Goal: Transaction & Acquisition: Purchase product/service

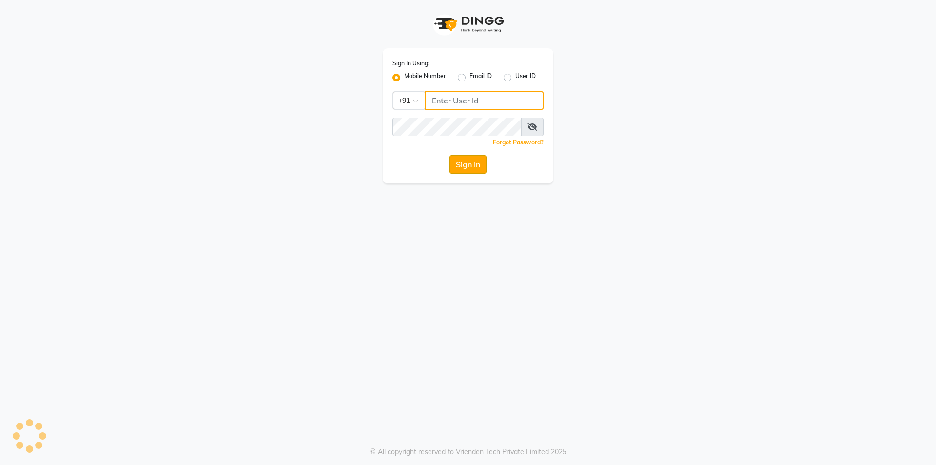
type input "8319161485"
click at [484, 166] on button "Sign In" at bounding box center [468, 164] width 37 height 19
click at [484, 166] on div "Sign In" at bounding box center [468, 164] width 151 height 19
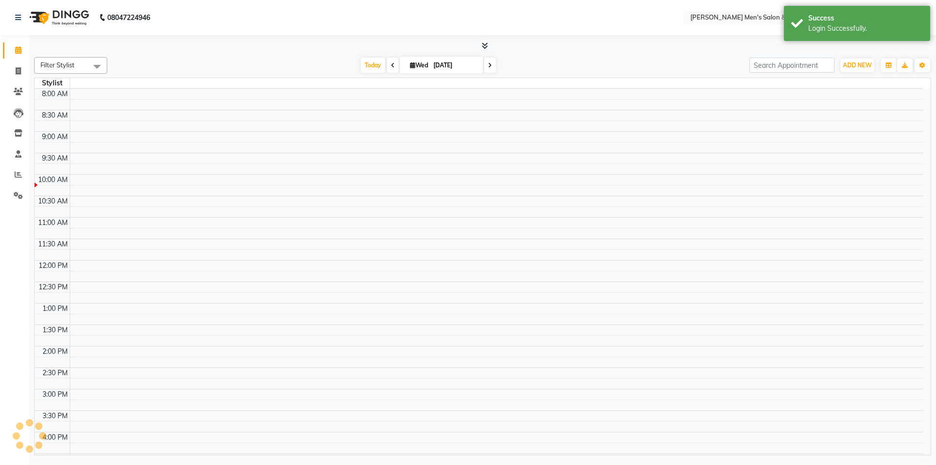
select select "en"
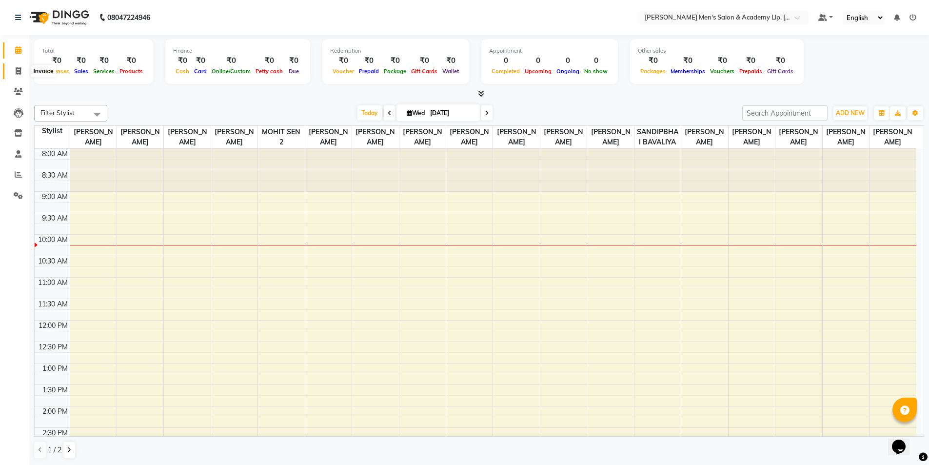
click at [10, 73] on span at bounding box center [18, 71] width 17 height 11
select select "service"
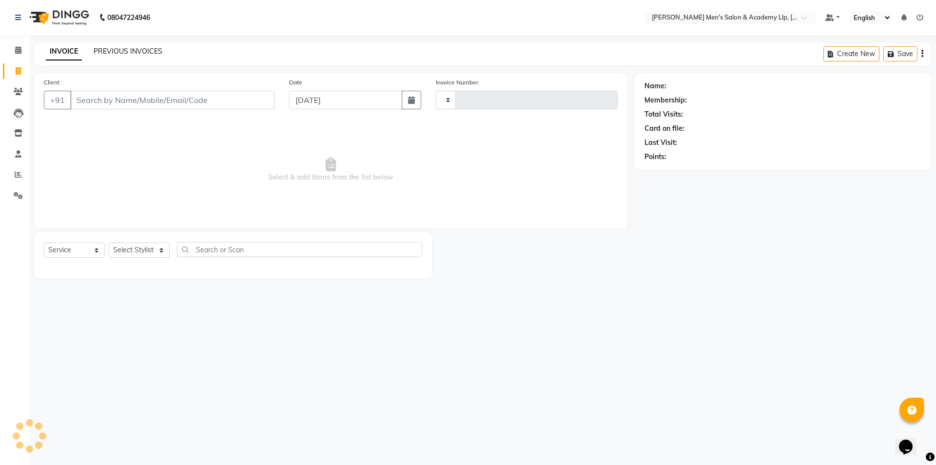
click at [109, 52] on link "PREVIOUS INVOICES" at bounding box center [128, 51] width 69 height 9
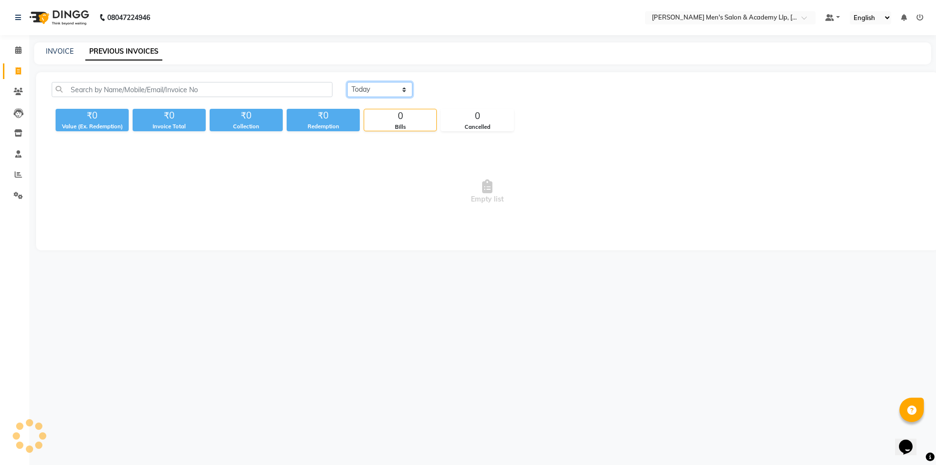
drag, startPoint x: 374, startPoint y: 92, endPoint x: 374, endPoint y: 97, distance: 4.9
click at [374, 93] on select "[DATE] [DATE] Custom Range" at bounding box center [379, 89] width 65 height 15
select select "range"
click at [347, 82] on select "[DATE] [DATE] Custom Range" at bounding box center [379, 89] width 65 height 15
click at [465, 89] on input "[DATE]" at bounding box center [459, 90] width 68 height 14
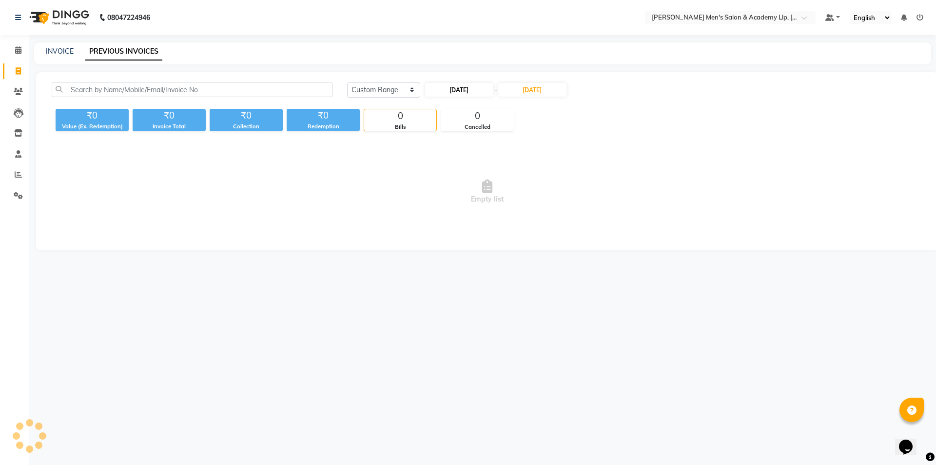
select select "9"
select select "2025"
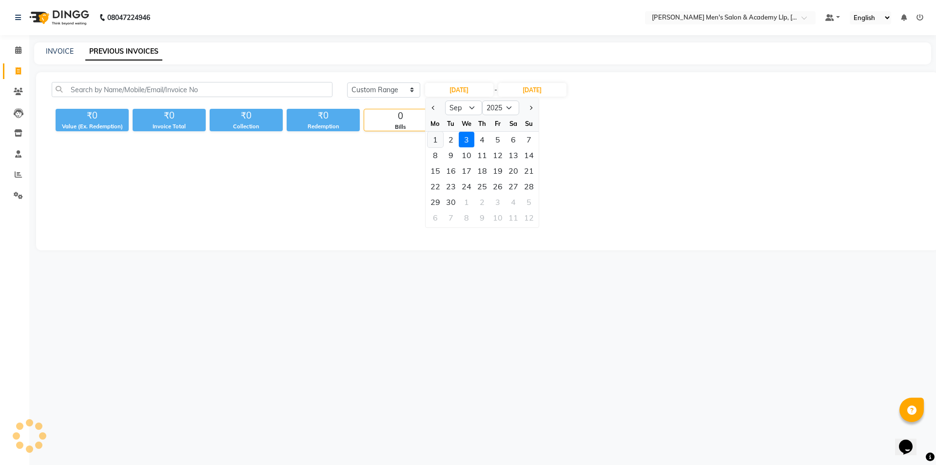
click at [436, 137] on div "1" at bounding box center [436, 140] width 16 height 16
type input "[DATE]"
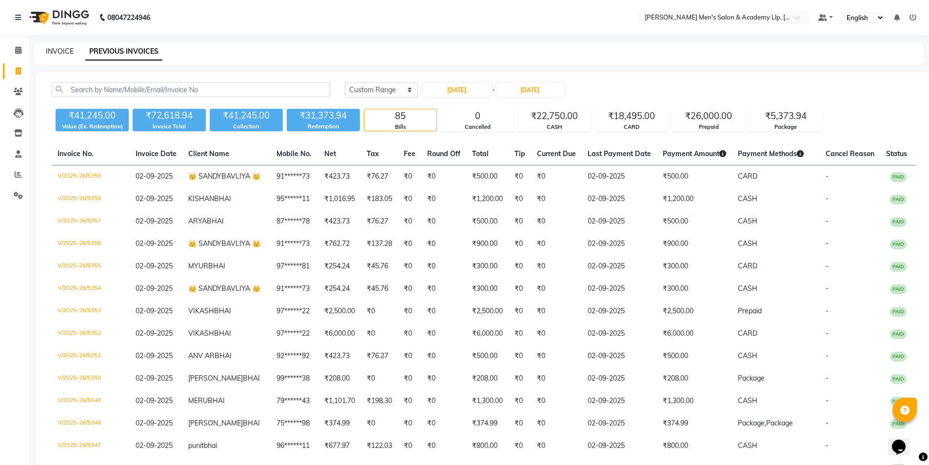
click at [55, 52] on link "INVOICE" at bounding box center [60, 51] width 28 height 9
select select "service"
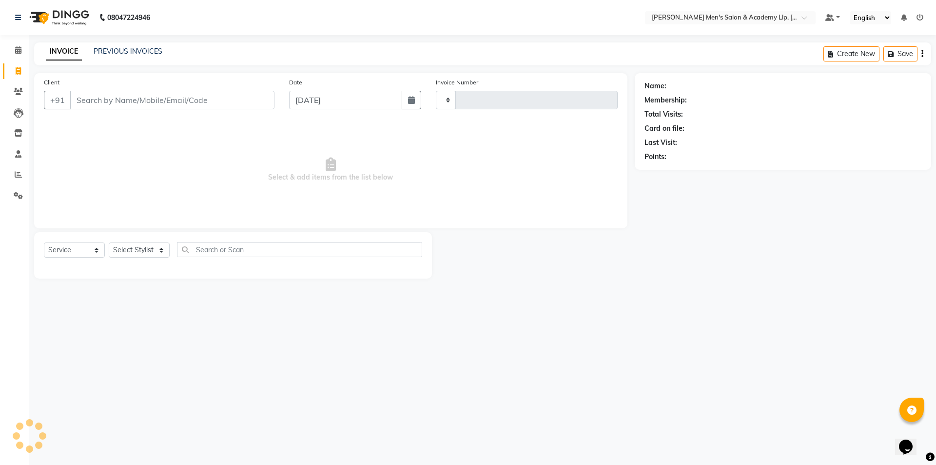
type input "5360"
select select "8248"
click at [15, 173] on icon at bounding box center [18, 174] width 7 height 7
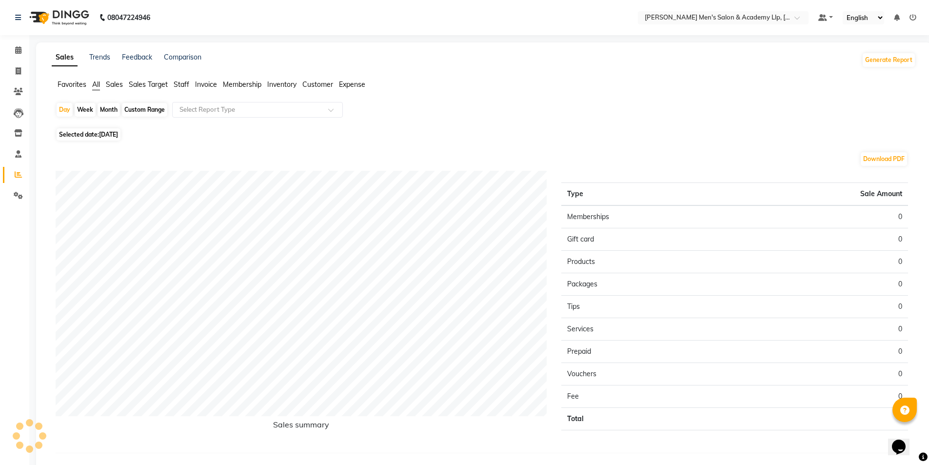
click at [92, 134] on span "Selected date: [DATE]" at bounding box center [89, 134] width 64 height 12
select select "9"
select select "2025"
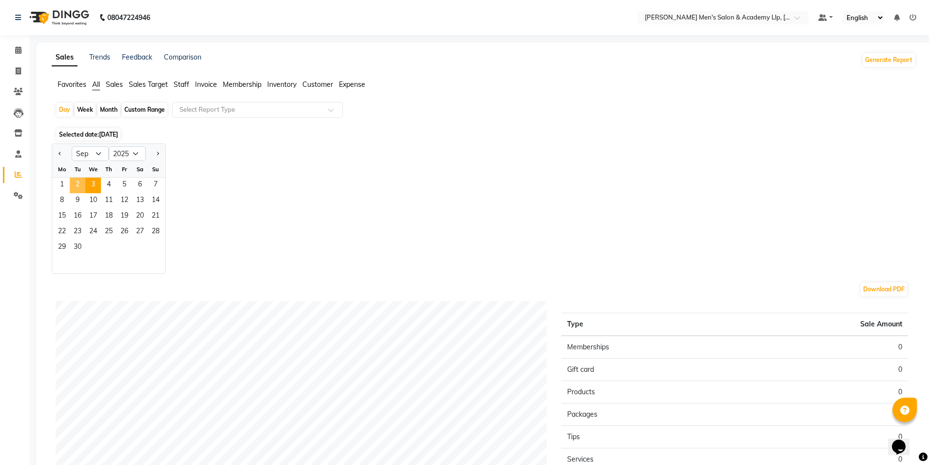
click at [78, 184] on span "2" at bounding box center [78, 186] width 16 height 16
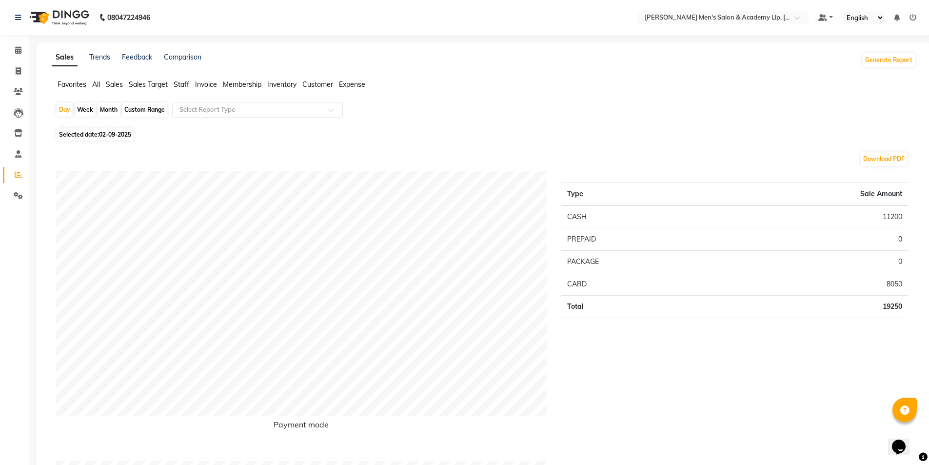
click at [182, 85] on span "Staff" at bounding box center [182, 84] width 16 height 9
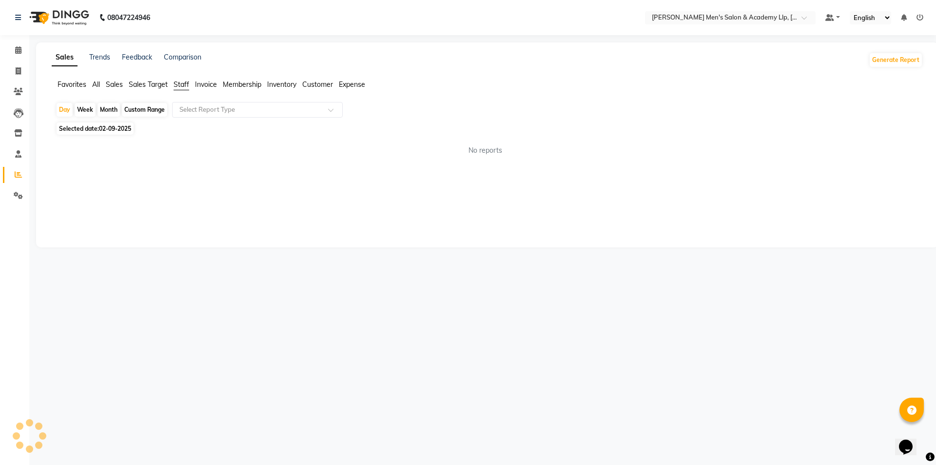
click at [197, 120] on div "Day Week Month Custom Range Select Report Type Selected date: [DATE] No reports…" at bounding box center [487, 132] width 871 height 61
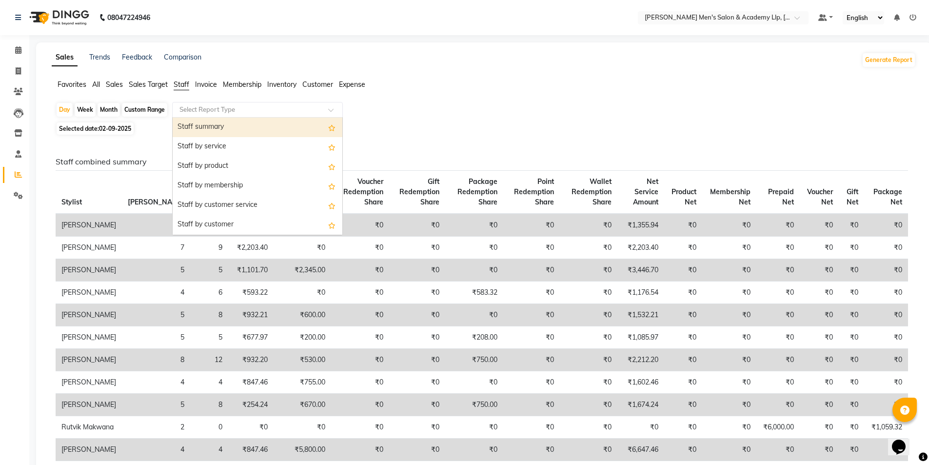
click at [199, 115] on div "Select Report Type" at bounding box center [257, 110] width 171 height 16
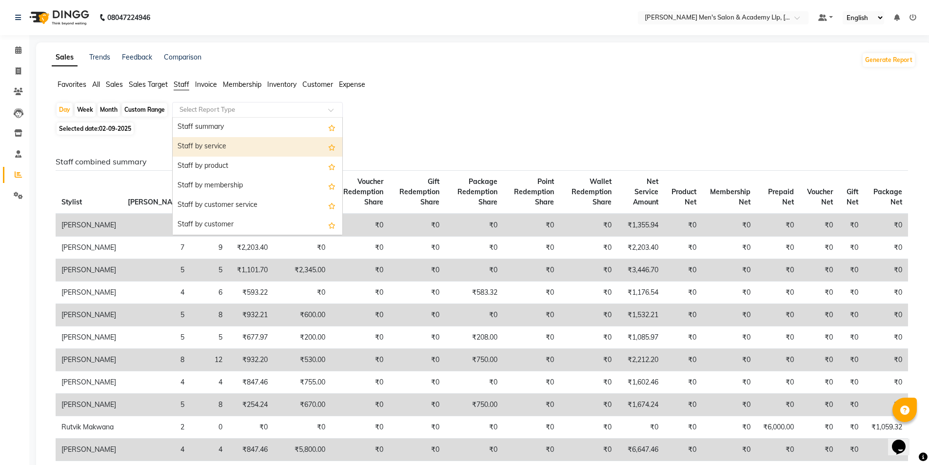
click at [207, 139] on div "Staff by service" at bounding box center [258, 147] width 170 height 20
select select "full_report"
select select "csv"
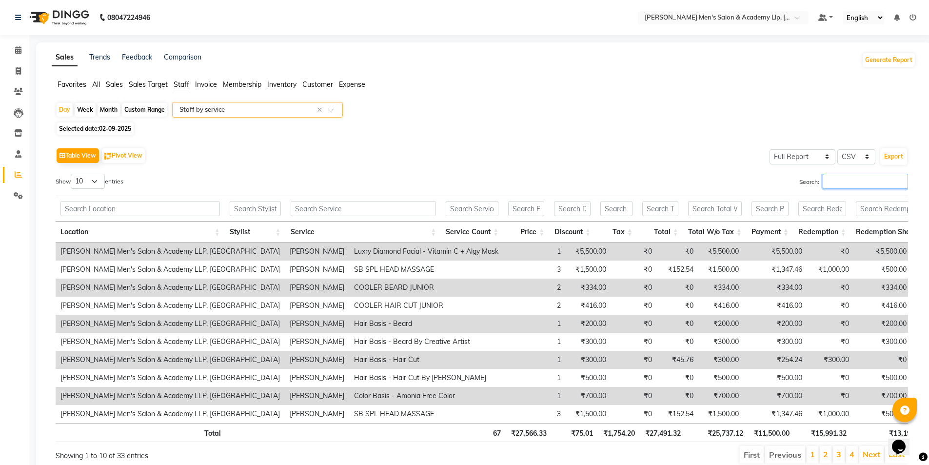
click at [884, 178] on input "Search:" at bounding box center [865, 181] width 85 height 15
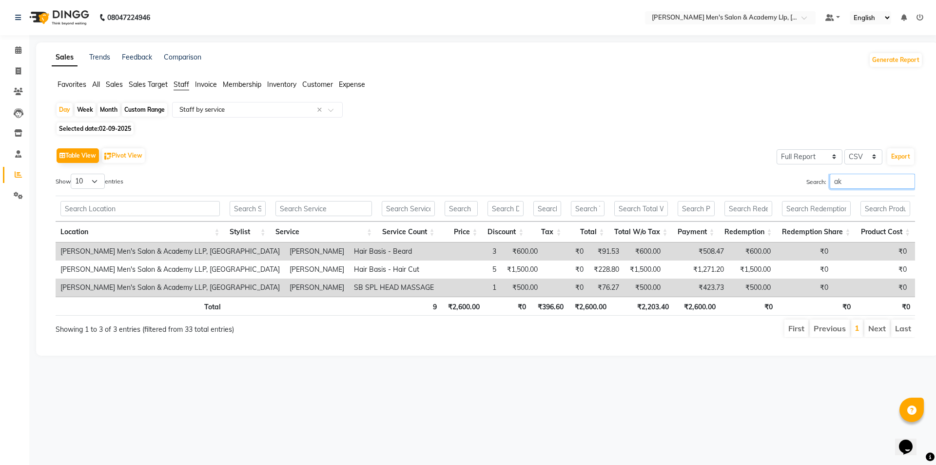
type input "a"
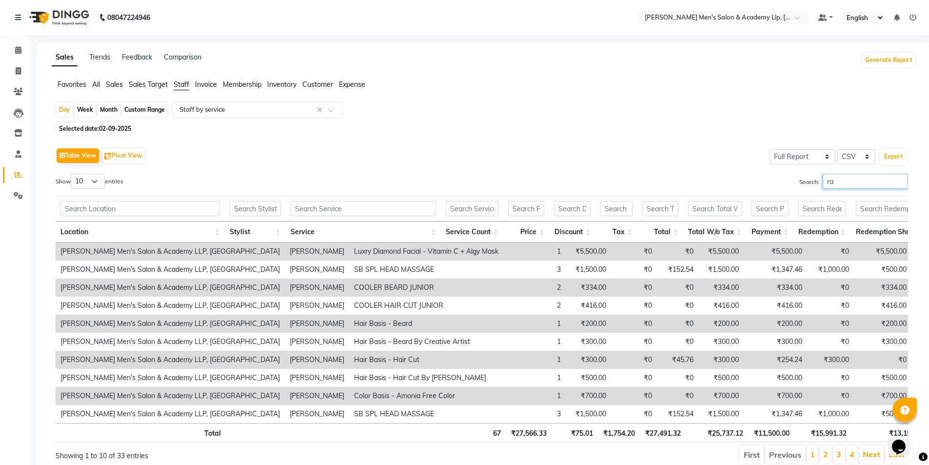
type input "r"
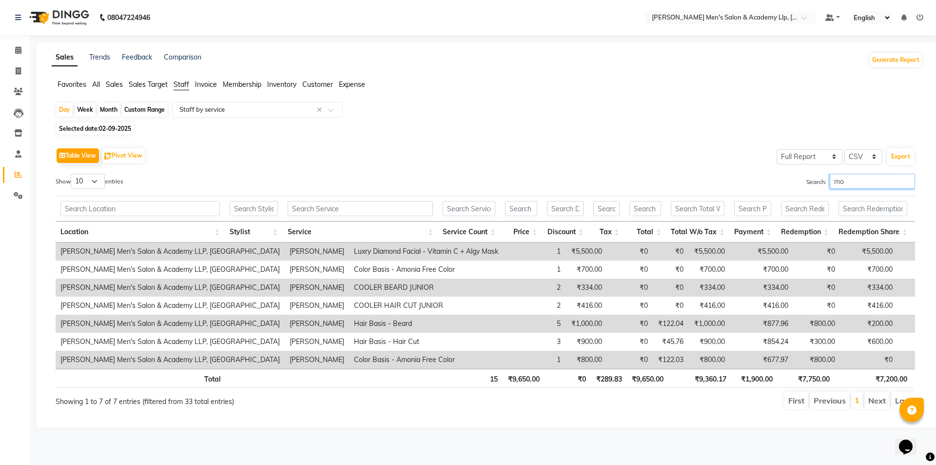
type input "m"
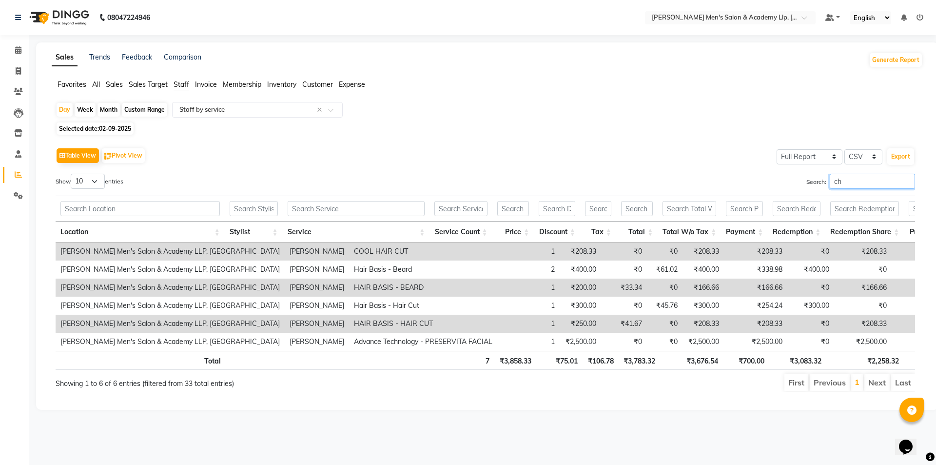
type input "c"
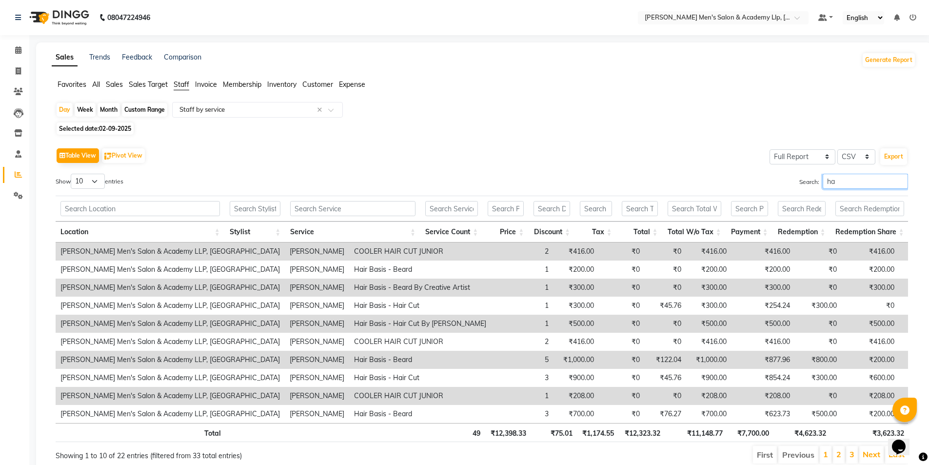
type input "h"
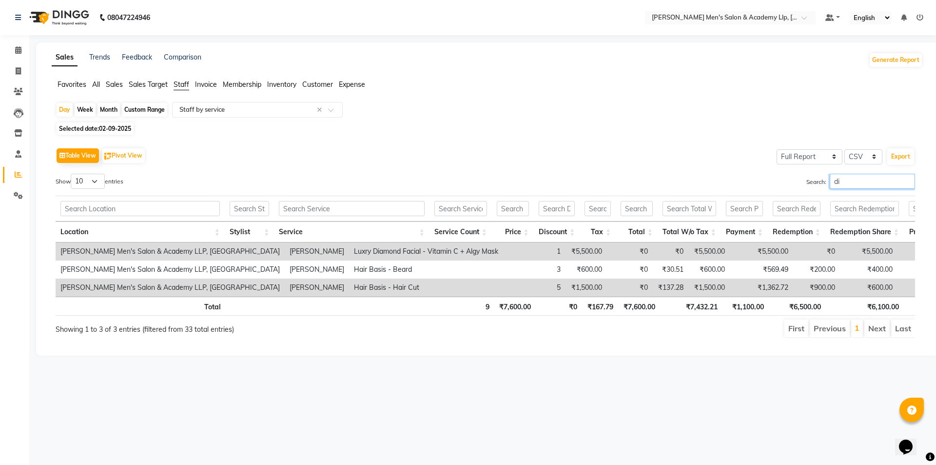
type input "d"
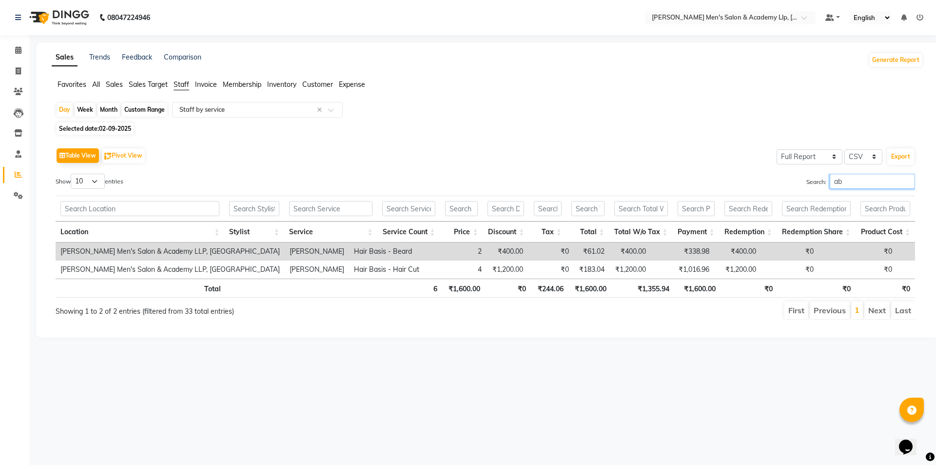
type input "a"
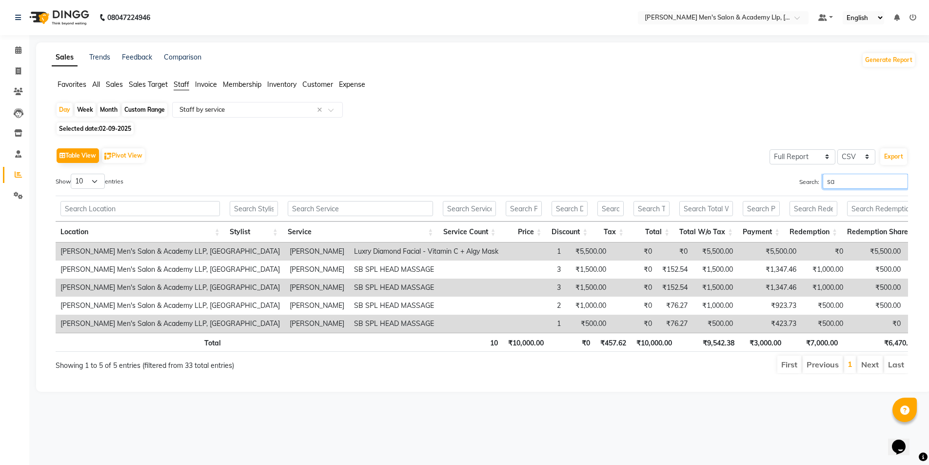
type input "s"
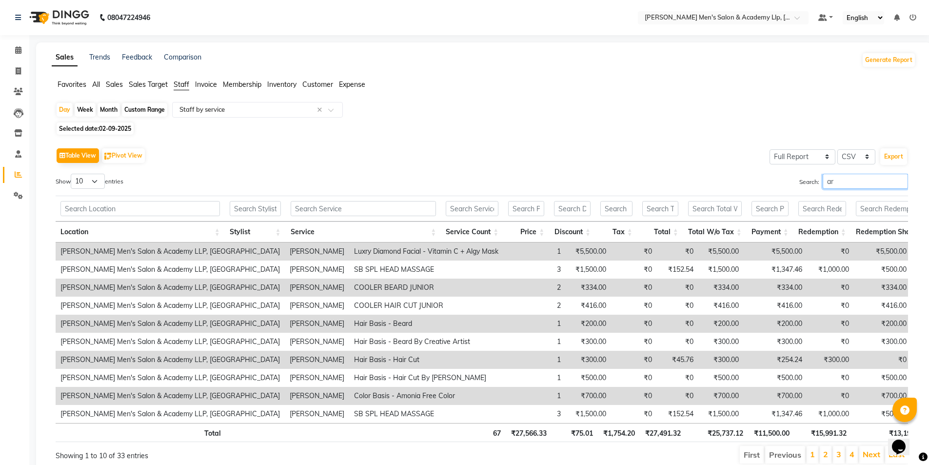
type input "a"
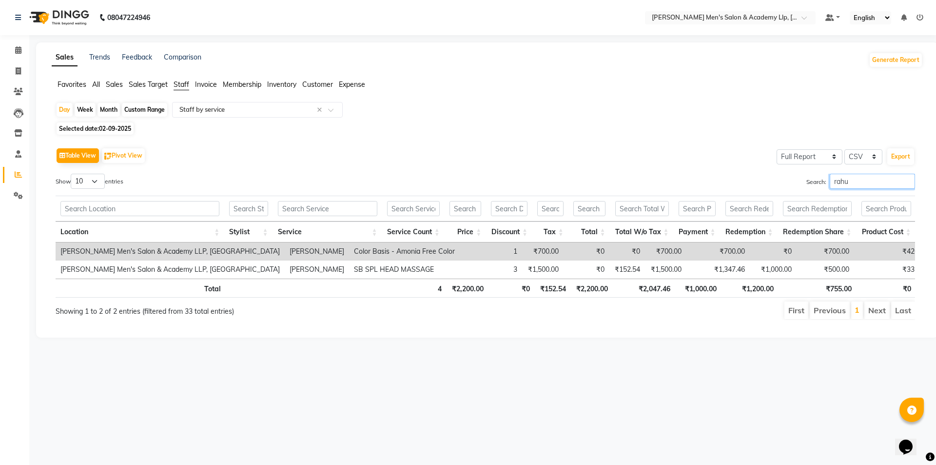
type input "rahu"
click at [19, 74] on icon at bounding box center [18, 70] width 5 height 7
select select "service"
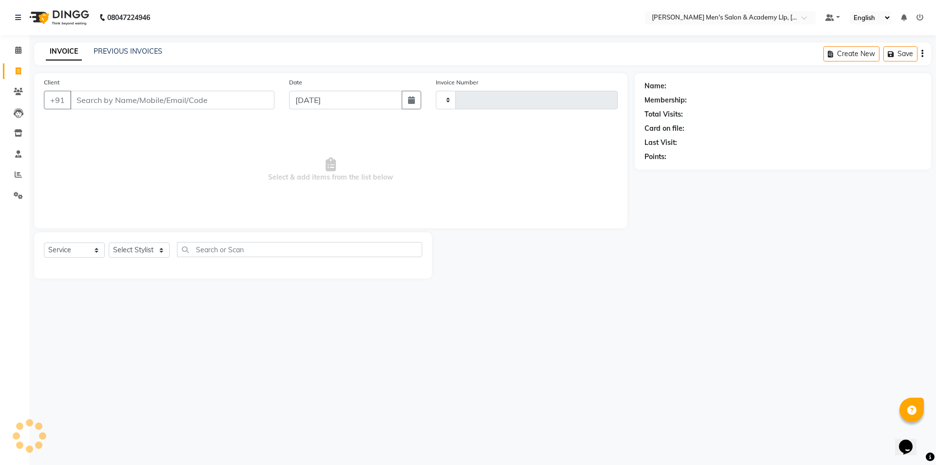
type input "5360"
select select "8248"
click at [115, 51] on link "PREVIOUS INVOICES" at bounding box center [128, 51] width 69 height 9
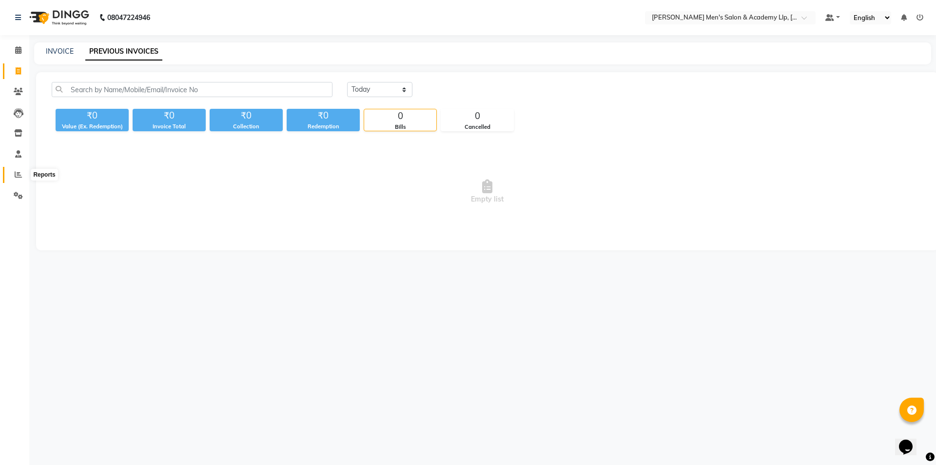
click at [16, 177] on icon at bounding box center [18, 174] width 7 height 7
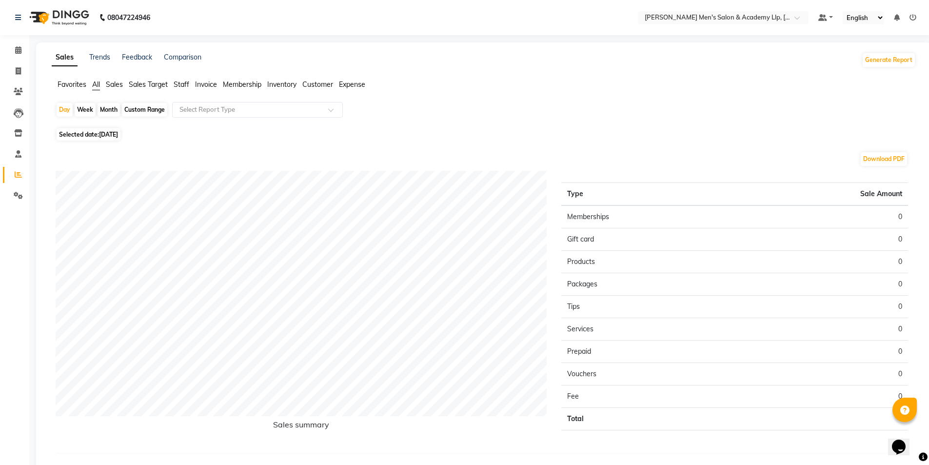
click at [112, 138] on span "[DATE]" at bounding box center [108, 134] width 19 height 7
select select "9"
select select "2025"
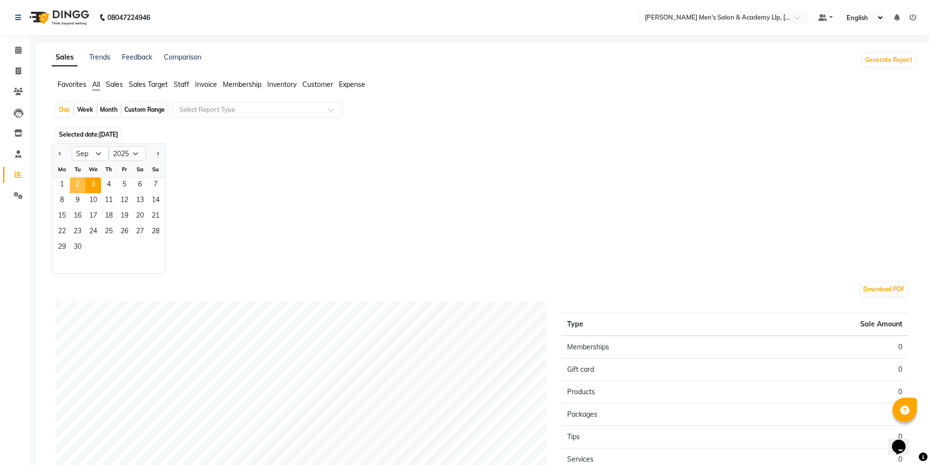
click at [83, 184] on span "2" at bounding box center [78, 186] width 16 height 16
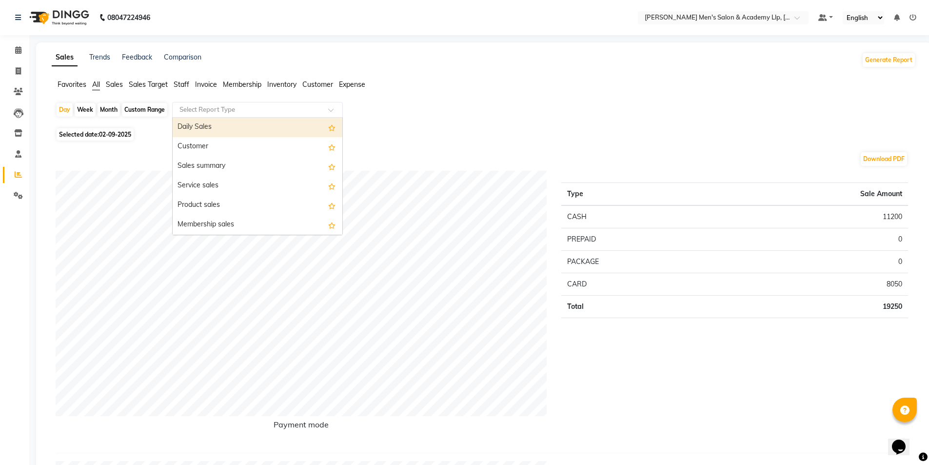
click at [192, 106] on input "text" at bounding box center [248, 110] width 140 height 10
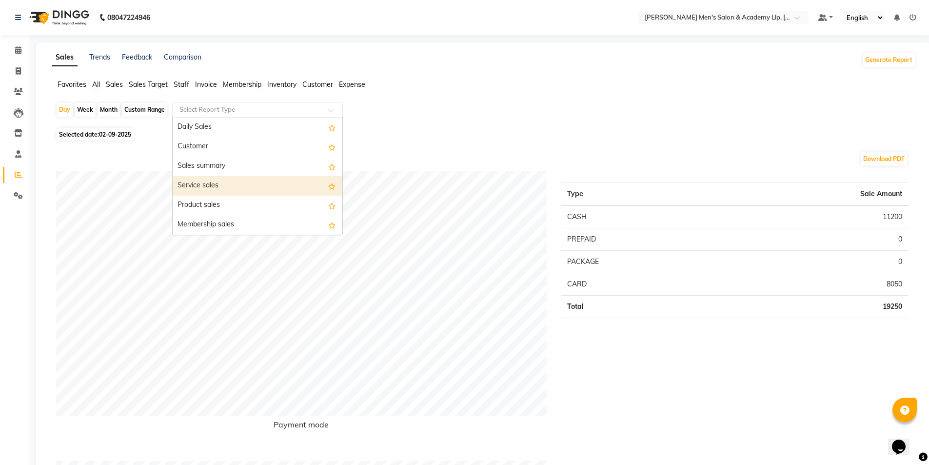
click at [200, 186] on div "Service sales" at bounding box center [258, 186] width 170 height 20
select select "full_report"
select select "csv"
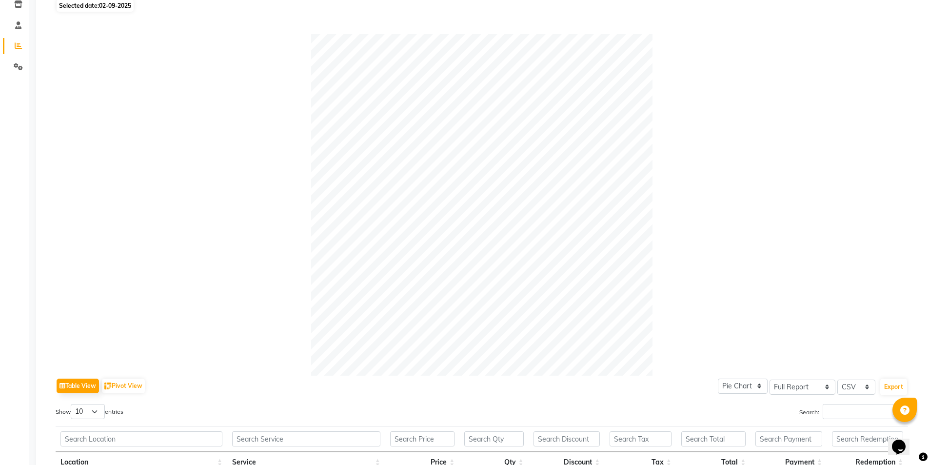
scroll to position [390, 0]
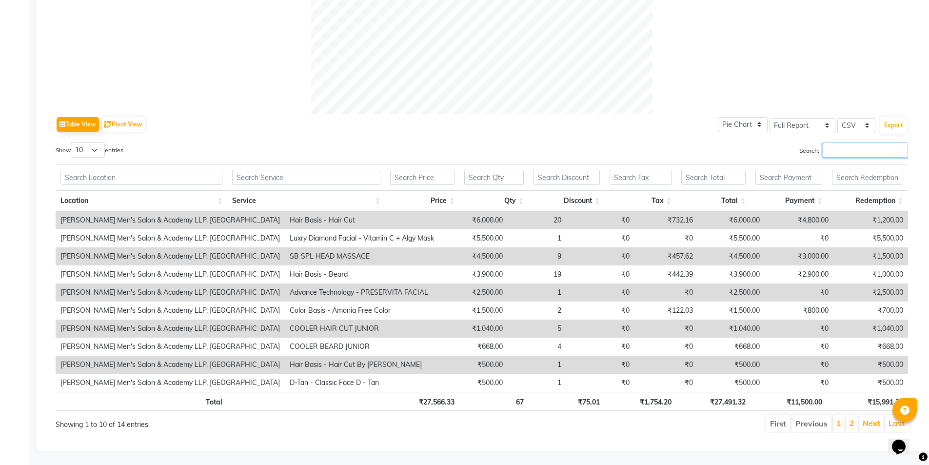
click at [858, 144] on input "Search:" at bounding box center [865, 149] width 85 height 15
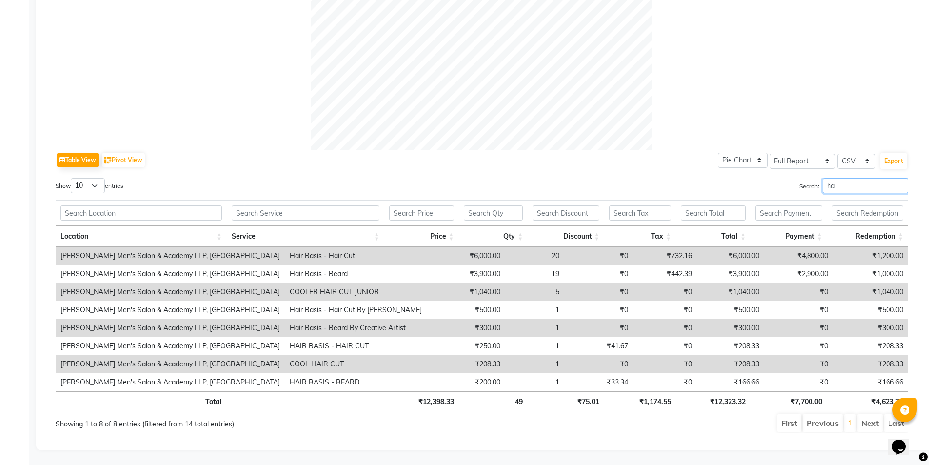
scroll to position [362, 0]
type input "h"
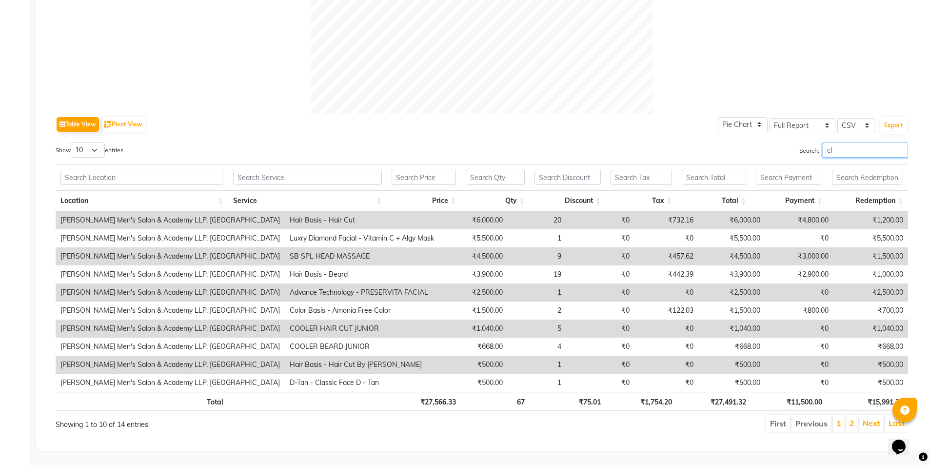
scroll to position [236, 0]
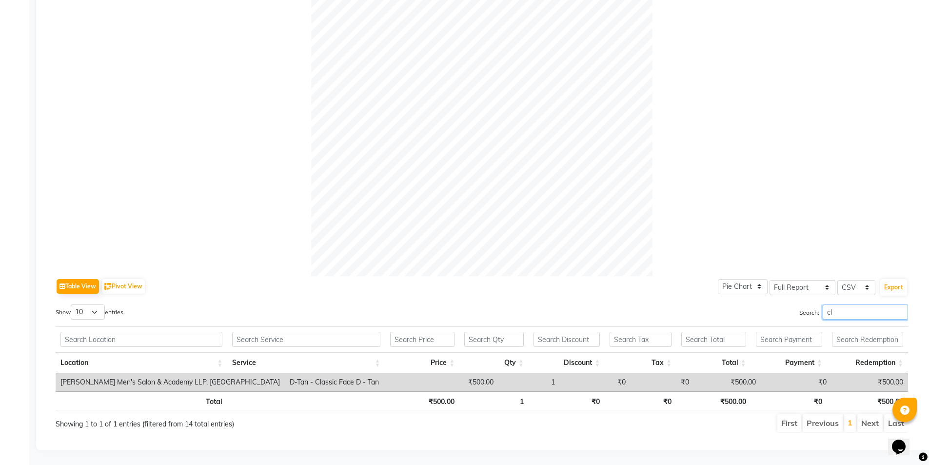
type input "c"
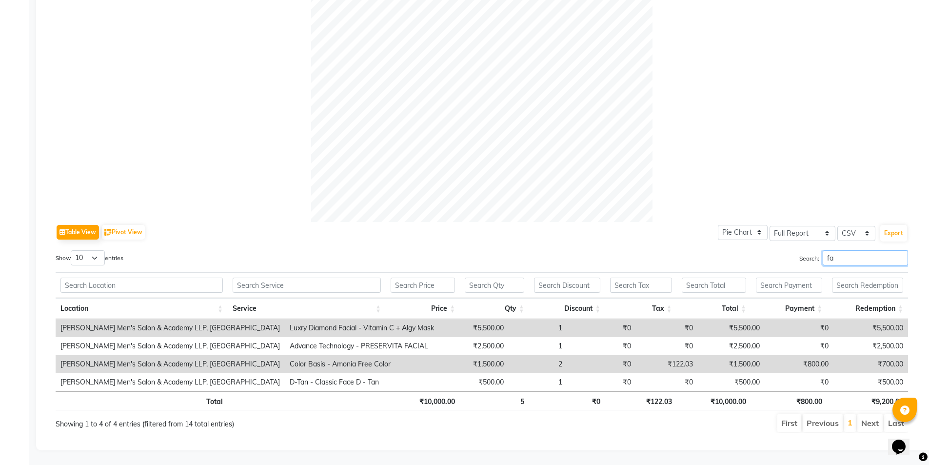
scroll to position [272, 0]
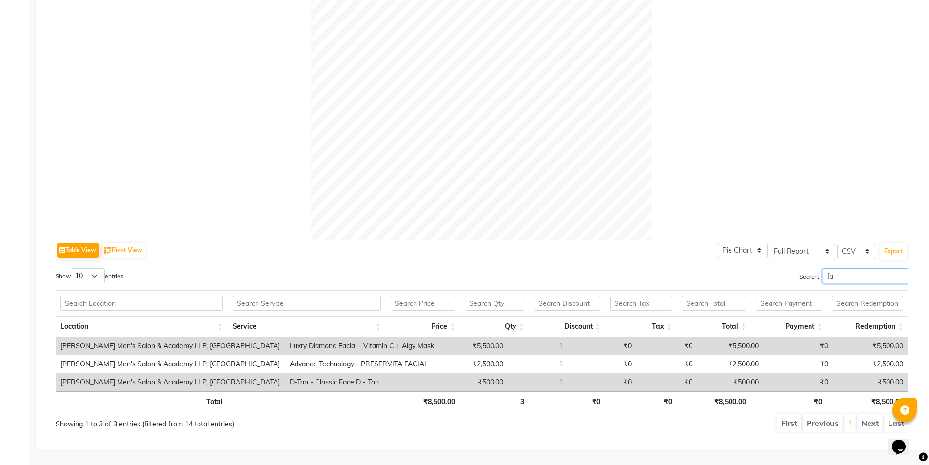
type input "f"
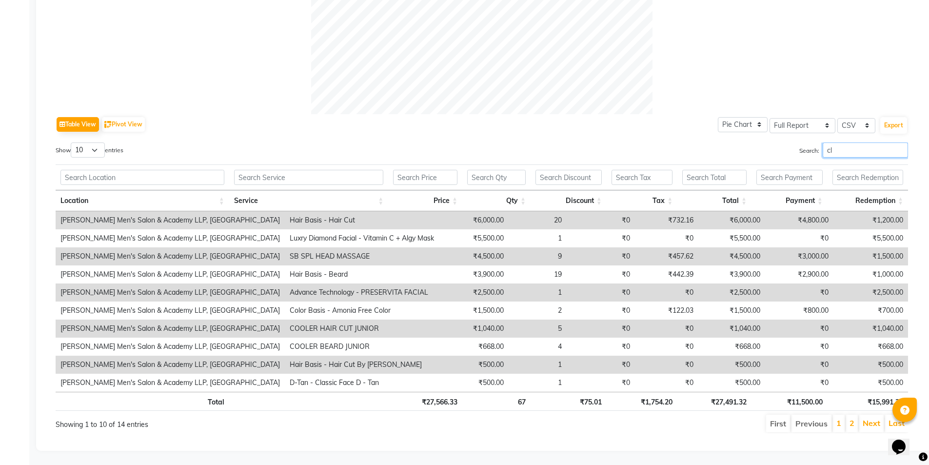
scroll to position [236, 0]
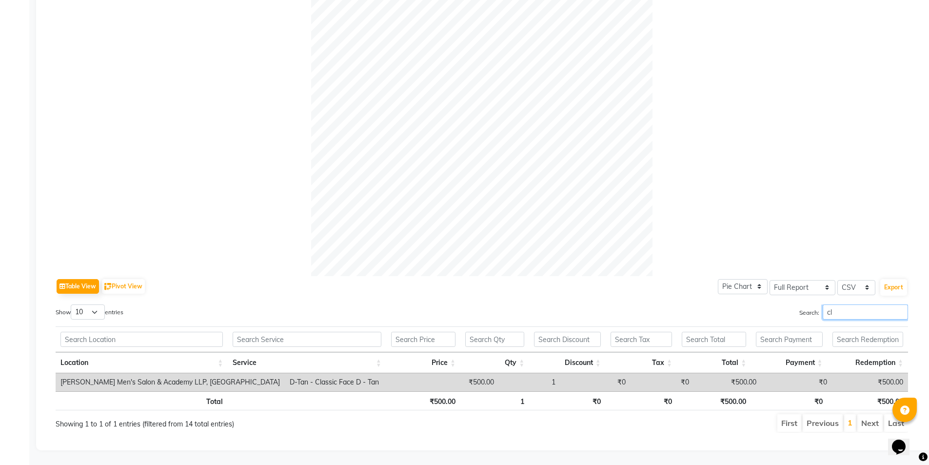
type input "c"
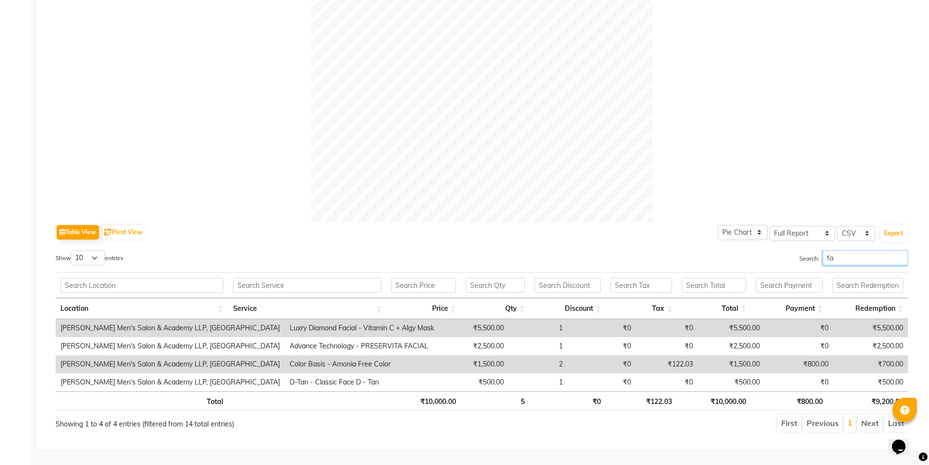
scroll to position [272, 0]
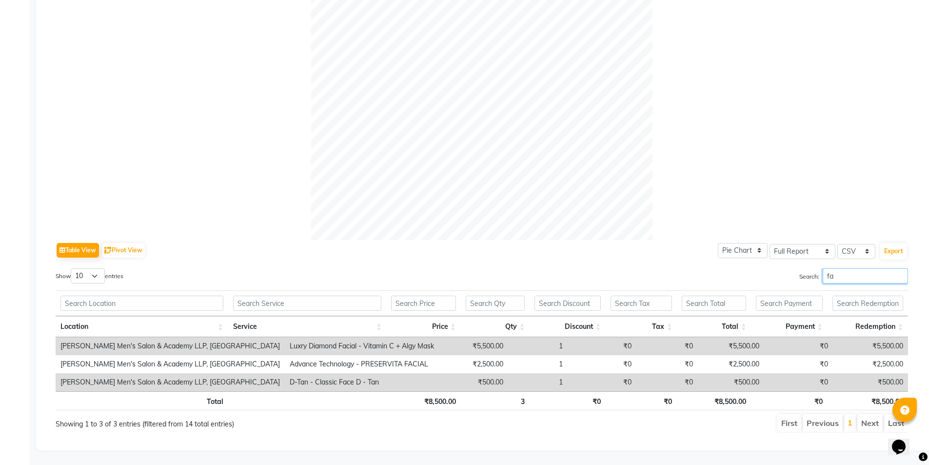
type input "f"
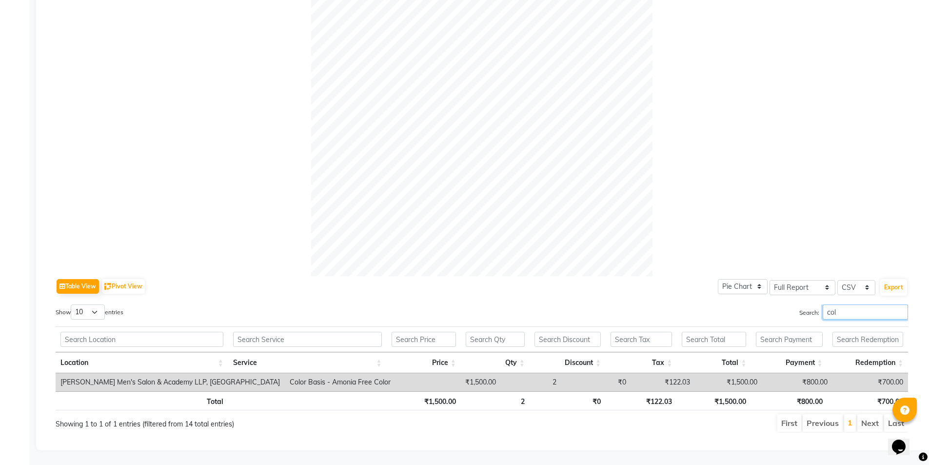
scroll to position [236, 0]
type input "c"
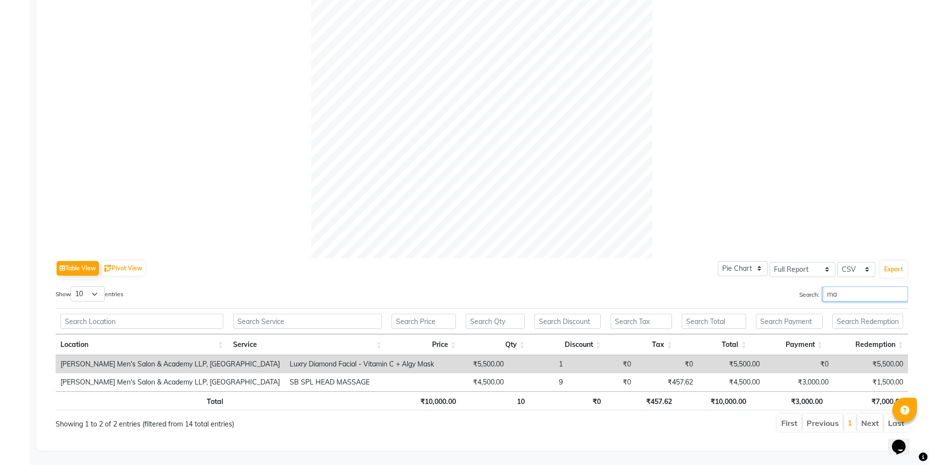
scroll to position [254, 0]
type input "mas"
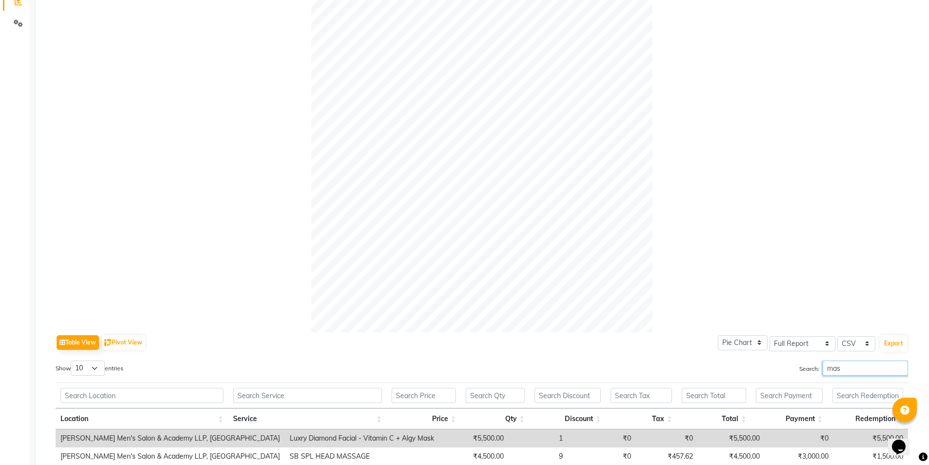
scroll to position [10, 0]
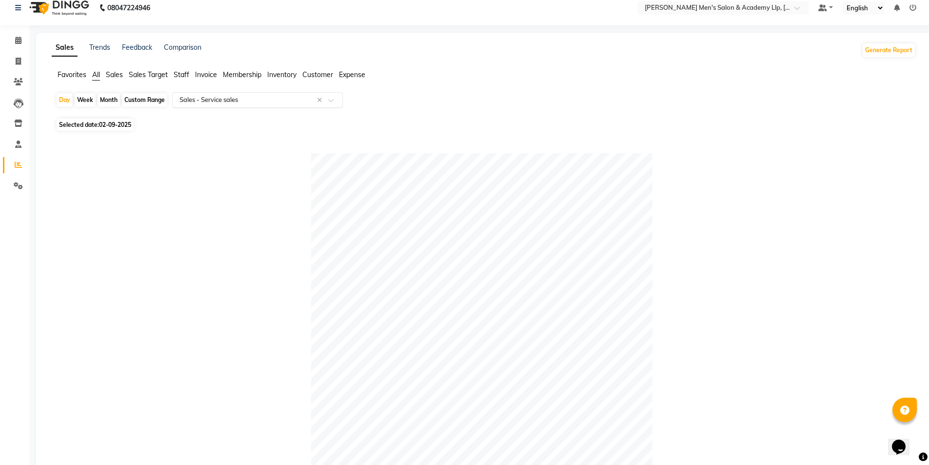
click at [190, 102] on input "text" at bounding box center [248, 100] width 140 height 10
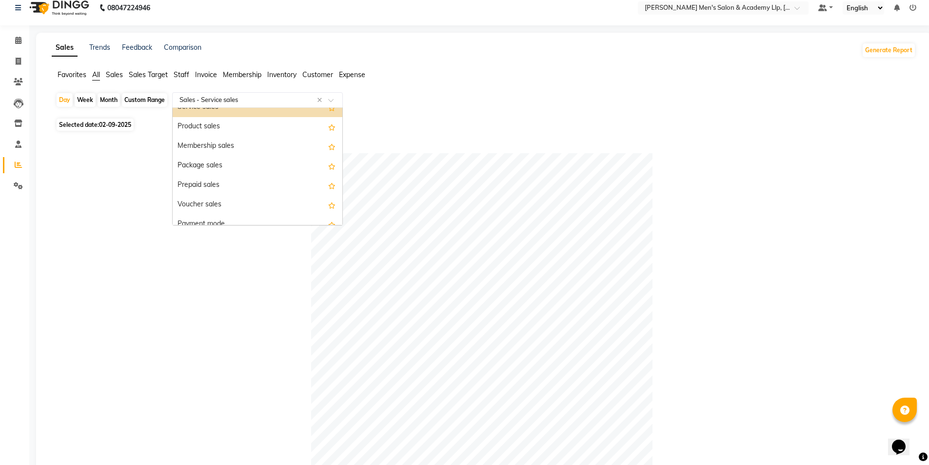
scroll to position [98, 0]
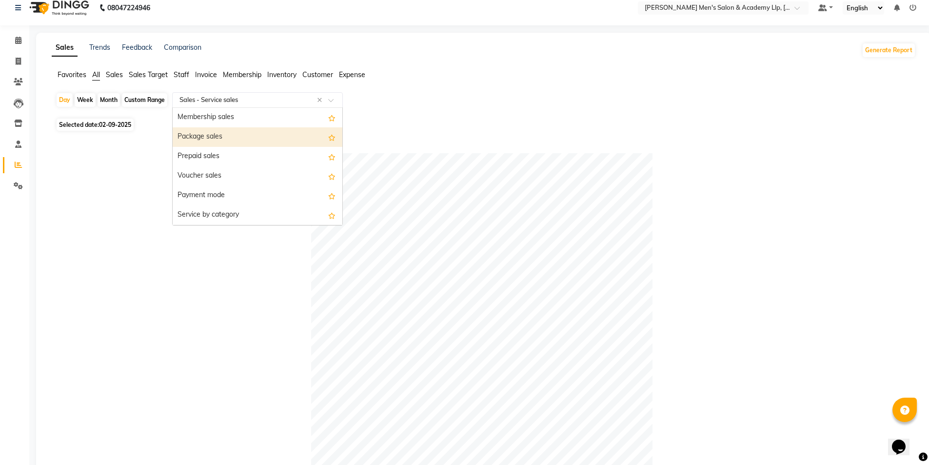
click at [214, 139] on div "Package sales" at bounding box center [258, 137] width 170 height 20
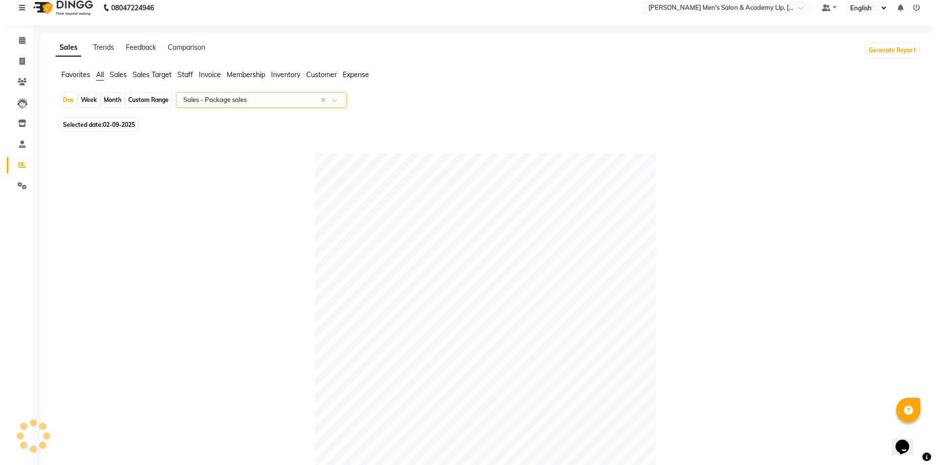
scroll to position [0, 0]
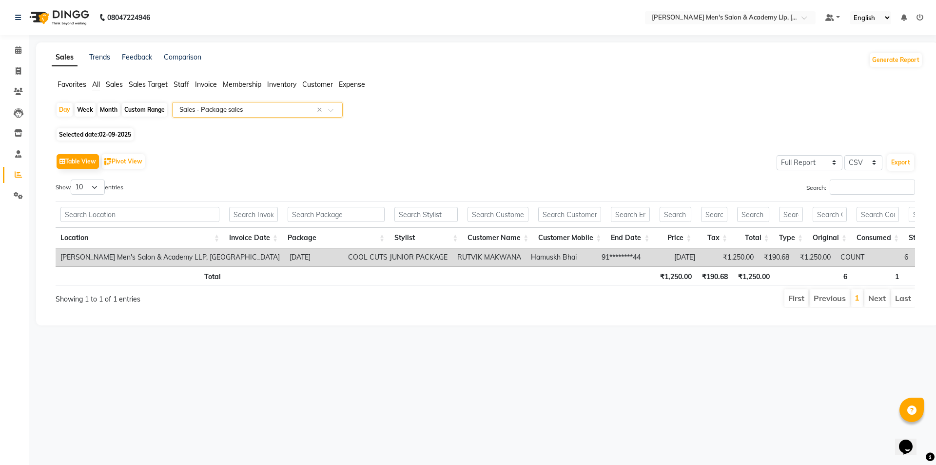
click at [229, 110] on input "text" at bounding box center [248, 110] width 140 height 10
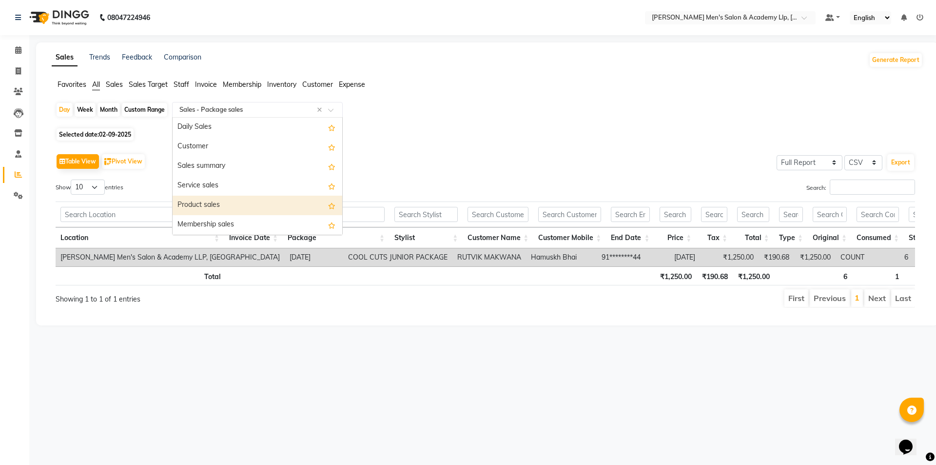
click at [228, 199] on div "Product sales" at bounding box center [258, 206] width 170 height 20
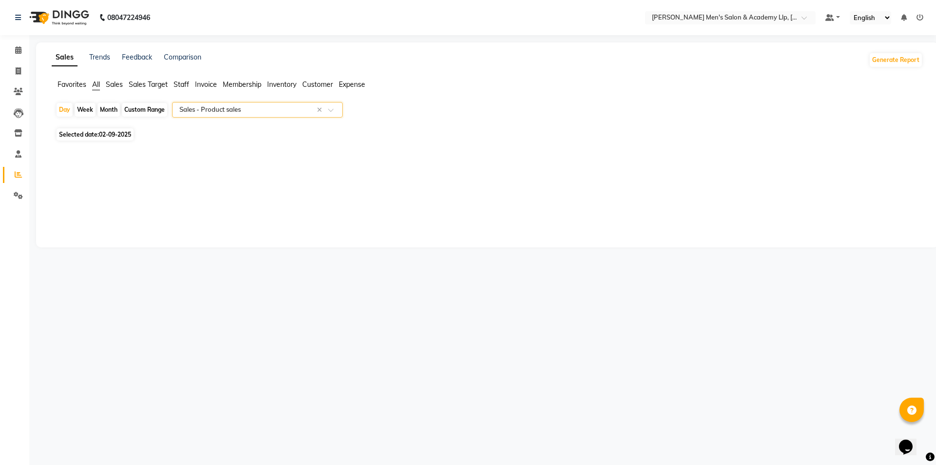
drag, startPoint x: 204, startPoint y: 92, endPoint x: 206, endPoint y: 101, distance: 9.5
click at [205, 93] on div "Favorites All Sales Sales Target Staff Invoice Membership Inventory Customer Ex…" at bounding box center [487, 88] width 886 height 19
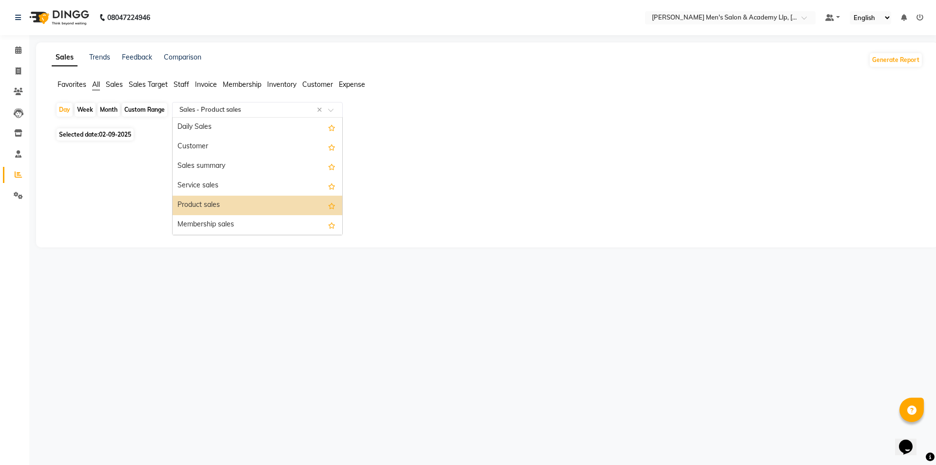
click at [206, 111] on input "text" at bounding box center [248, 110] width 140 height 10
click at [201, 183] on div "Service sales" at bounding box center [258, 186] width 170 height 20
select select "full_report"
select select "csv"
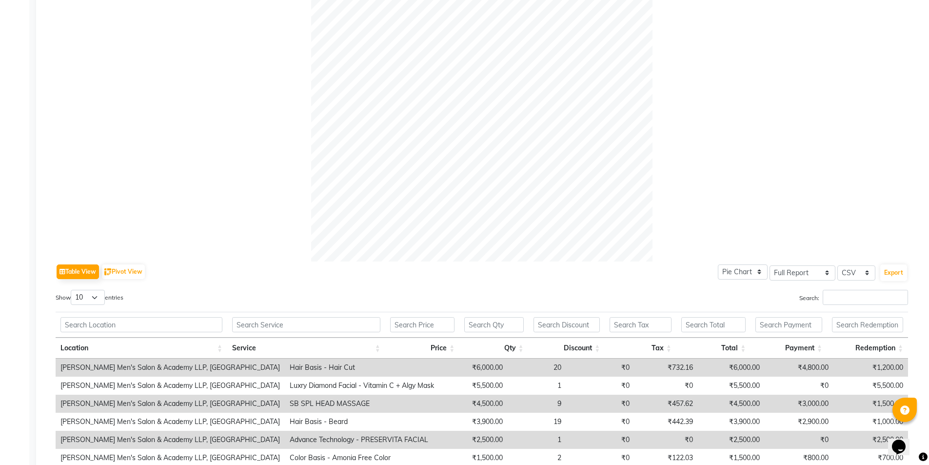
scroll to position [293, 0]
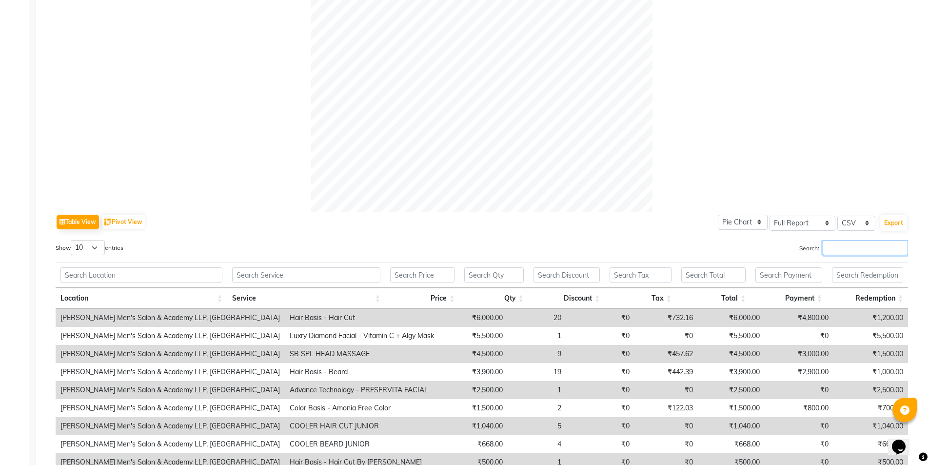
click at [843, 242] on input "Search:" at bounding box center [865, 247] width 85 height 15
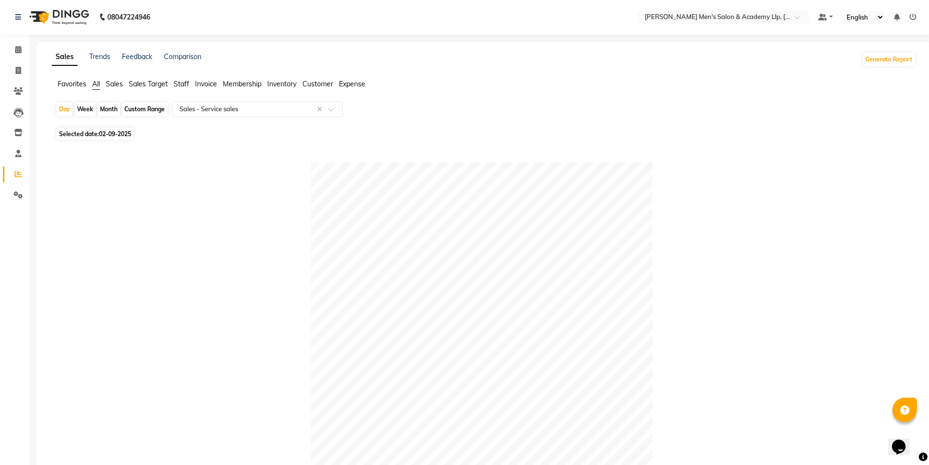
scroll to position [0, 0]
type input "hair"
drag, startPoint x: 20, startPoint y: 75, endPoint x: 40, endPoint y: 68, distance: 20.8
click at [20, 75] on span at bounding box center [18, 71] width 17 height 11
select select "service"
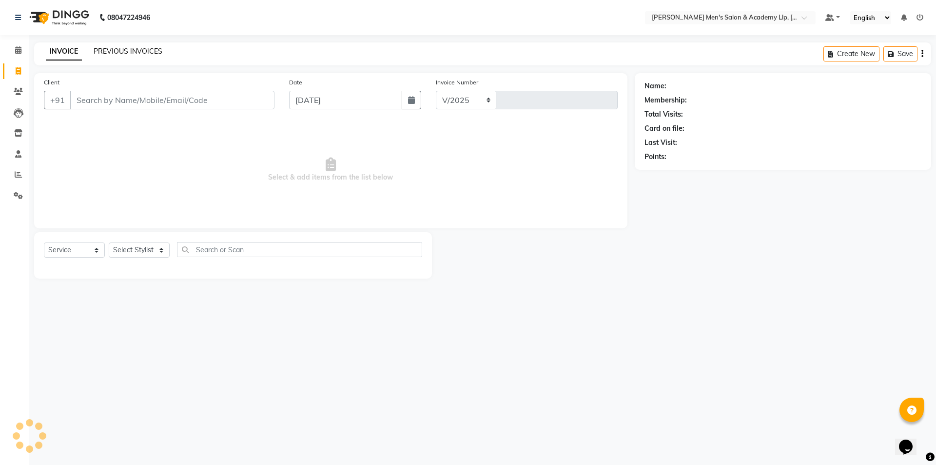
select select "8248"
type input "5360"
click at [112, 52] on link "PREVIOUS INVOICES" at bounding box center [128, 51] width 69 height 9
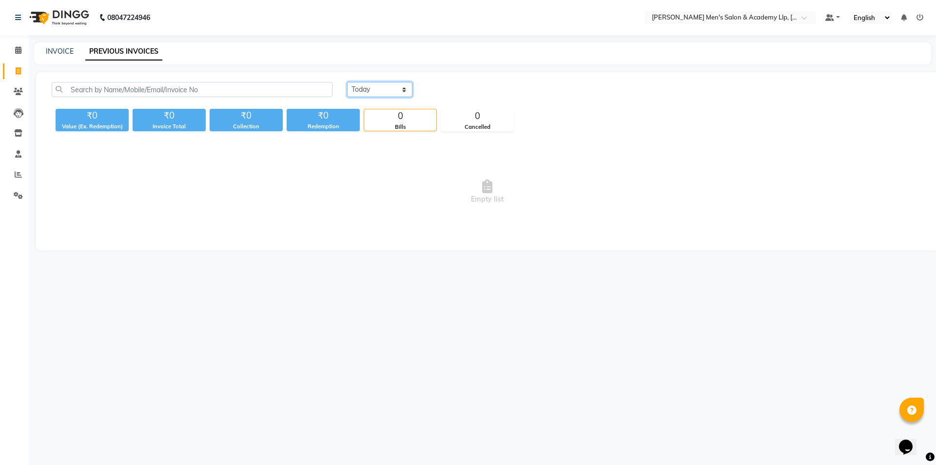
click at [352, 97] on select "[DATE] [DATE] Custom Range" at bounding box center [379, 89] width 65 height 15
select select "[DATE]"
click at [347, 82] on select "[DATE] [DATE] Custom Range" at bounding box center [379, 89] width 65 height 15
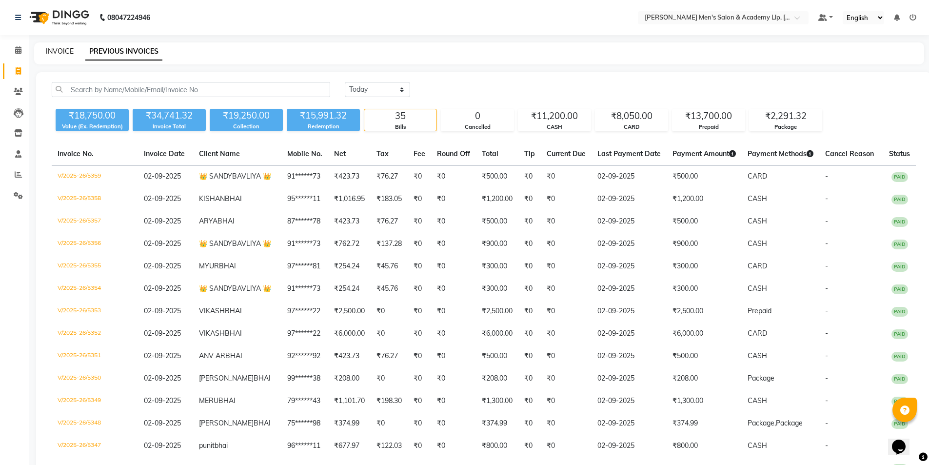
click at [58, 50] on link "INVOICE" at bounding box center [60, 51] width 28 height 9
select select "service"
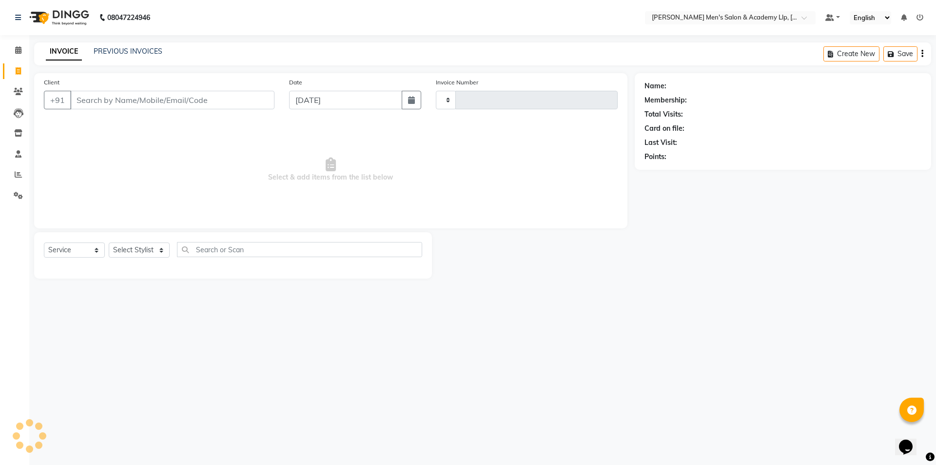
type input "5360"
select select "8248"
click at [121, 53] on link "PREVIOUS INVOICES" at bounding box center [128, 51] width 69 height 9
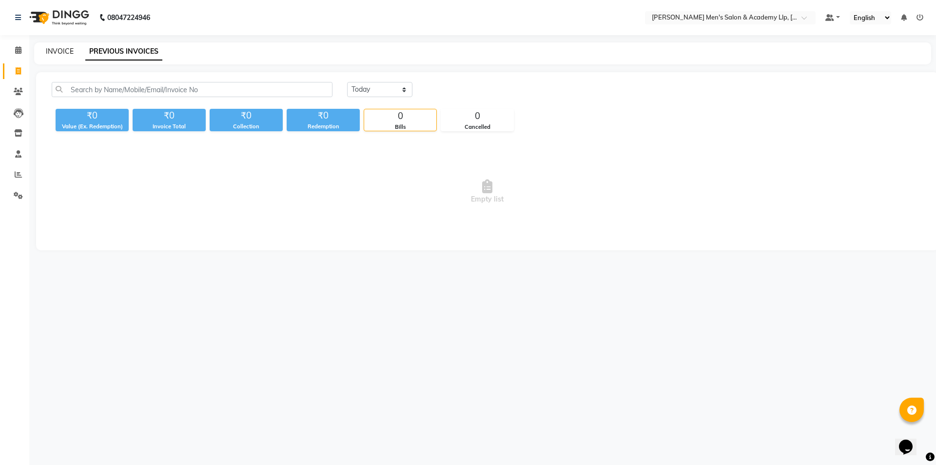
click at [62, 48] on link "INVOICE" at bounding box center [60, 51] width 28 height 9
select select "8248"
select select "service"
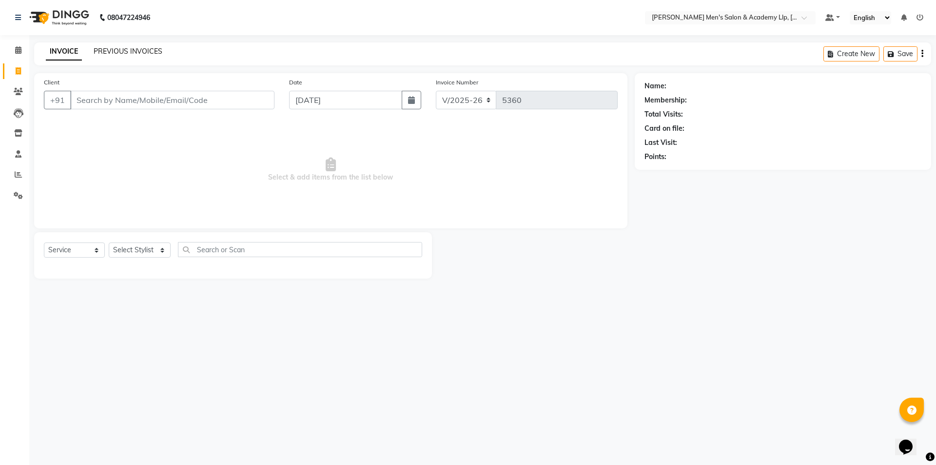
click at [119, 50] on link "PREVIOUS INVOICES" at bounding box center [128, 51] width 69 height 9
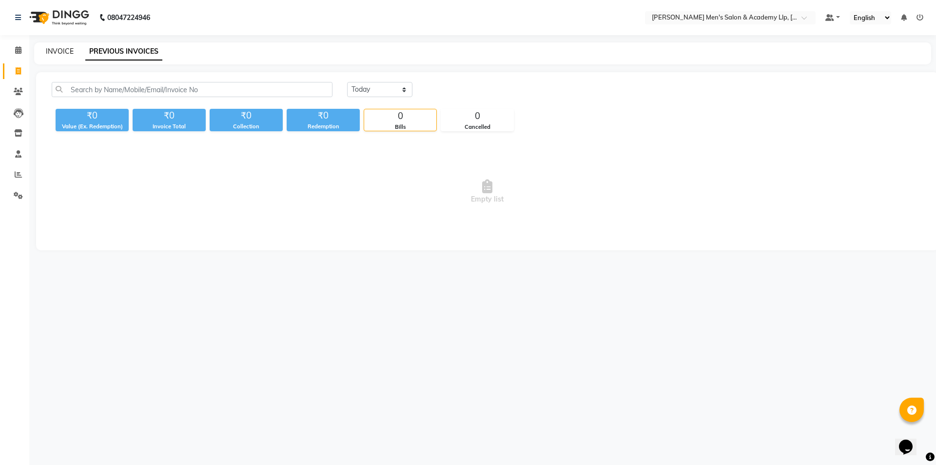
click at [66, 50] on link "INVOICE" at bounding box center [60, 51] width 28 height 9
select select "service"
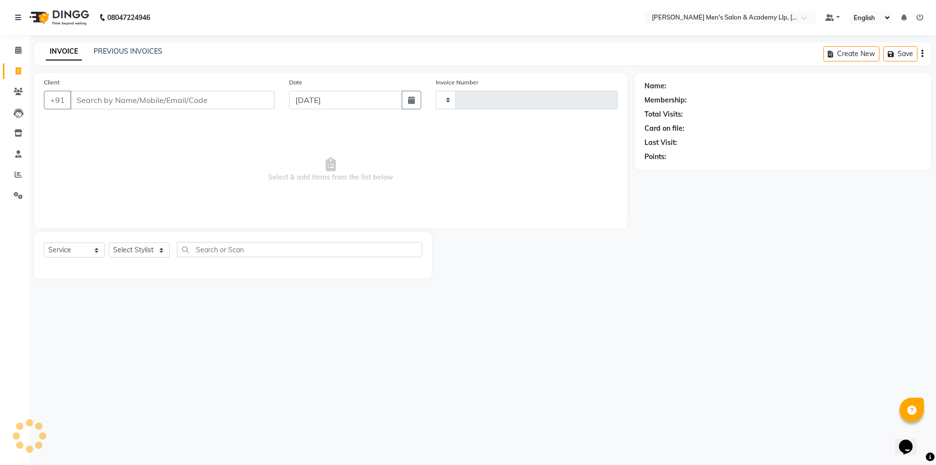
type input "5360"
select select "8248"
click at [130, 49] on link "PREVIOUS INVOICES" at bounding box center [128, 51] width 69 height 9
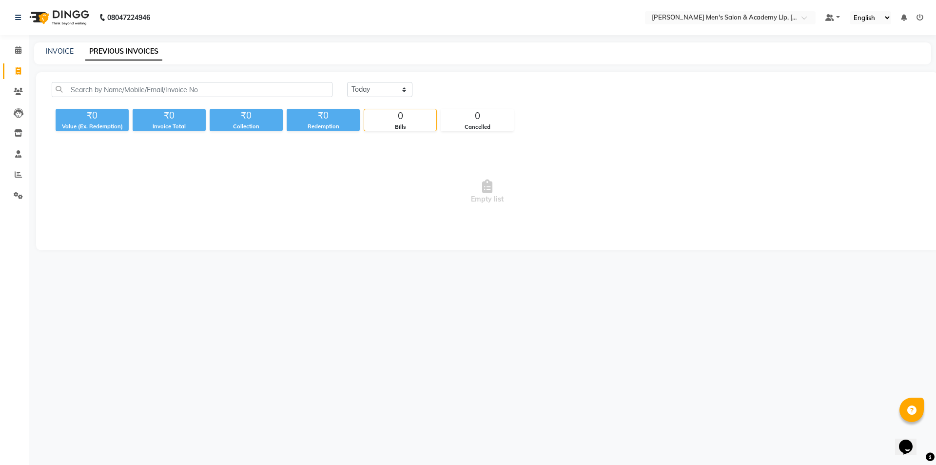
click at [78, 34] on nav "08047224946 Select Location × [PERSON_NAME] Men's [GEOGRAPHIC_DATA] Default Pan…" at bounding box center [468, 17] width 936 height 35
click at [60, 52] on link "INVOICE" at bounding box center [60, 51] width 28 height 9
select select "service"
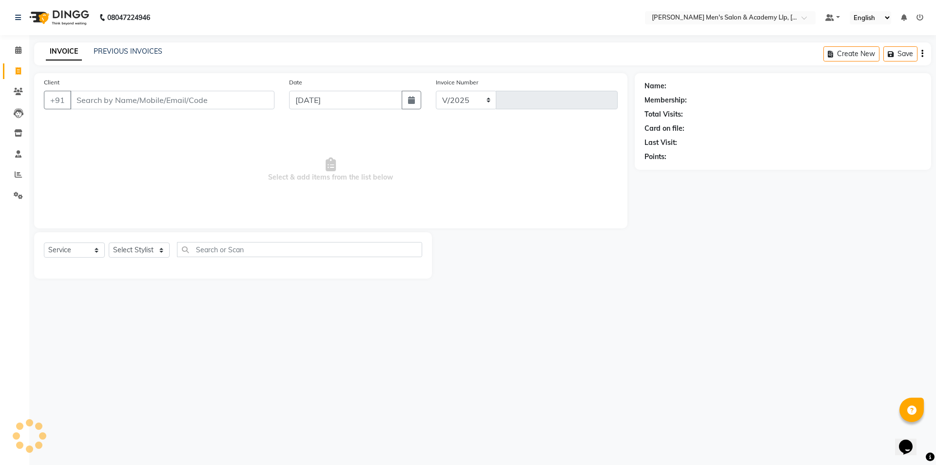
select select "8248"
type input "5360"
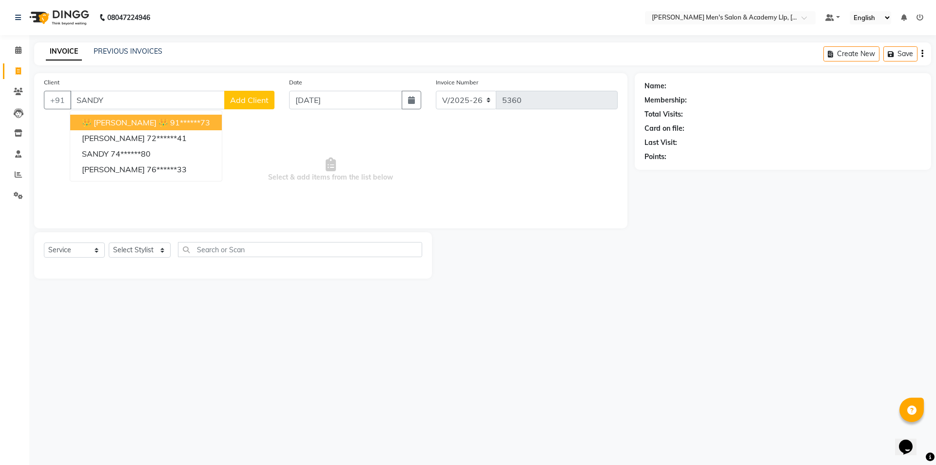
click at [192, 120] on ngb-highlight "91******73" at bounding box center [190, 123] width 40 height 10
type input "91******73"
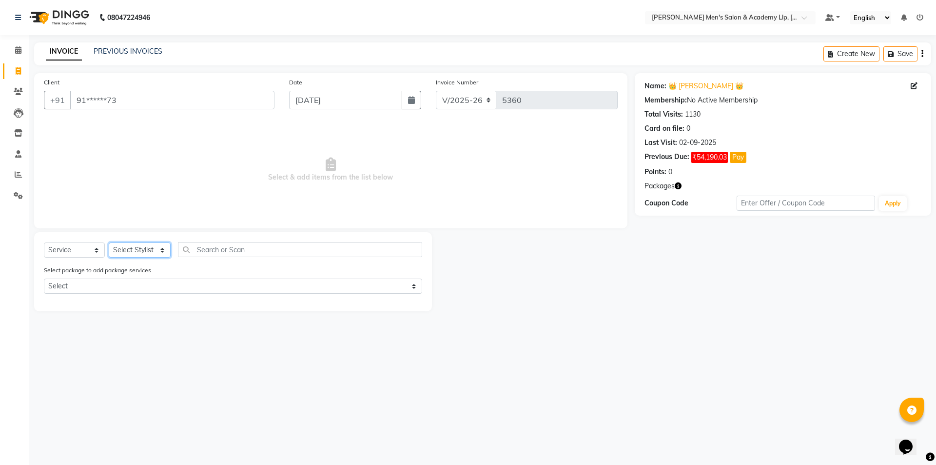
click at [149, 255] on select "Select Stylist ABHISHEK SEN AKKI SEN [PERSON_NAME] [PERSON_NAME] [PERSON_NAME] …" at bounding box center [140, 249] width 62 height 15
select select "84131"
click at [109, 242] on select "Select Stylist ABHISHEK SEN AKKI SEN [PERSON_NAME] [PERSON_NAME] [PERSON_NAME] …" at bounding box center [140, 249] width 62 height 15
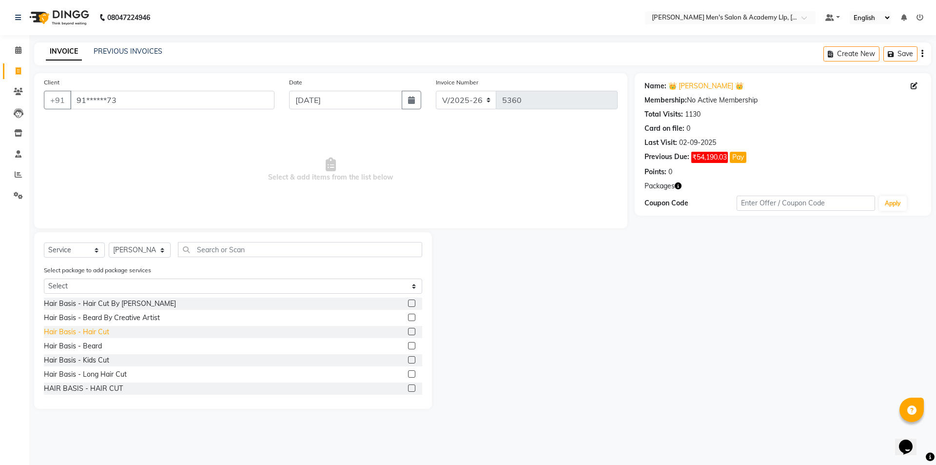
click at [90, 329] on div "Hair Basis - Hair Cut" at bounding box center [76, 332] width 65 height 10
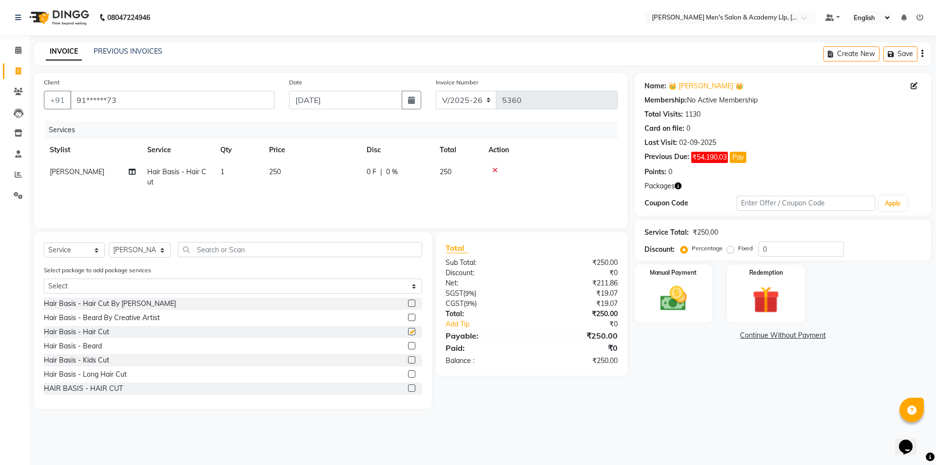
checkbox input "false"
click at [333, 175] on td "250" at bounding box center [312, 177] width 98 height 32
select select "84131"
click at [363, 168] on input "250" at bounding box center [358, 174] width 86 height 15
type input "2"
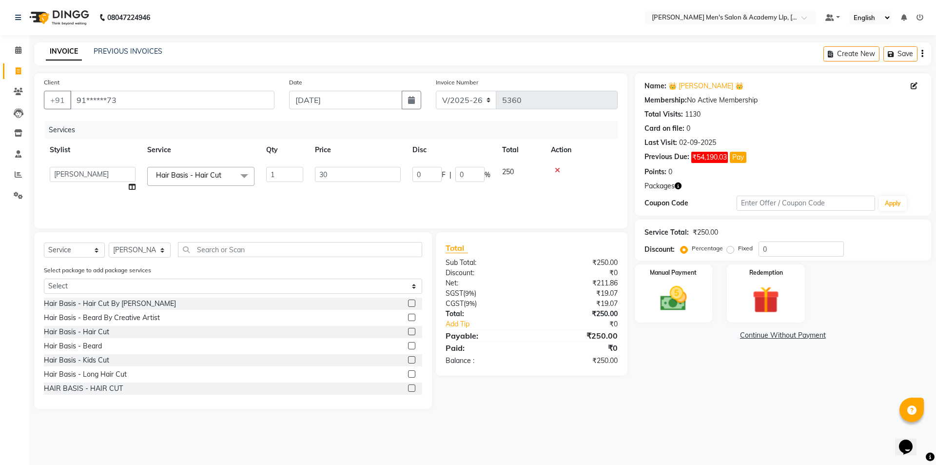
type input "300"
click at [673, 389] on div "Name: 👑 [PERSON_NAME] 👑 Membership: No Active Membership Total Visits: 1130 Car…" at bounding box center [787, 241] width 304 height 336
click at [678, 313] on img at bounding box center [673, 298] width 45 height 32
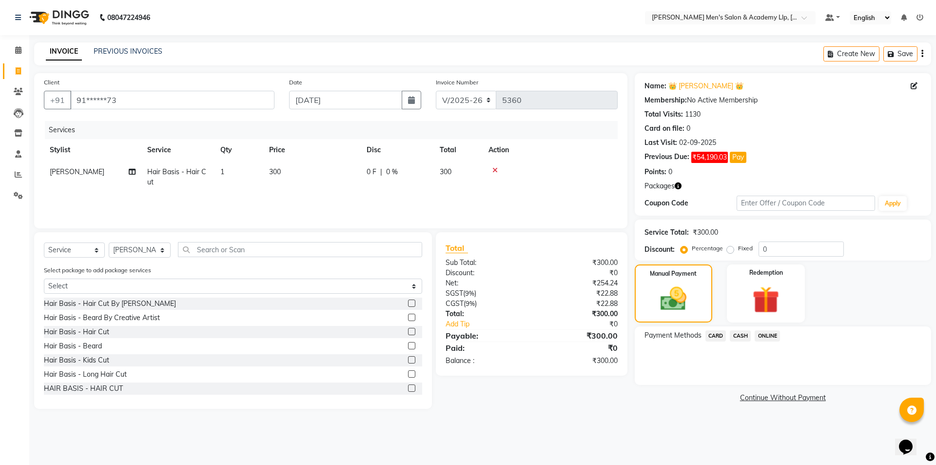
click at [742, 336] on span "CASH" at bounding box center [740, 335] width 21 height 11
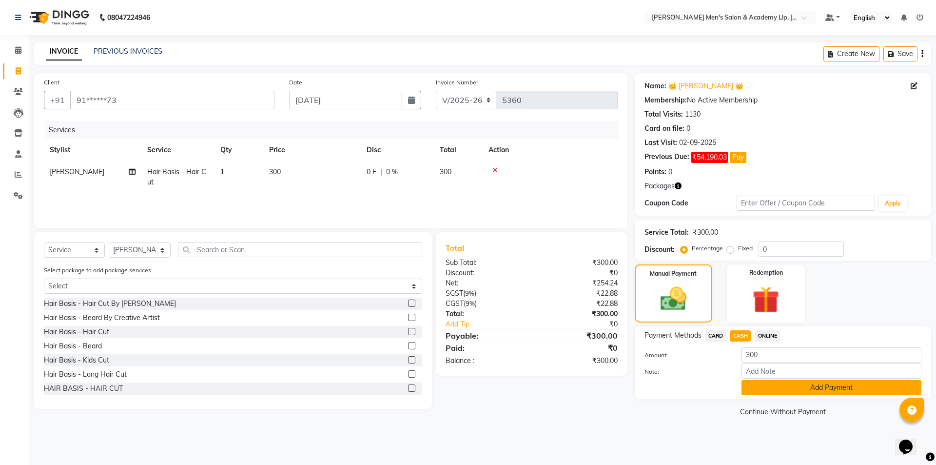
click at [751, 384] on button "Add Payment" at bounding box center [832, 387] width 180 height 15
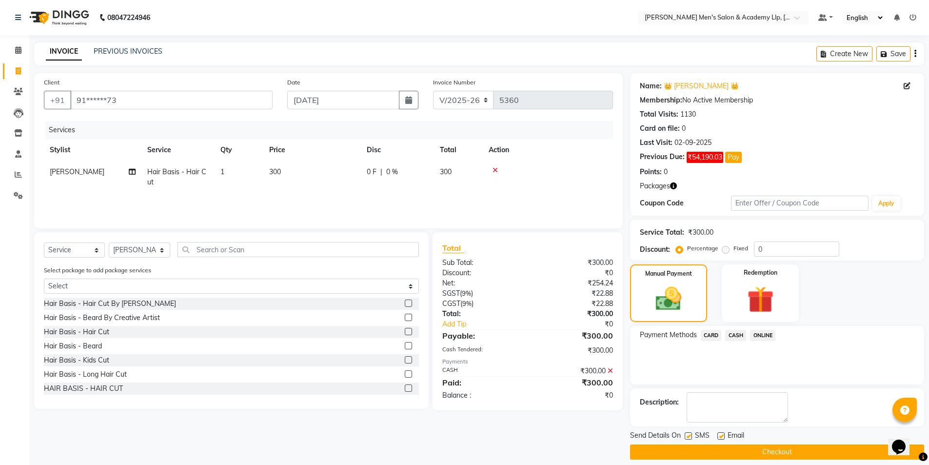
scroll to position [9, 0]
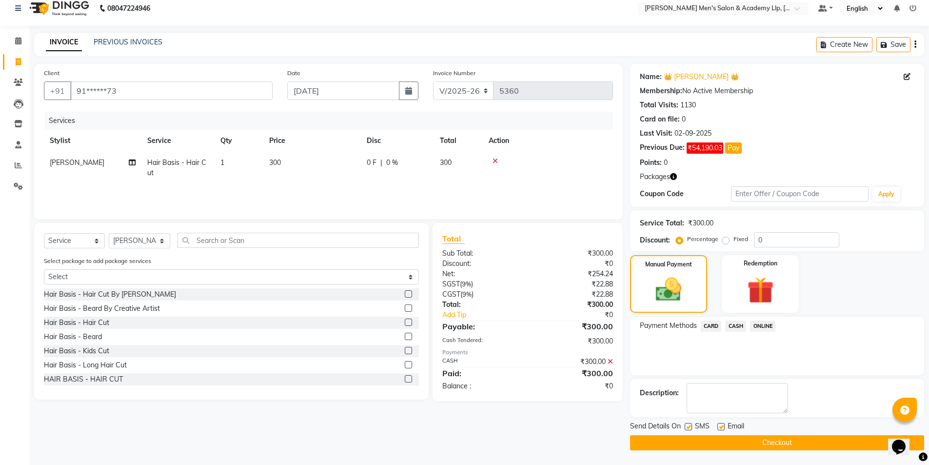
click at [722, 426] on label at bounding box center [720, 426] width 7 height 7
click at [722, 426] on input "checkbox" at bounding box center [720, 427] width 6 height 6
checkbox input "false"
click at [686, 428] on label at bounding box center [688, 426] width 7 height 7
click at [686, 428] on input "checkbox" at bounding box center [688, 427] width 6 height 6
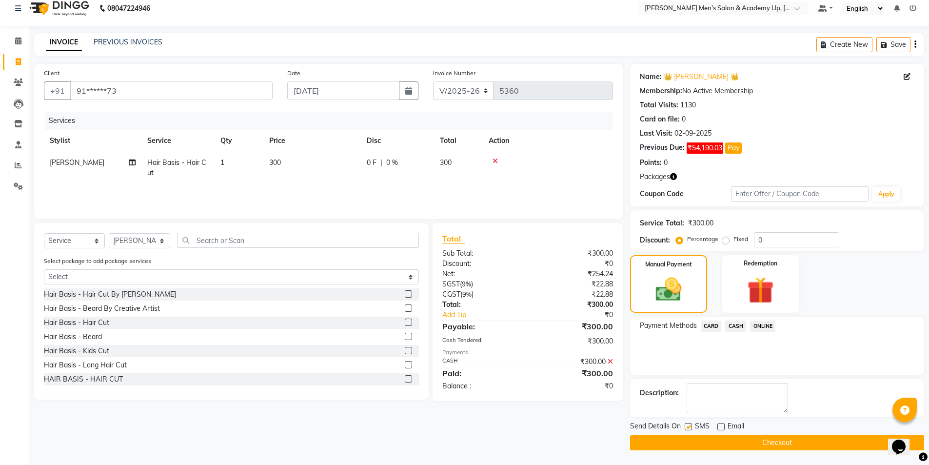
checkbox input "false"
click at [686, 442] on button "Checkout" at bounding box center [777, 442] width 294 height 15
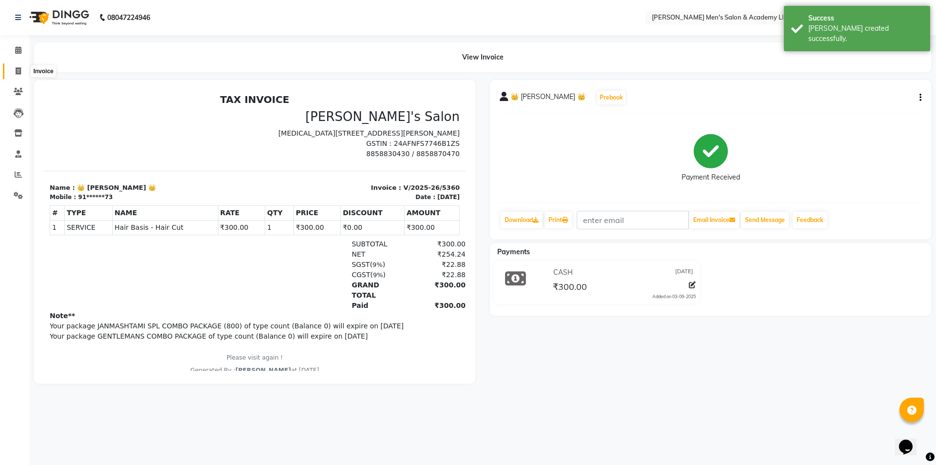
click at [17, 74] on icon at bounding box center [18, 70] width 5 height 7
select select "8248"
select select "service"
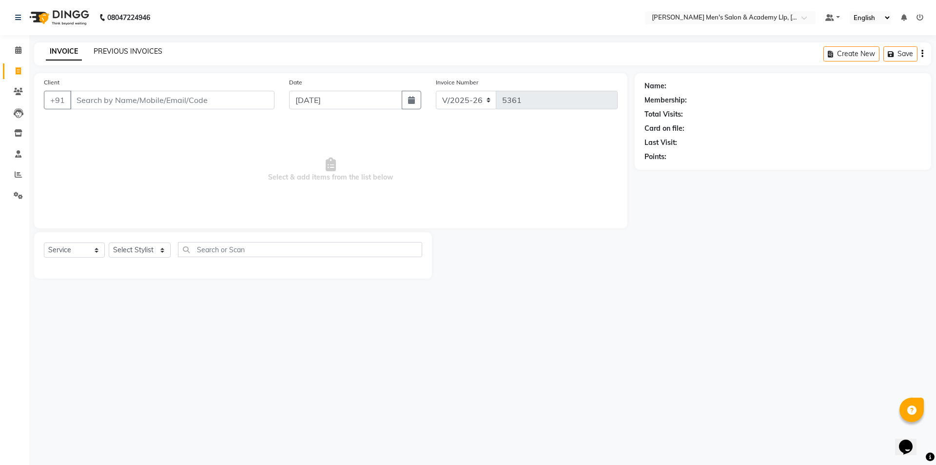
click at [122, 50] on link "PREVIOUS INVOICES" at bounding box center [128, 51] width 69 height 9
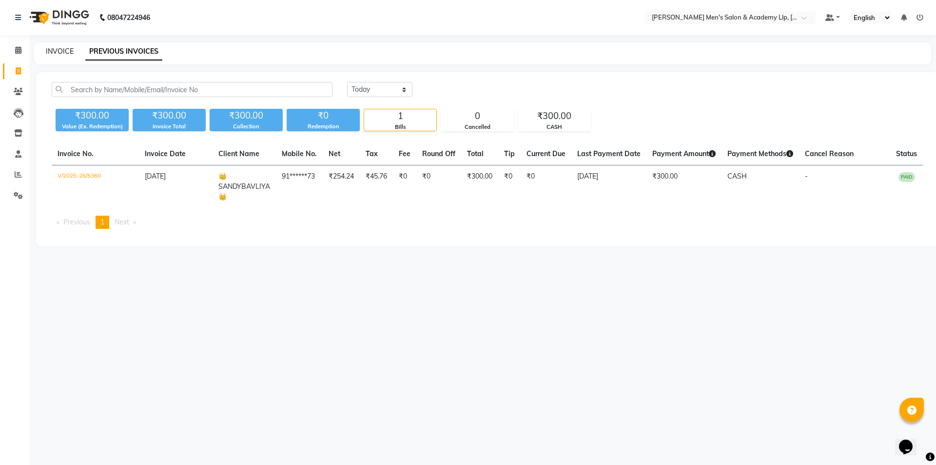
click at [65, 48] on link "INVOICE" at bounding box center [60, 51] width 28 height 9
select select "service"
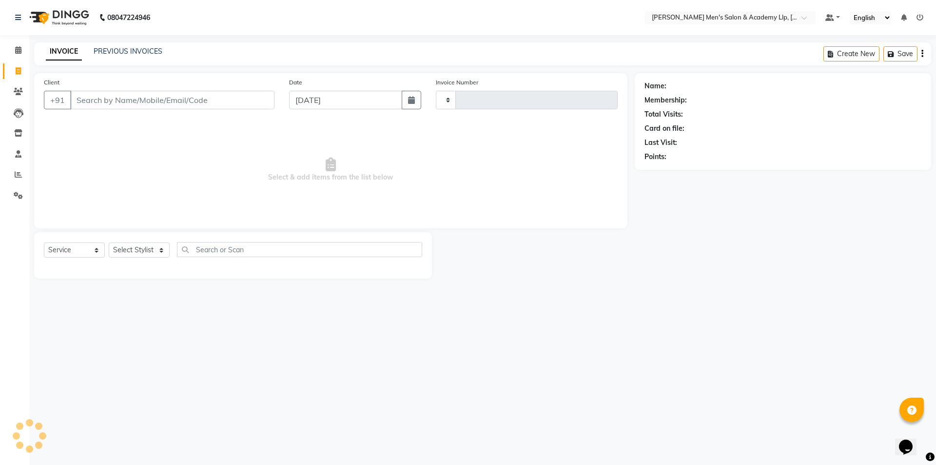
type input "5361"
select select "8248"
click at [656, 303] on div "08047224946 Select Location × [PERSON_NAME] Men's Salon & Academy Llp, Ravapar …" at bounding box center [468, 232] width 936 height 465
click at [114, 51] on link "PREVIOUS INVOICES" at bounding box center [128, 51] width 69 height 9
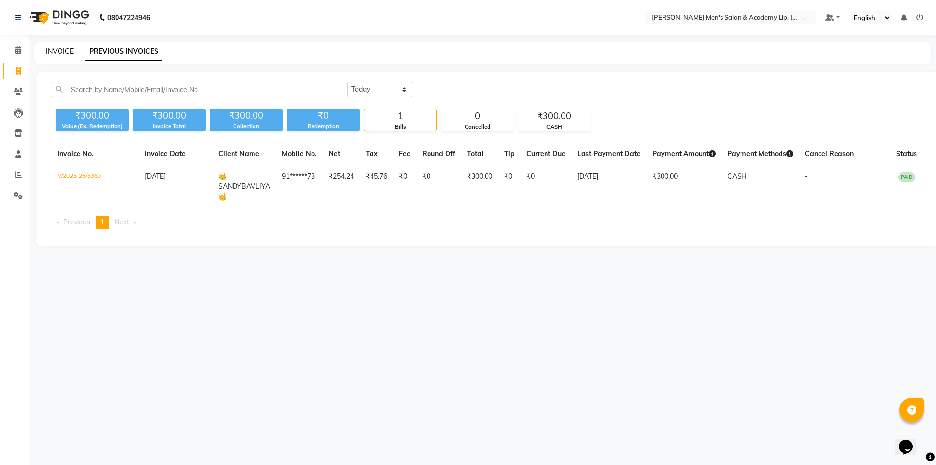
click at [61, 53] on link "INVOICE" at bounding box center [60, 51] width 28 height 9
select select "service"
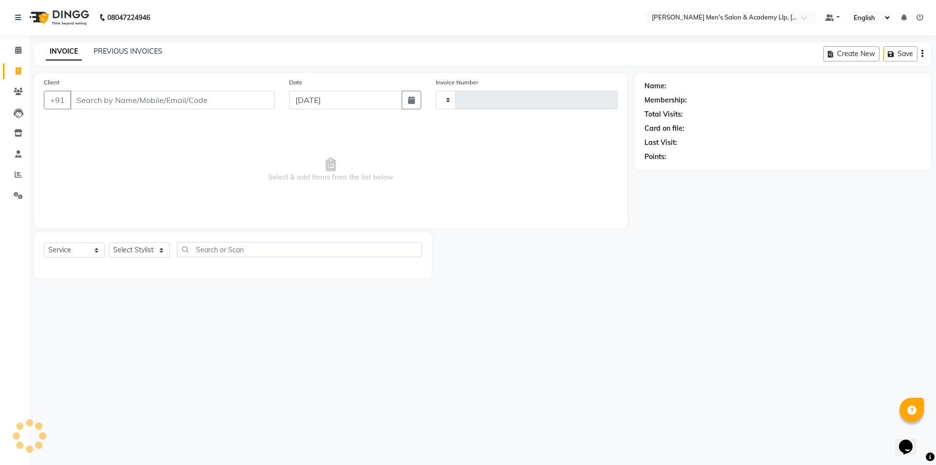
type input "5361"
select select "8248"
click at [137, 48] on link "PREVIOUS INVOICES" at bounding box center [128, 51] width 69 height 9
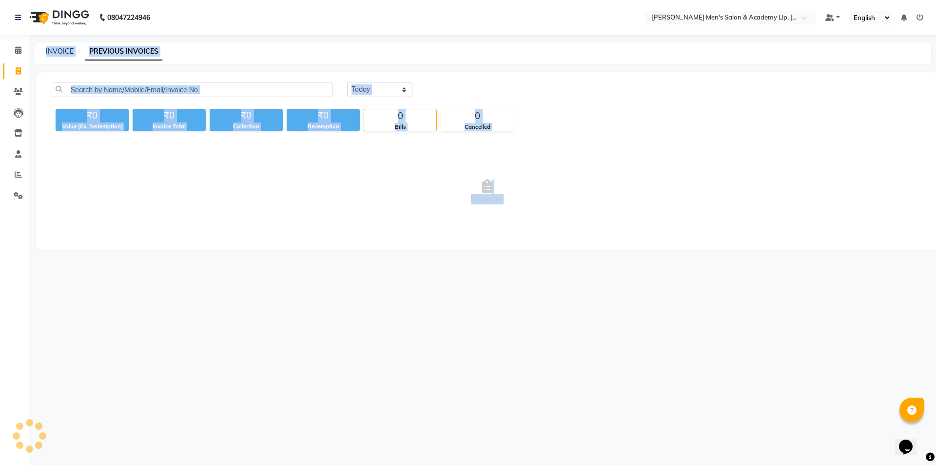
click at [137, 48] on link "PREVIOUS INVOICES" at bounding box center [123, 52] width 77 height 18
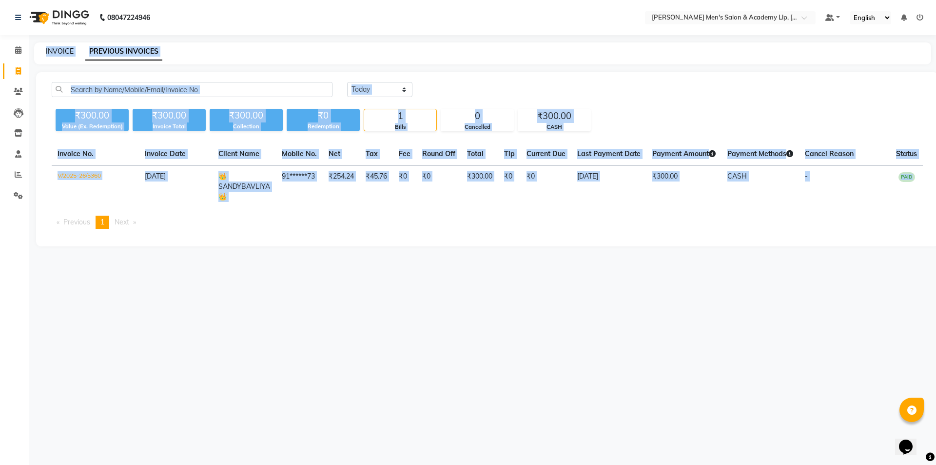
click at [60, 49] on link "INVOICE" at bounding box center [60, 51] width 28 height 9
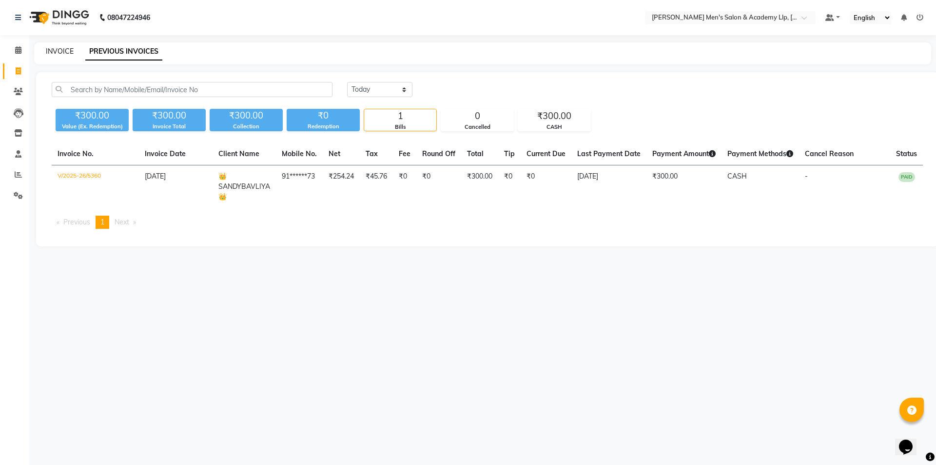
select select "8248"
select select "service"
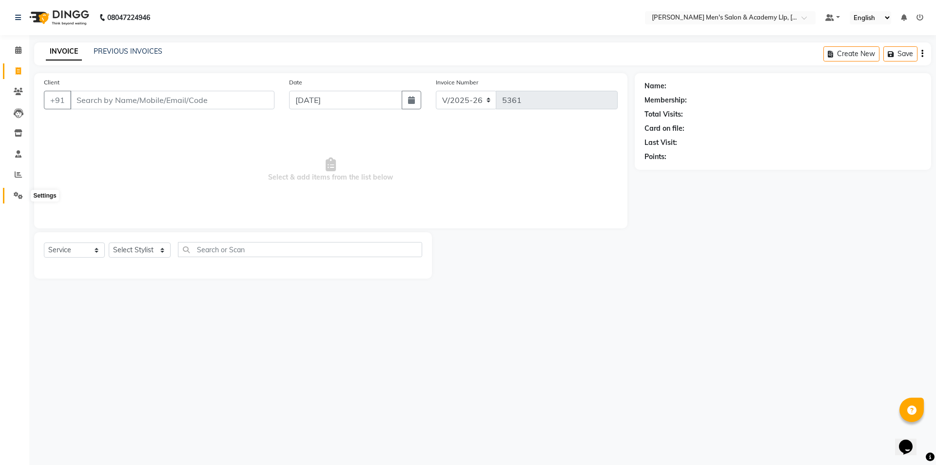
click at [19, 194] on icon at bounding box center [18, 195] width 9 height 7
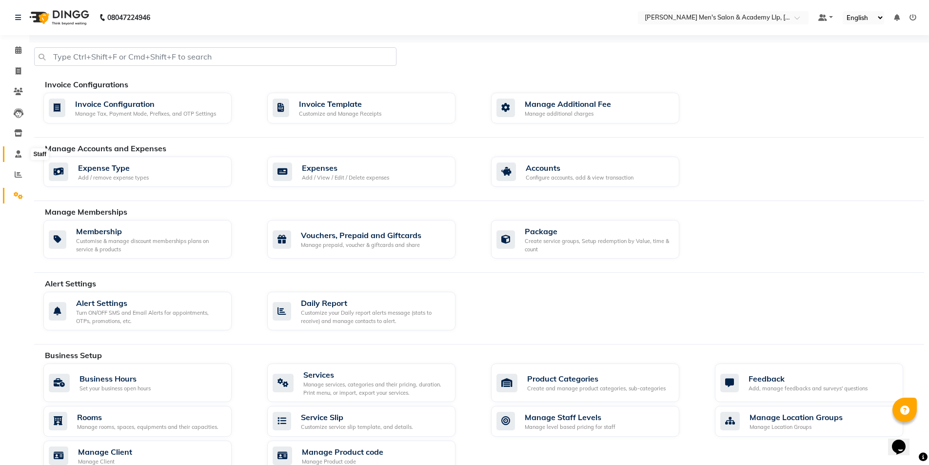
click at [19, 158] on span at bounding box center [18, 154] width 17 height 11
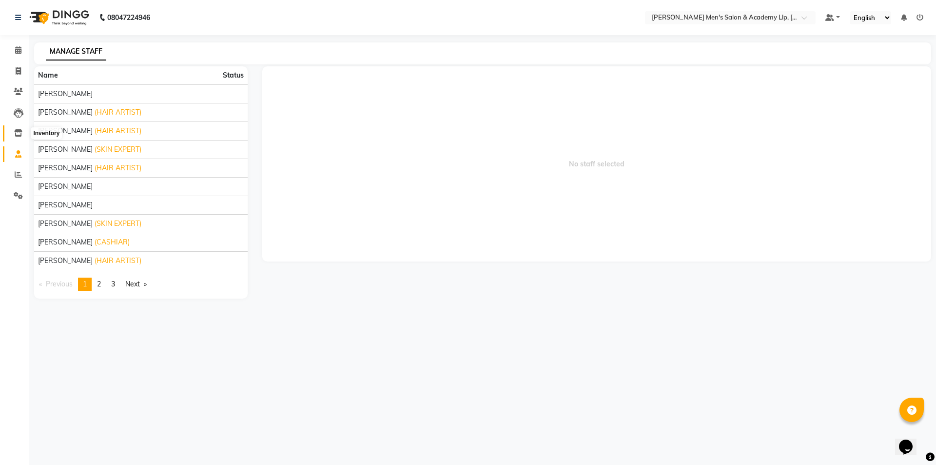
click at [15, 135] on icon at bounding box center [18, 132] width 8 height 7
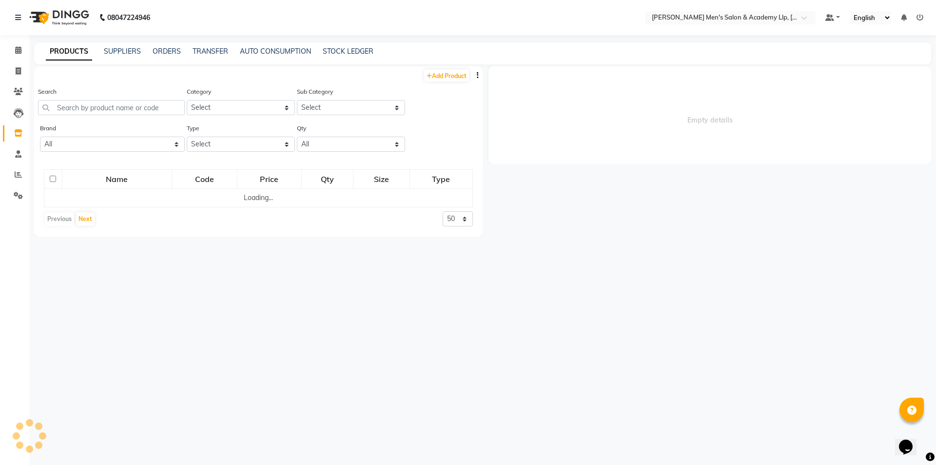
select select
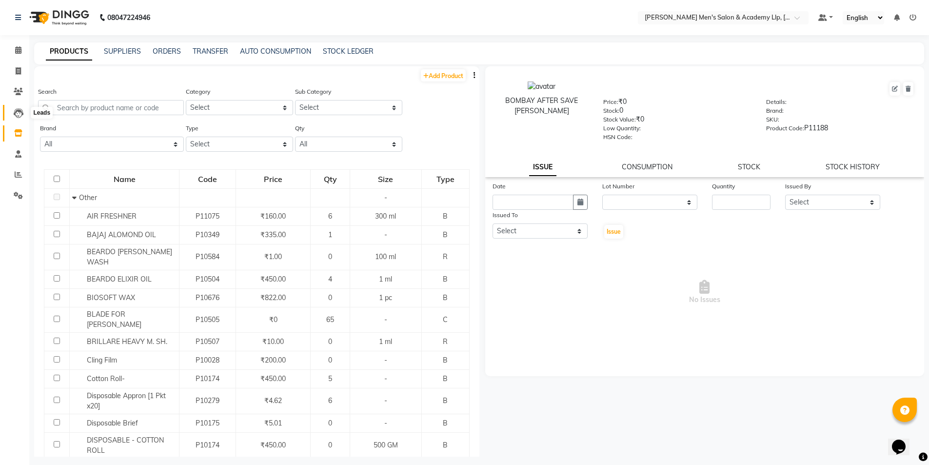
click at [23, 114] on span at bounding box center [18, 112] width 17 height 11
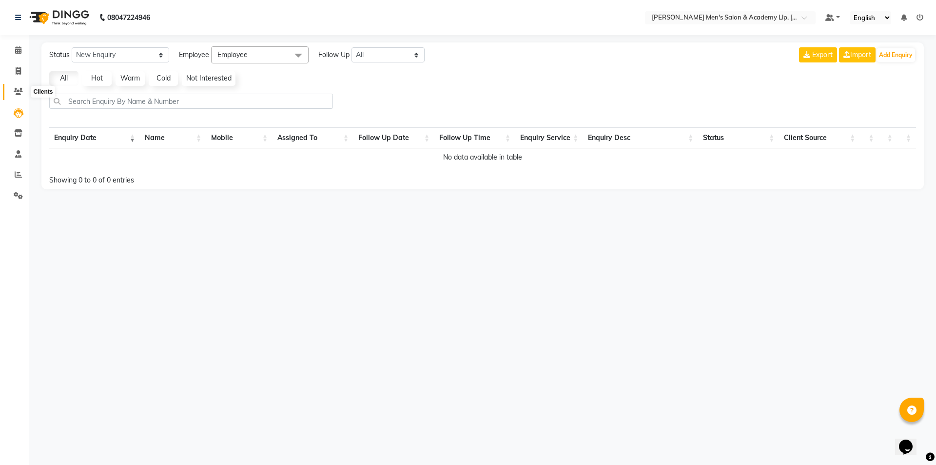
click at [20, 90] on icon at bounding box center [18, 91] width 9 height 7
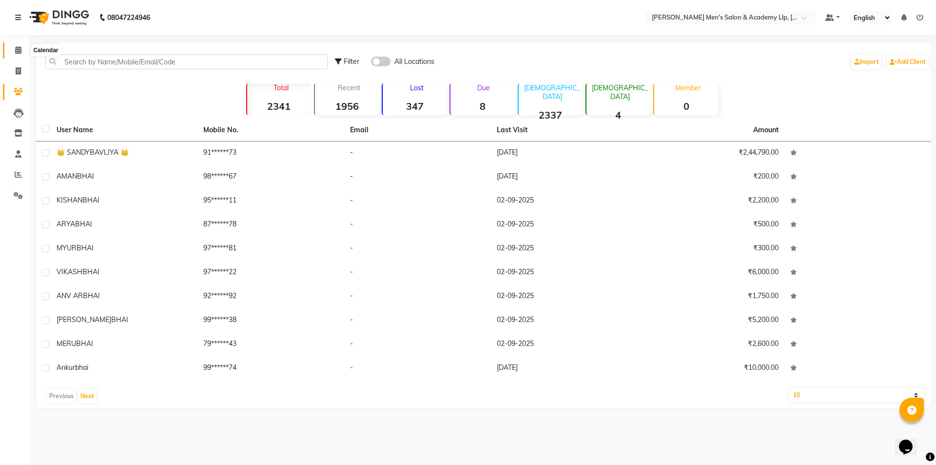
click at [16, 49] on icon at bounding box center [18, 49] width 6 height 7
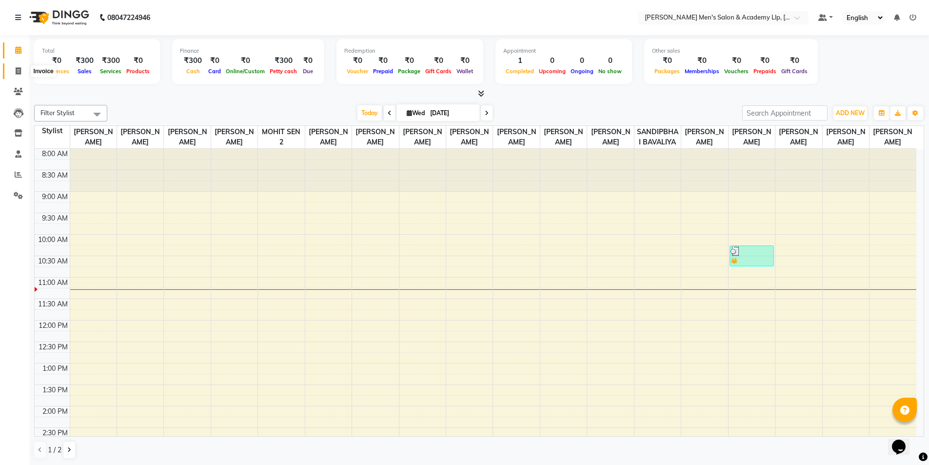
click at [16, 71] on icon at bounding box center [18, 70] width 5 height 7
select select "service"
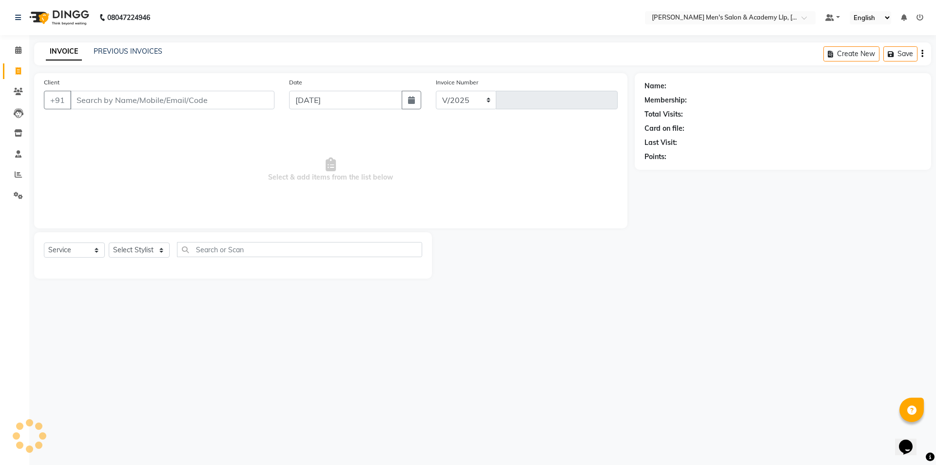
select select "8248"
type input "5361"
click at [16, 159] on span at bounding box center [18, 154] width 17 height 11
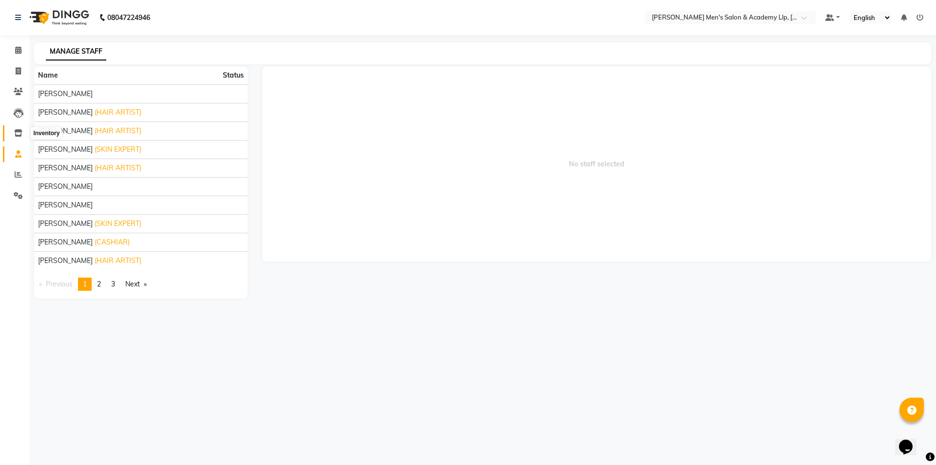
drag, startPoint x: 24, startPoint y: 132, endPoint x: 14, endPoint y: 131, distance: 10.3
click at [14, 131] on icon at bounding box center [18, 132] width 8 height 7
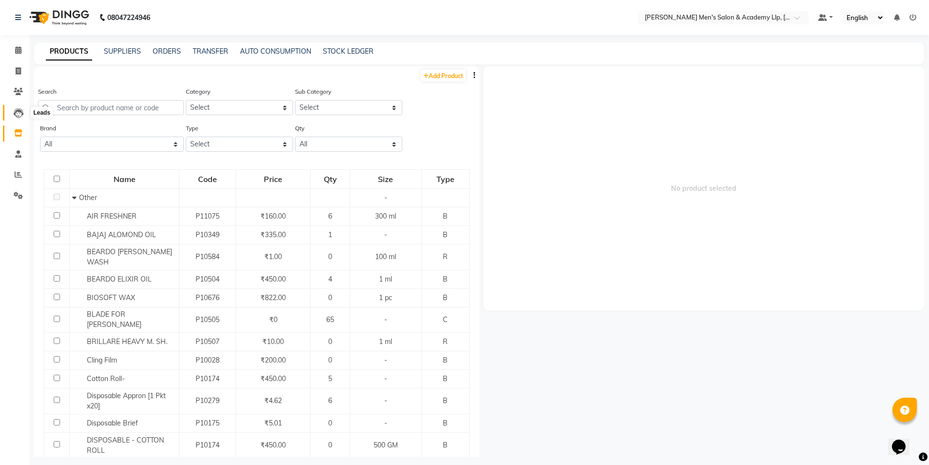
click at [20, 109] on icon at bounding box center [19, 113] width 10 height 10
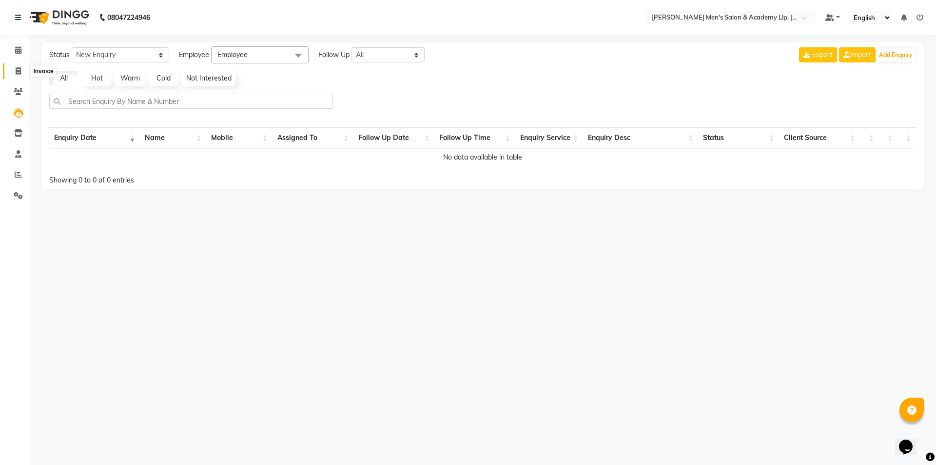
click at [20, 67] on icon at bounding box center [18, 70] width 5 height 7
select select "8248"
select select "service"
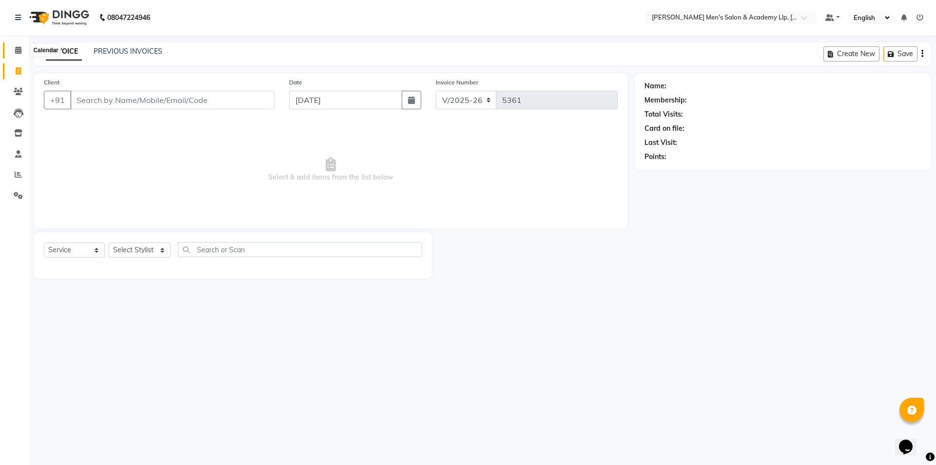
click at [19, 52] on icon at bounding box center [18, 49] width 6 height 7
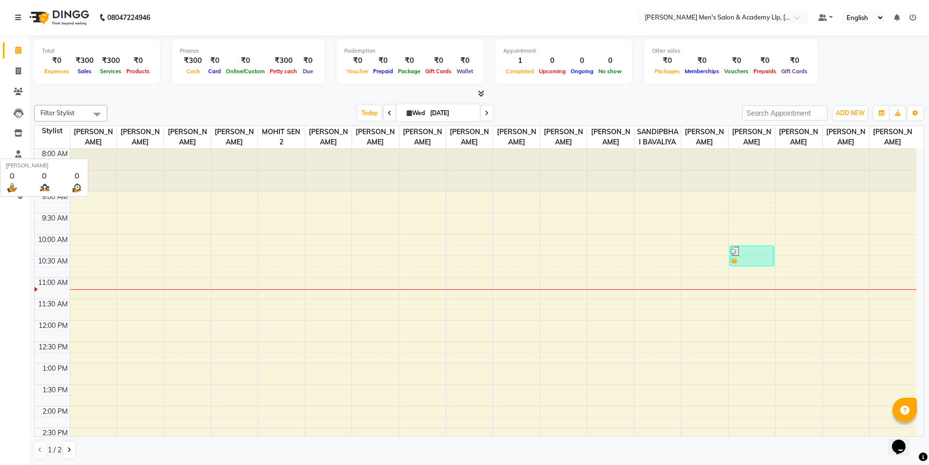
scroll to position [0, 0]
click at [15, 130] on icon at bounding box center [18, 132] width 8 height 7
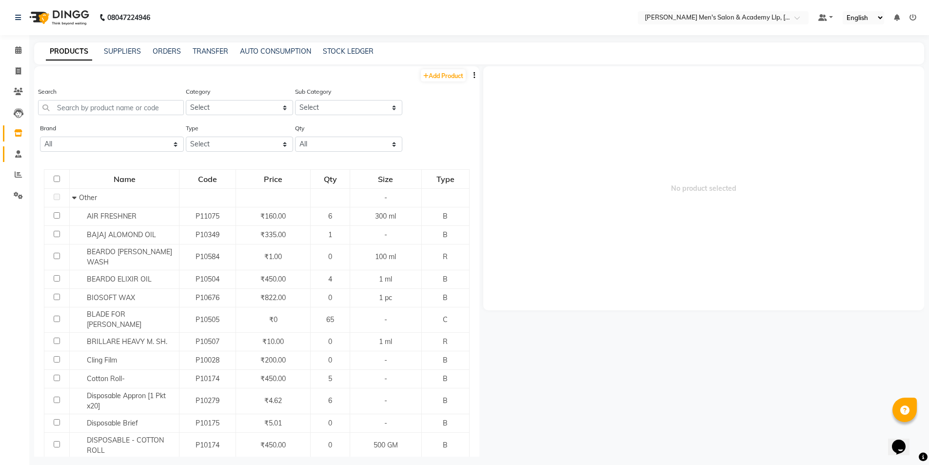
click at [20, 148] on link "Staff" at bounding box center [14, 154] width 23 height 16
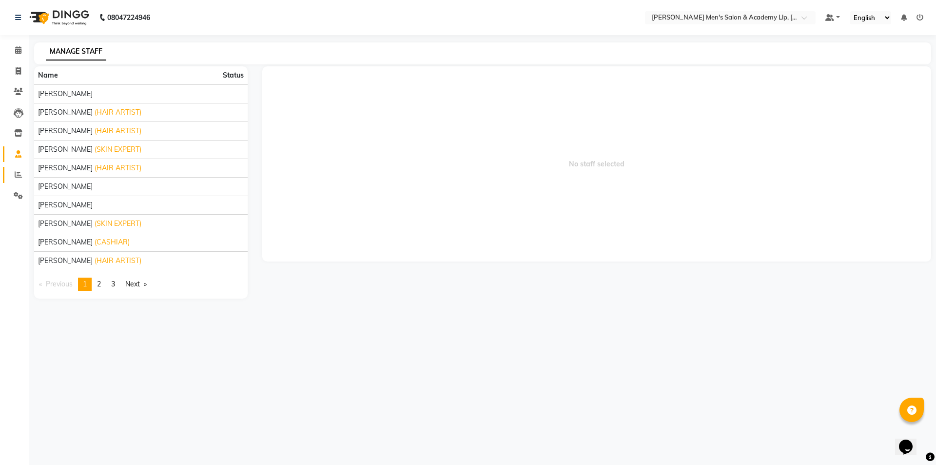
click at [18, 168] on link "Reports" at bounding box center [14, 175] width 23 height 16
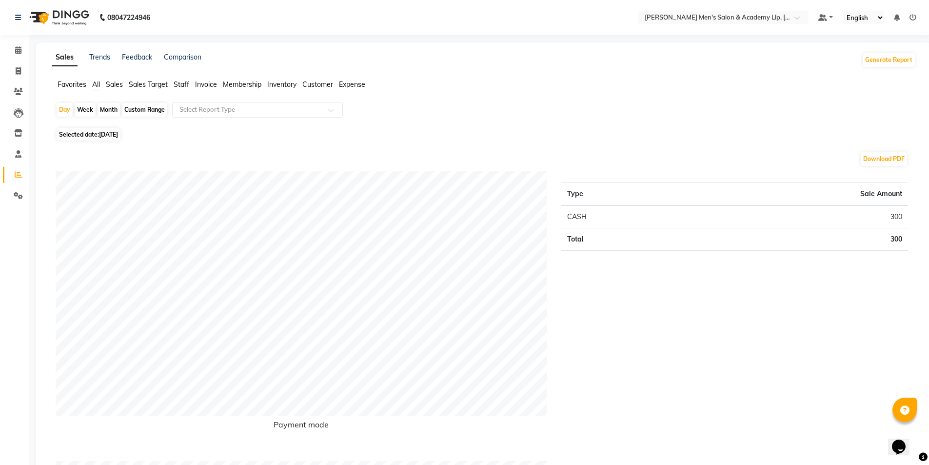
click at [179, 82] on span "Staff" at bounding box center [182, 84] width 16 height 9
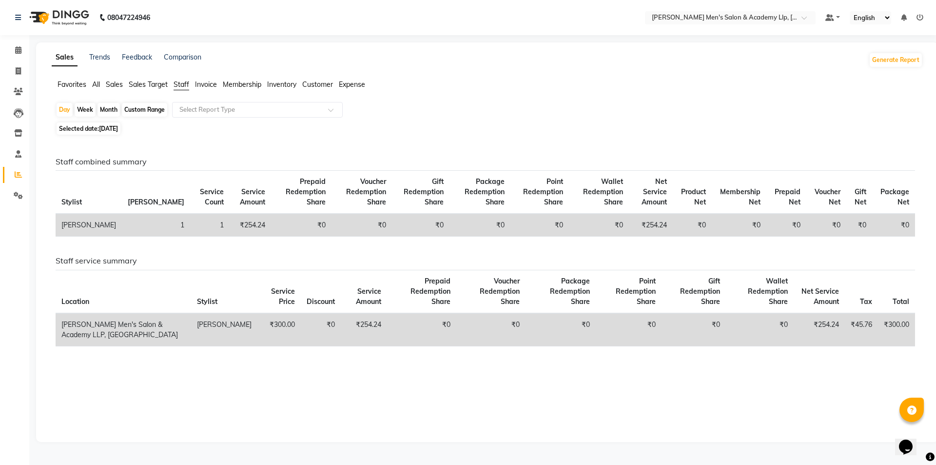
click at [103, 106] on div "Month" at bounding box center [109, 110] width 22 height 14
select select "9"
select select "2025"
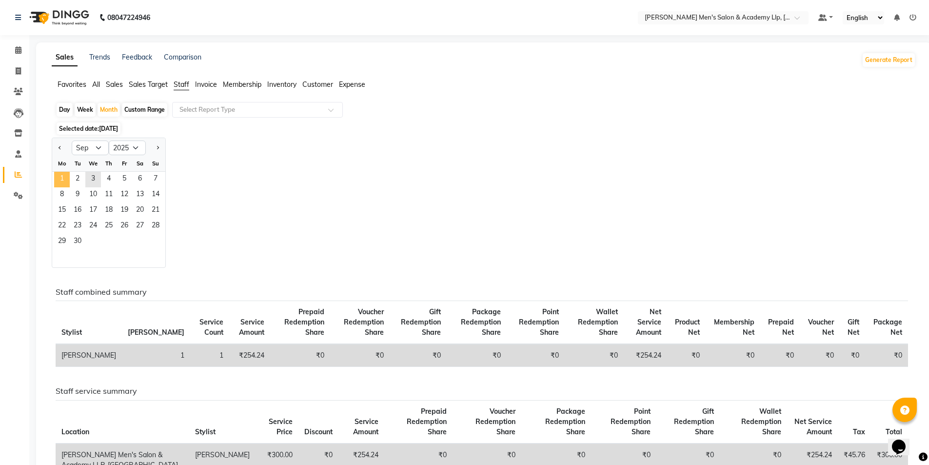
click at [66, 173] on span "1" at bounding box center [62, 180] width 16 height 16
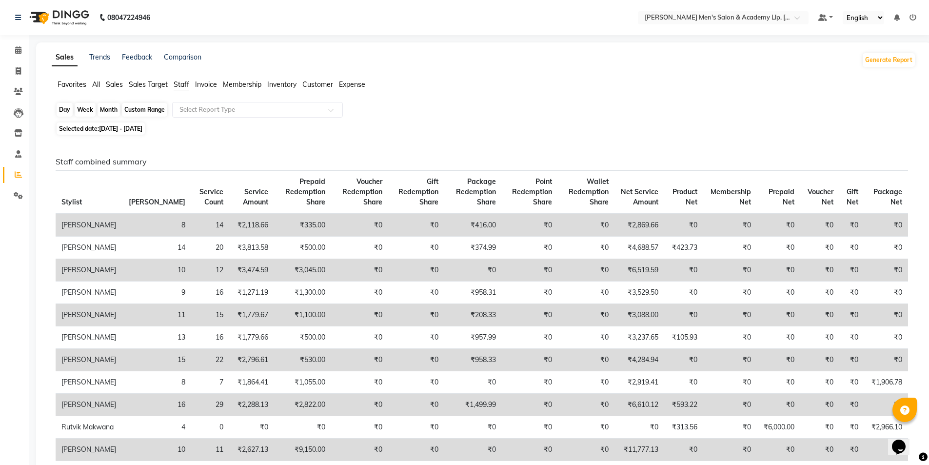
click at [108, 107] on div "Month" at bounding box center [109, 110] width 22 height 14
select select "9"
select select "2025"
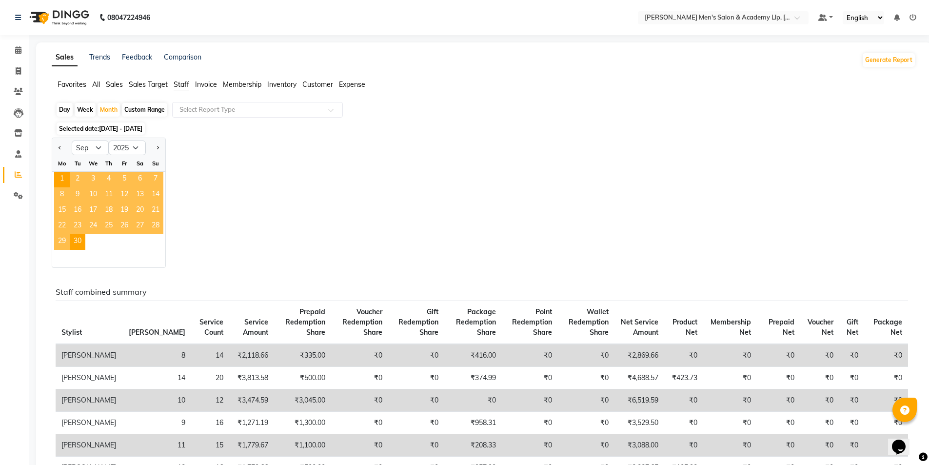
click at [96, 179] on span "3" at bounding box center [93, 180] width 16 height 16
click at [94, 301] on th "Stylist" at bounding box center [89, 322] width 67 height 43
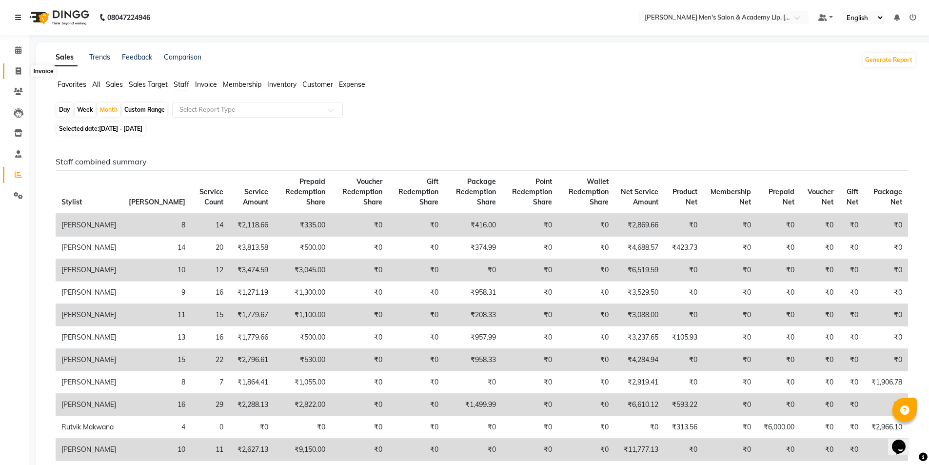
click at [23, 73] on span at bounding box center [18, 71] width 17 height 11
select select "service"
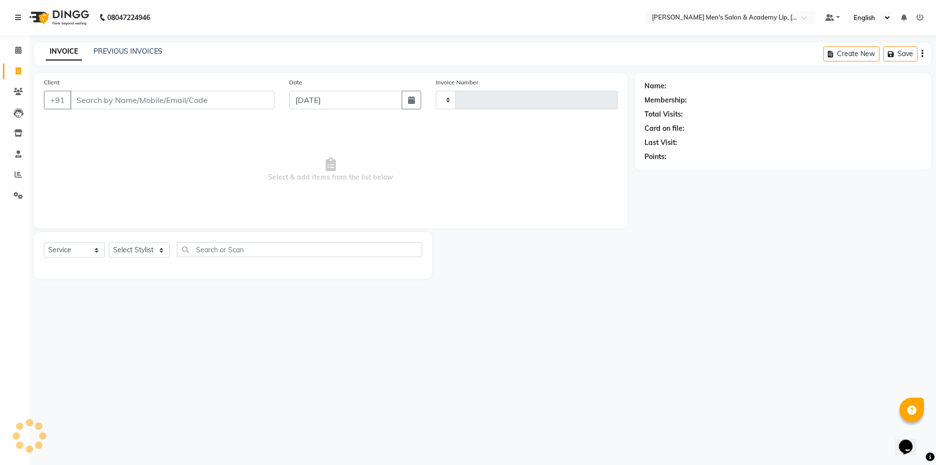
type input "5361"
select select "8248"
click at [15, 16] on icon at bounding box center [18, 17] width 6 height 7
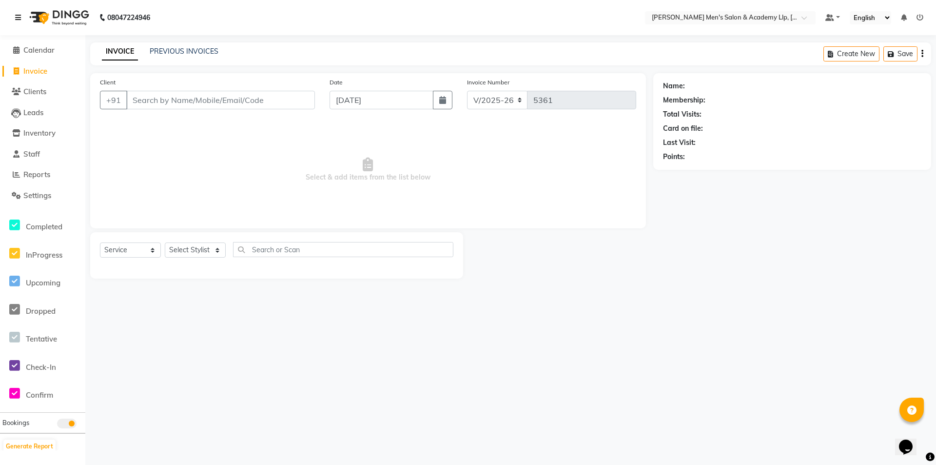
click at [20, 17] on icon at bounding box center [18, 17] width 6 height 7
click at [23, 18] on link at bounding box center [20, 17] width 10 height 27
click at [163, 93] on input "Client" at bounding box center [220, 100] width 189 height 19
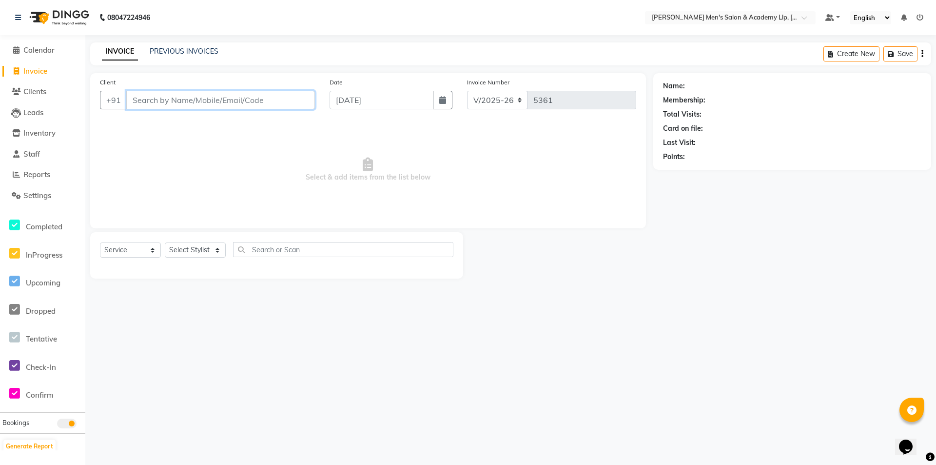
click at [163, 93] on input "Client" at bounding box center [220, 100] width 189 height 19
click at [199, 95] on input "Client" at bounding box center [220, 100] width 189 height 19
click at [53, 68] on link "Invoice" at bounding box center [42, 71] width 80 height 11
select select "8248"
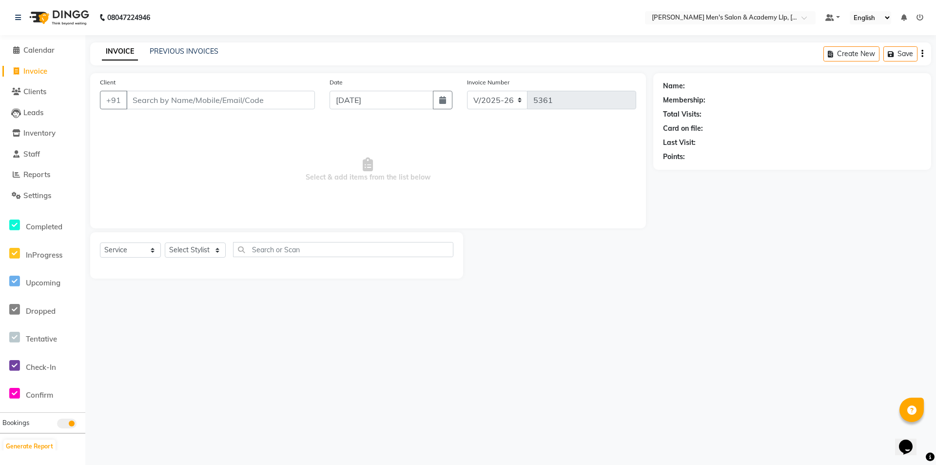
select select "service"
click at [41, 89] on span "Clients" at bounding box center [34, 91] width 23 height 9
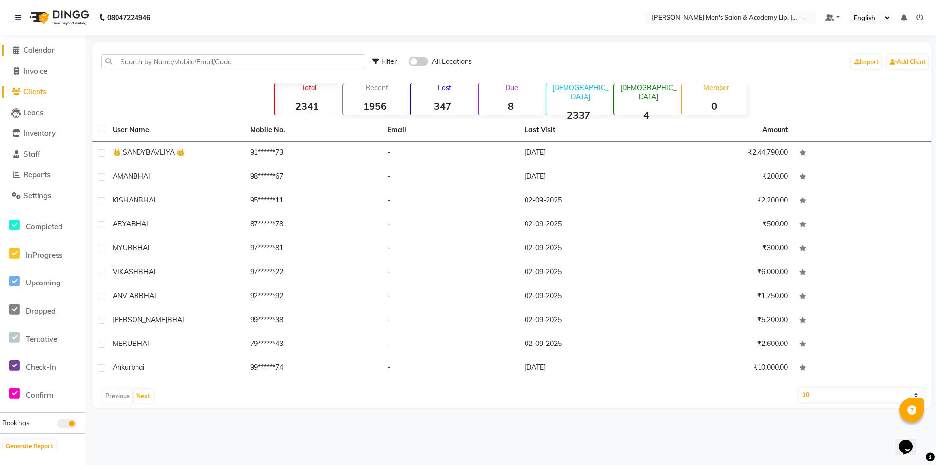
click at [48, 47] on span "Calendar" at bounding box center [38, 49] width 31 height 9
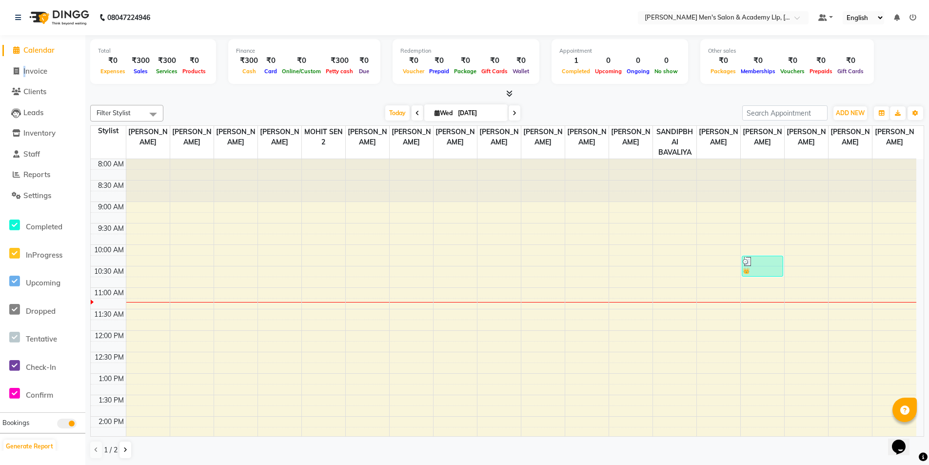
click at [25, 65] on li "Invoice" at bounding box center [42, 71] width 85 height 21
click at [19, 68] on icon at bounding box center [16, 70] width 5 height 7
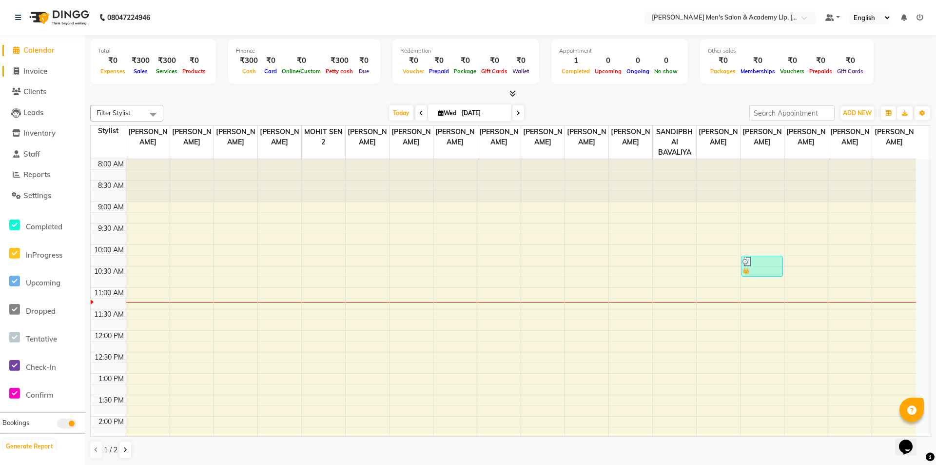
select select "8248"
select select "service"
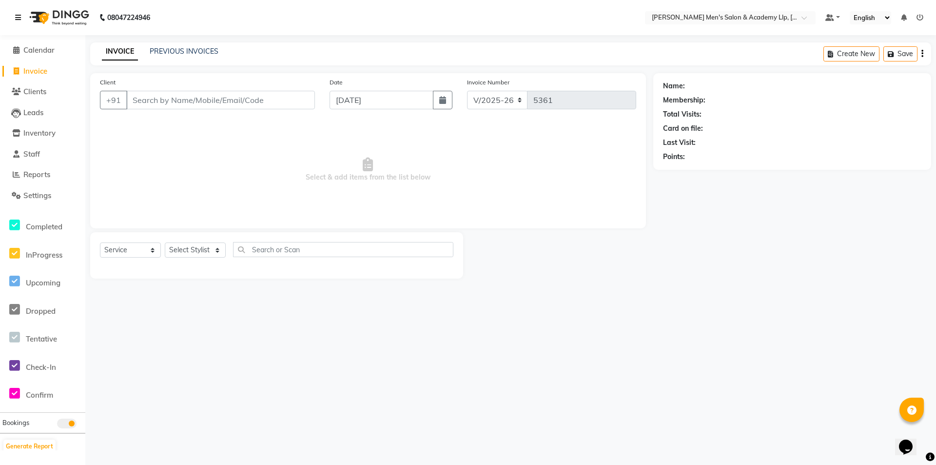
click at [21, 14] on link at bounding box center [20, 17] width 10 height 27
click at [166, 43] on div "INVOICE PREVIOUS INVOICES Create New Save" at bounding box center [510, 53] width 841 height 23
click at [165, 43] on div "INVOICE PREVIOUS INVOICES Create New Save" at bounding box center [510, 53] width 841 height 23
click at [116, 47] on link "INVOICE" at bounding box center [120, 52] width 36 height 18
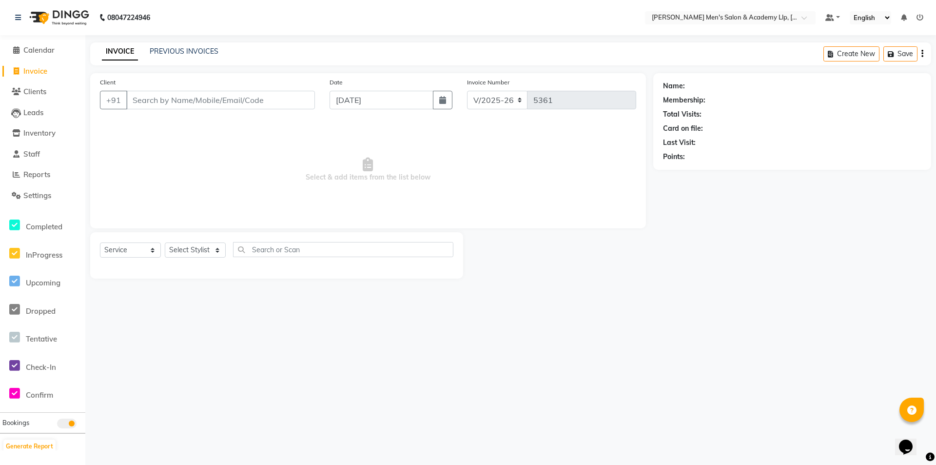
drag, startPoint x: 160, startPoint y: 111, endPoint x: 155, endPoint y: 103, distance: 9.6
click at [158, 106] on div "Client +91" at bounding box center [208, 97] width 230 height 40
click at [157, 102] on input "Client" at bounding box center [220, 100] width 189 height 19
click at [155, 99] on input "Client" at bounding box center [220, 100] width 189 height 19
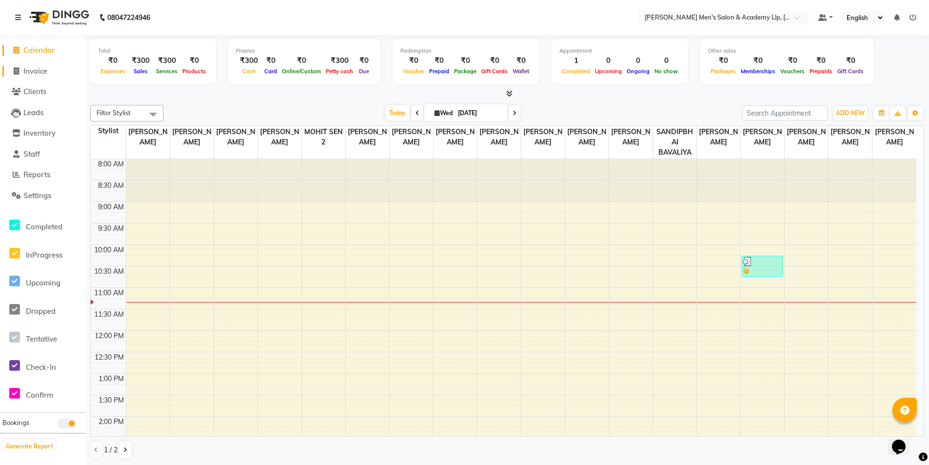
click at [37, 66] on span "Invoice" at bounding box center [35, 70] width 24 height 9
drag, startPoint x: 37, startPoint y: 66, endPoint x: 31, endPoint y: 64, distance: 5.6
click at [36, 66] on span "Invoice" at bounding box center [35, 70] width 24 height 9
select select "service"
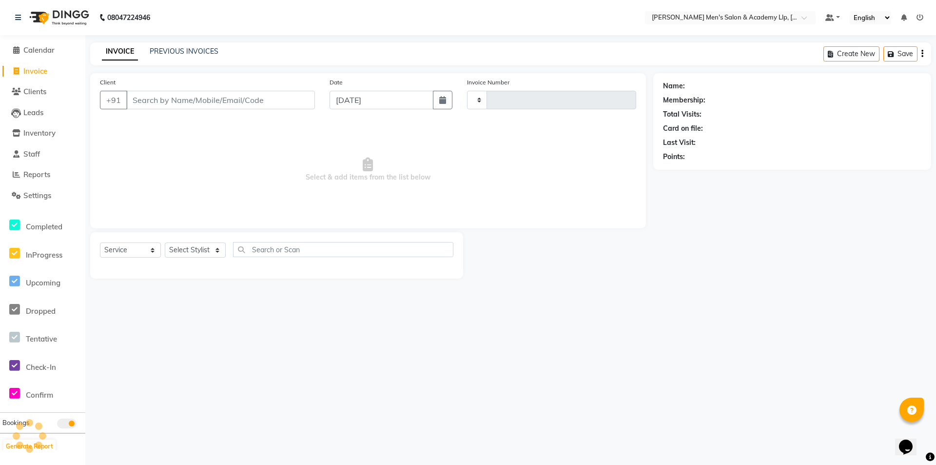
type input "5361"
select select "8248"
click at [168, 100] on input "Client" at bounding box center [220, 100] width 189 height 19
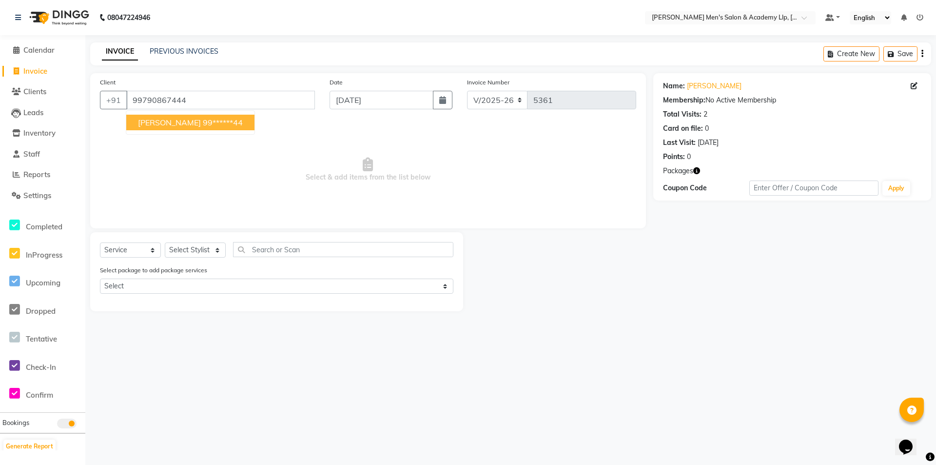
click at [168, 124] on span "[PERSON_NAME]" at bounding box center [169, 123] width 63 height 10
click at [200, 96] on input "99******44" at bounding box center [220, 100] width 189 height 19
type input "9"
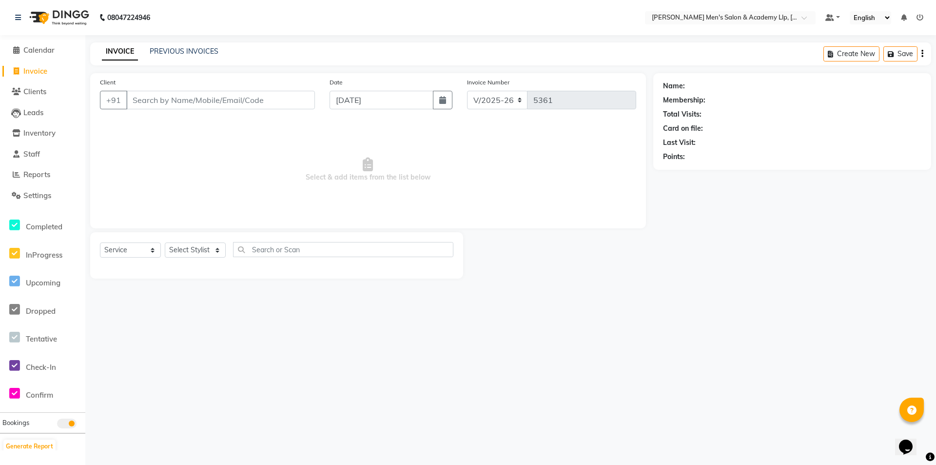
click at [317, 51] on div "INVOICE PREVIOUS INVOICES Create New Save" at bounding box center [510, 53] width 841 height 23
click at [228, 102] on input "Client" at bounding box center [220, 100] width 189 height 19
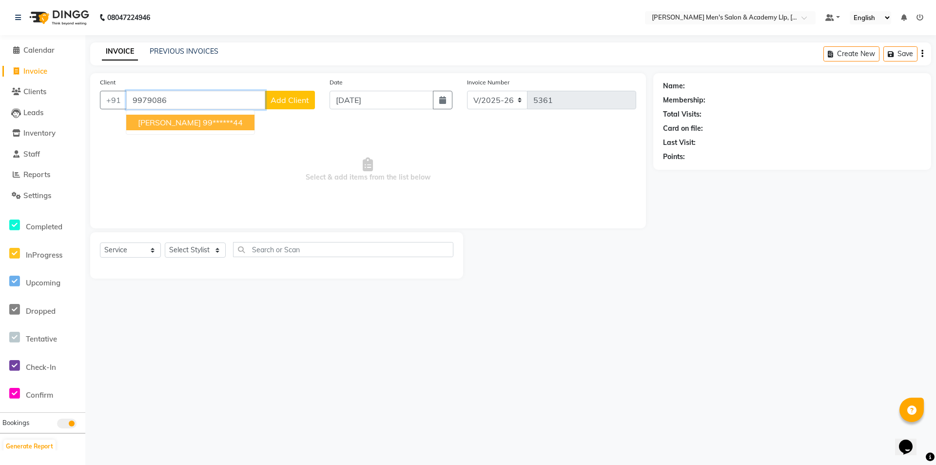
click at [203, 122] on ngb-highlight "99******44" at bounding box center [223, 123] width 40 height 10
type input "99******44"
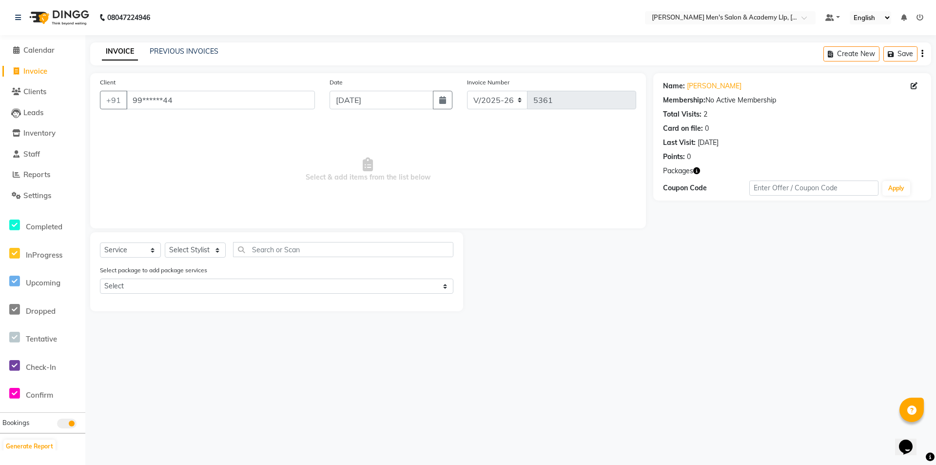
click at [696, 170] on icon "button" at bounding box center [696, 170] width 7 height 7
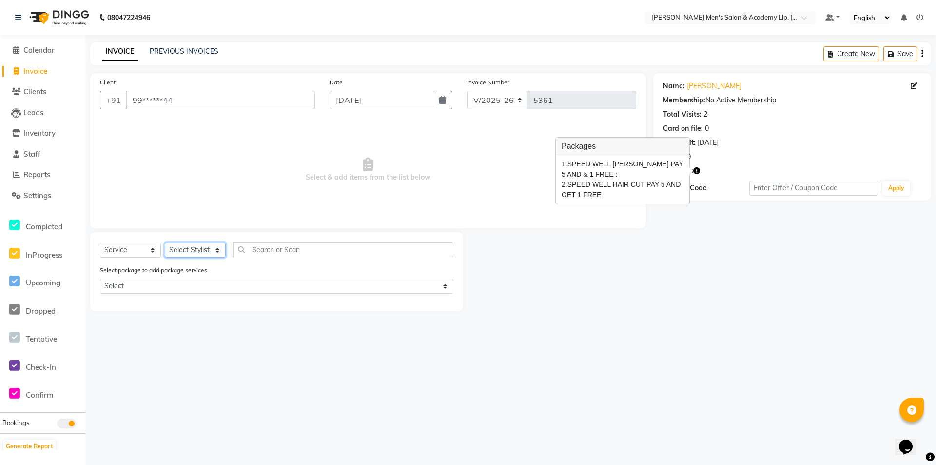
click at [189, 250] on select "Select Stylist ABHISHEK SEN AKKI SEN [PERSON_NAME] [PERSON_NAME] [PERSON_NAME] …" at bounding box center [195, 249] width 61 height 15
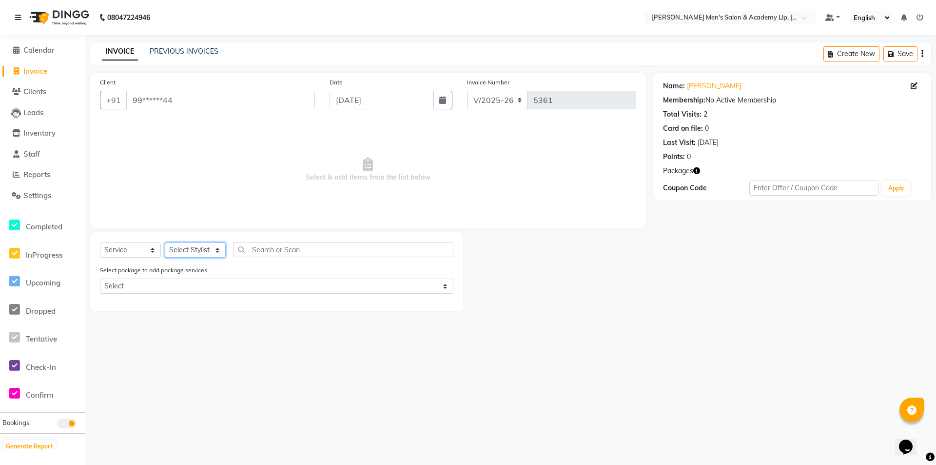
select select "88539"
click at [165, 242] on select "Select Stylist ABHISHEK SEN AKKI SEN [PERSON_NAME] [PERSON_NAME] [PERSON_NAME] …" at bounding box center [195, 249] width 61 height 15
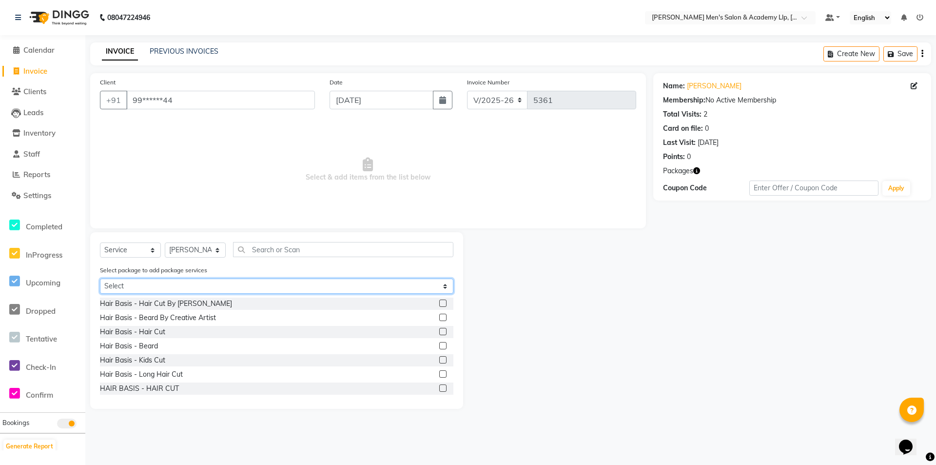
click at [172, 287] on select "Select SPEED WELL BEARD PAY 5 AND & 1 FREE SPEED WELL HAIR CUT PAY 5 AND GET 1 …" at bounding box center [277, 285] width 354 height 15
select select "1: Object"
click at [100, 278] on select "Select SPEED WELL BEARD PAY 5 AND & 1 FREE SPEED WELL HAIR CUT PAY 5 AND GET 1 …" at bounding box center [277, 285] width 354 height 15
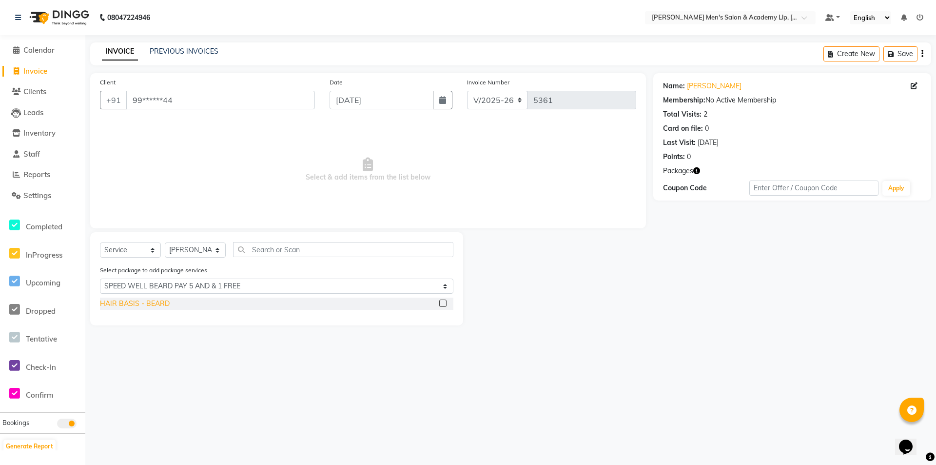
click at [149, 308] on div "HAIR BASIS - BEARD" at bounding box center [135, 303] width 70 height 10
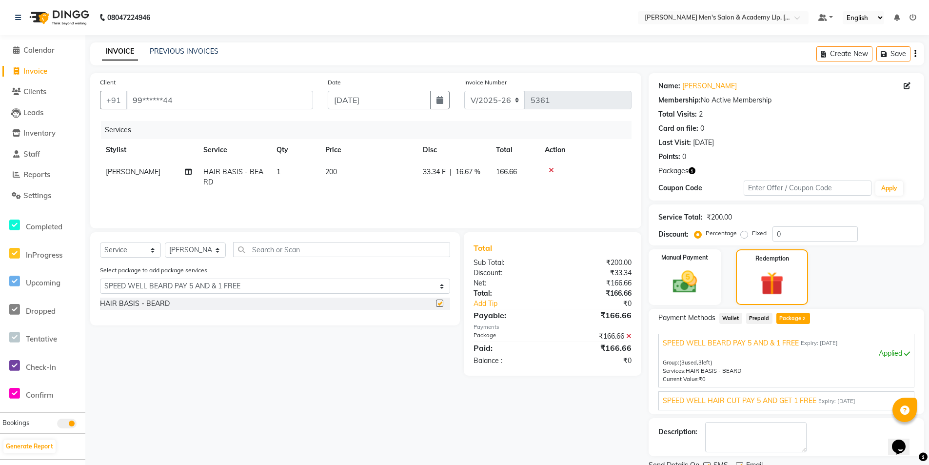
checkbox input "false"
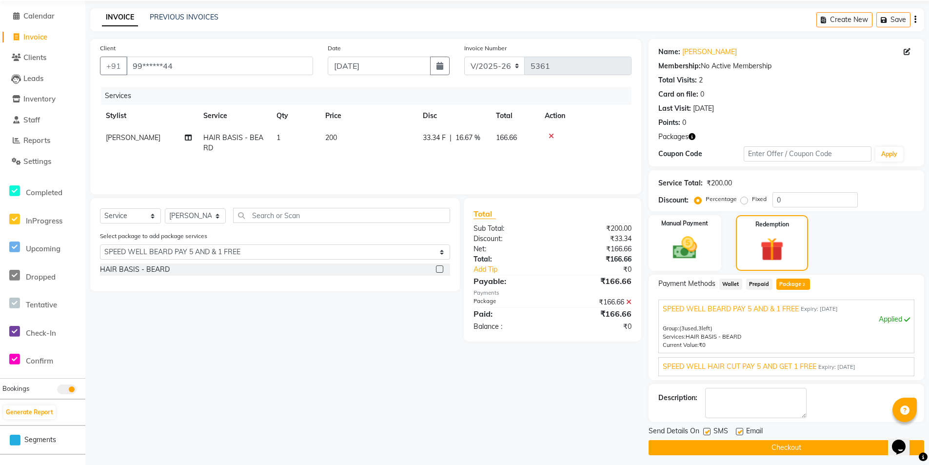
scroll to position [39, 0]
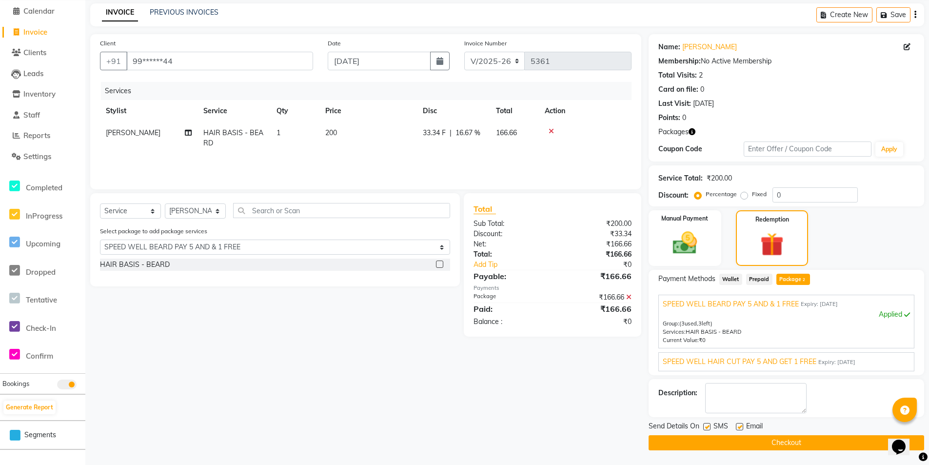
drag, startPoint x: 730, startPoint y: 366, endPoint x: 725, endPoint y: 365, distance: 5.5
click at [730, 365] on span "SPEED WELL HAIR CUT PAY 5 AND GET 1 FREE" at bounding box center [740, 361] width 154 height 10
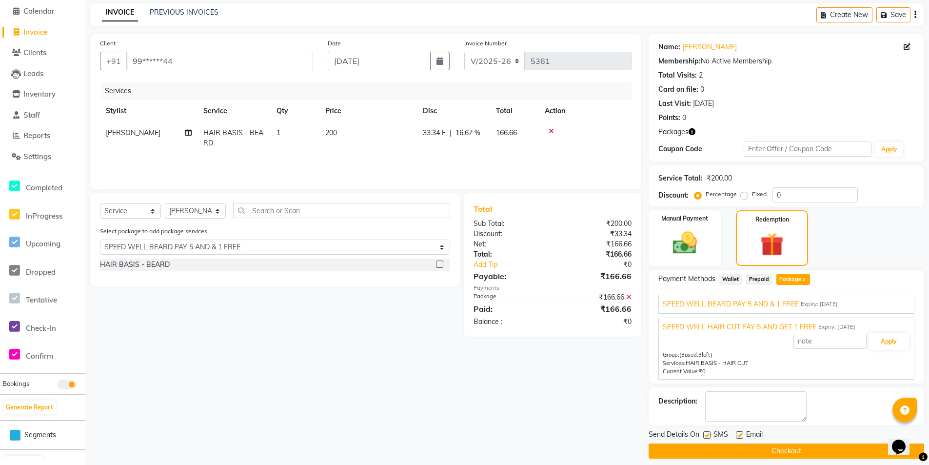
click at [549, 132] on icon at bounding box center [551, 131] width 5 height 7
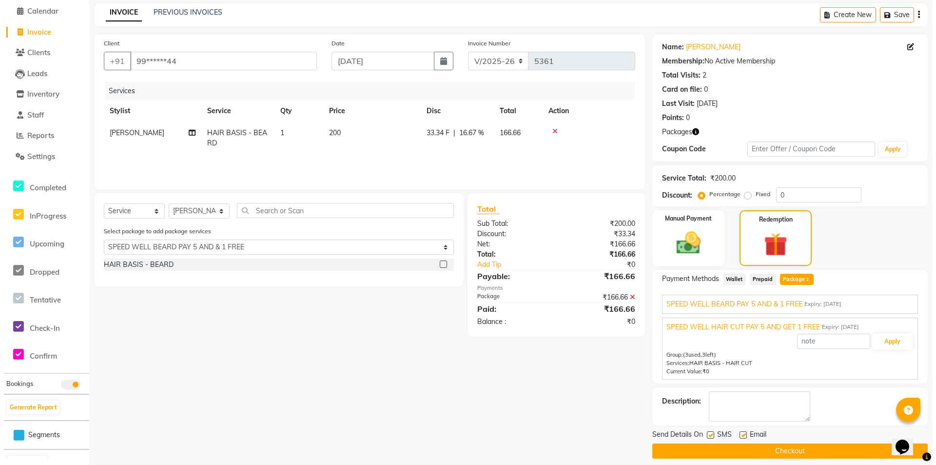
scroll to position [0, 0]
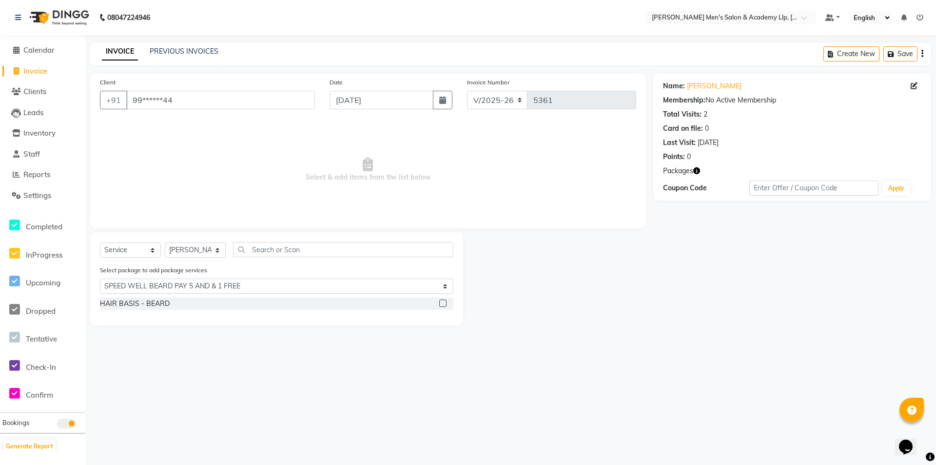
click at [133, 422] on div "08047224946 Select Location × [PERSON_NAME] Men's Salon & Academy Llp, Ravapar …" at bounding box center [468, 232] width 936 height 465
click at [18, 20] on icon at bounding box center [18, 17] width 6 height 7
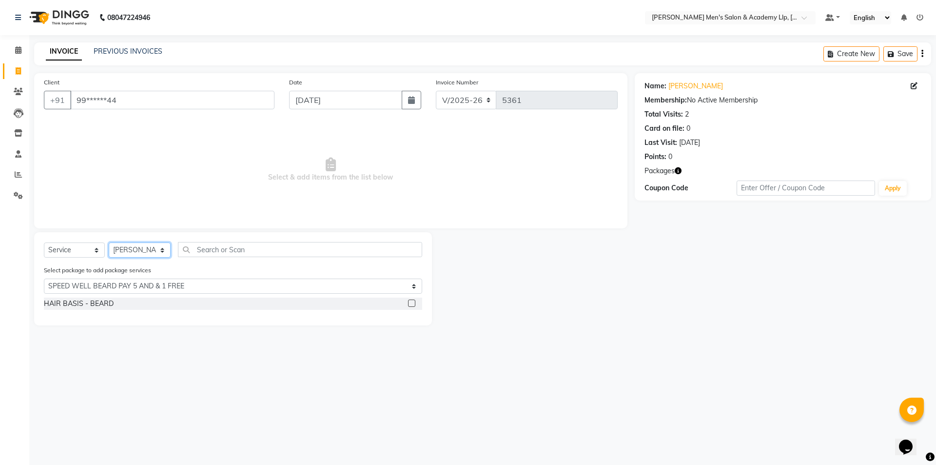
click at [126, 253] on select "Select Stylist ABHISHEK SEN AKKI SEN [PERSON_NAME] [PERSON_NAME] [PERSON_NAME] …" at bounding box center [140, 249] width 62 height 15
click at [270, 35] on div "08047224946 Select Location × [PERSON_NAME] Men's Salon & Academy Llp, Ravapar …" at bounding box center [468, 232] width 936 height 465
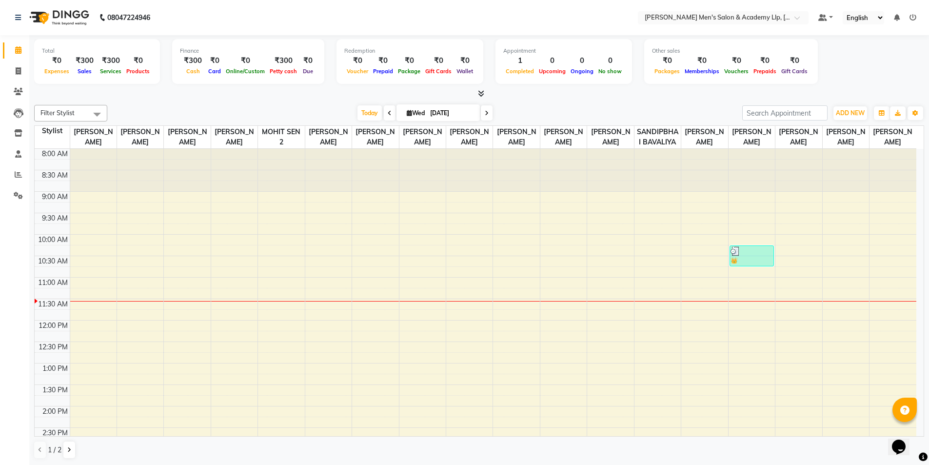
drag, startPoint x: 378, startPoint y: 272, endPoint x: 358, endPoint y: 263, distance: 21.4
click at [18, 75] on span at bounding box center [18, 71] width 17 height 11
select select "service"
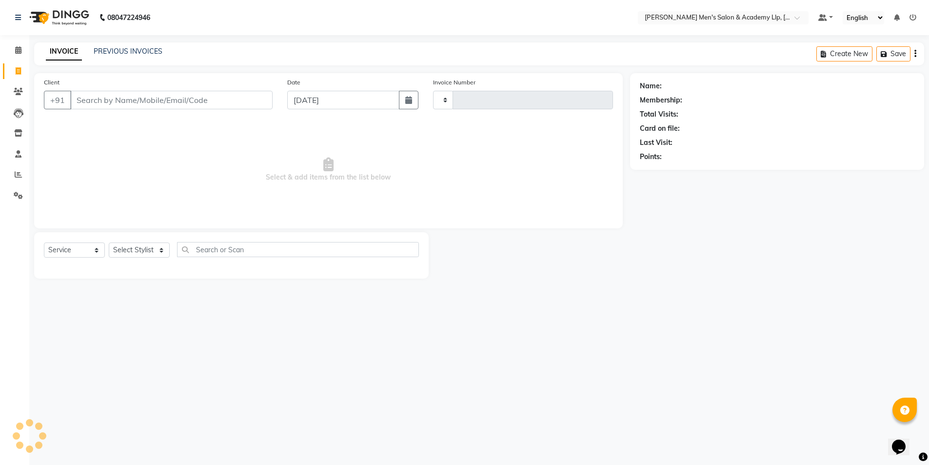
type input "5361"
select select "8248"
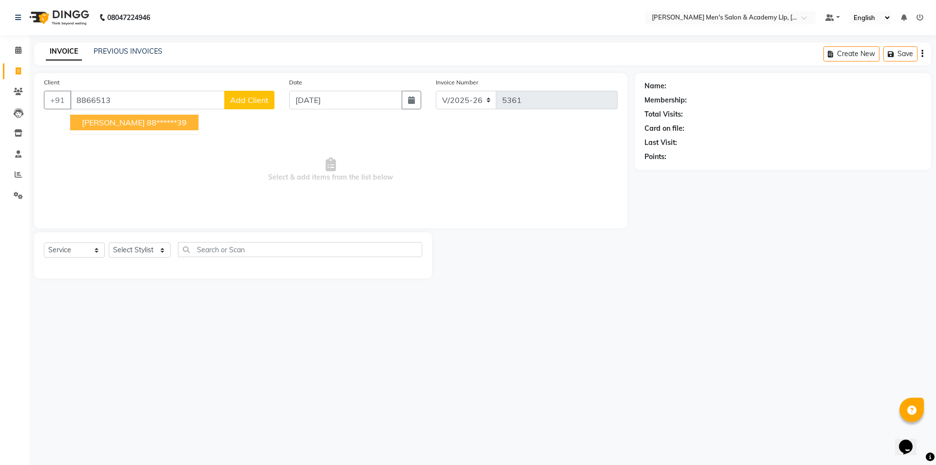
click at [117, 122] on span "NARENDRA BHAI" at bounding box center [113, 123] width 63 height 10
type input "88******39"
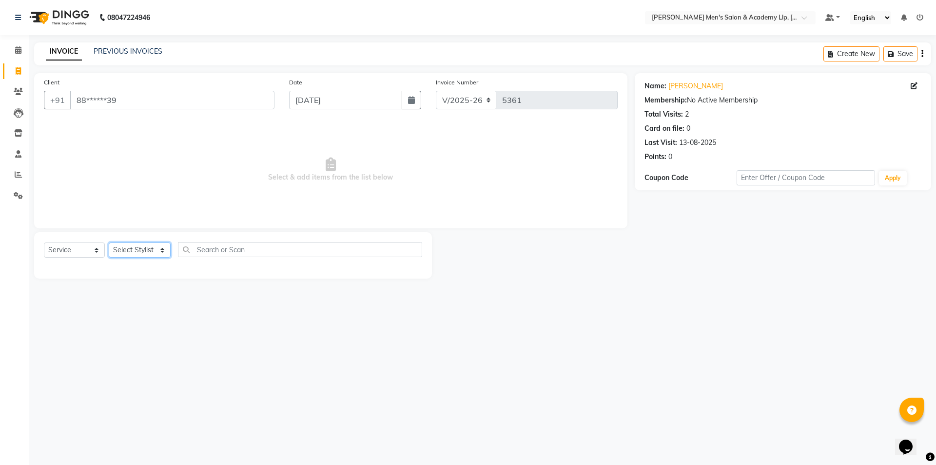
click at [132, 248] on select "Select Stylist ABHISHEK SEN AKKI SEN [PERSON_NAME] [PERSON_NAME] [PERSON_NAME] …" at bounding box center [140, 249] width 62 height 15
select select "78782"
click at [109, 242] on select "Select Stylist ABHISHEK SEN AKKI SEN [PERSON_NAME] [PERSON_NAME] [PERSON_NAME] …" at bounding box center [140, 249] width 62 height 15
click at [89, 251] on select "Select Service Product Membership Package Voucher Prepaid Gift Card" at bounding box center [74, 249] width 61 height 15
select select "package"
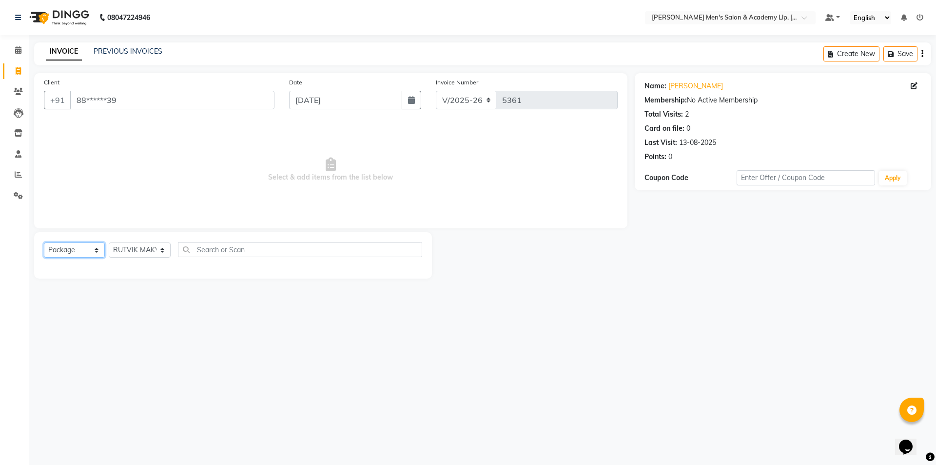
click at [44, 242] on select "Select Service Product Membership Package Voucher Prepaid Gift Card" at bounding box center [74, 249] width 61 height 15
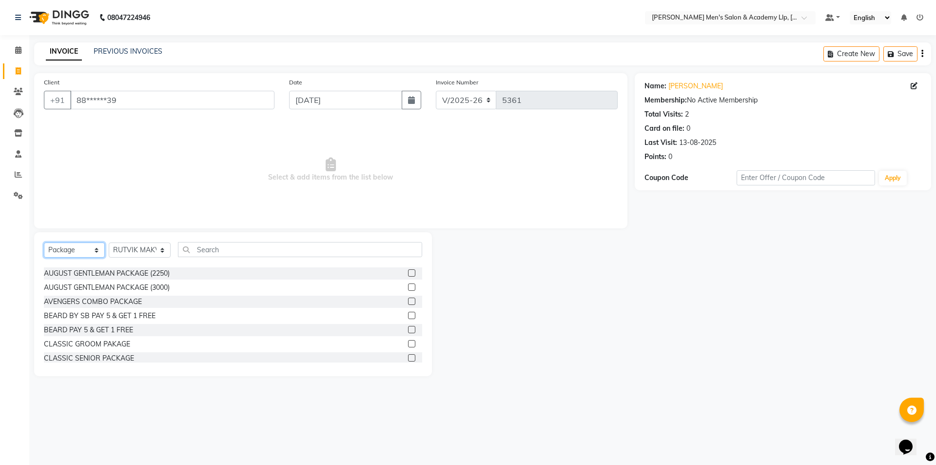
scroll to position [98, 0]
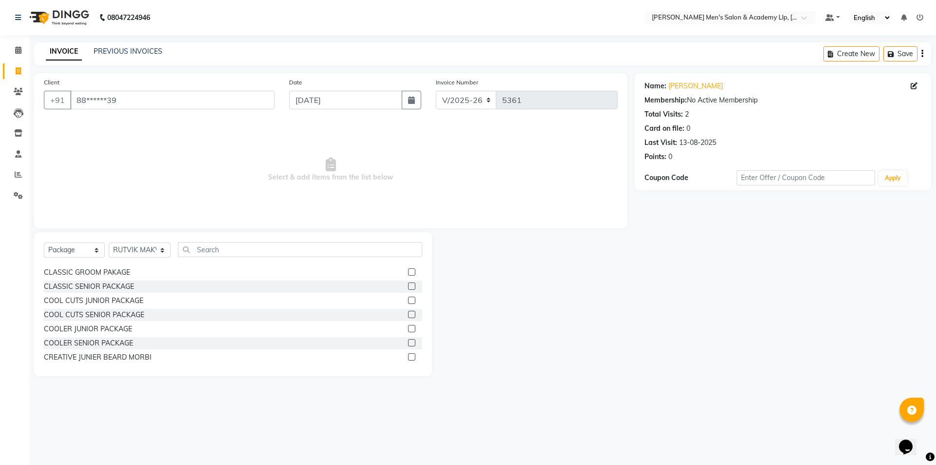
drag, startPoint x: 87, startPoint y: 327, endPoint x: 80, endPoint y: 321, distance: 9.0
click at [85, 326] on div "COOLER JUNIOR PACKAGE" at bounding box center [88, 329] width 88 height 10
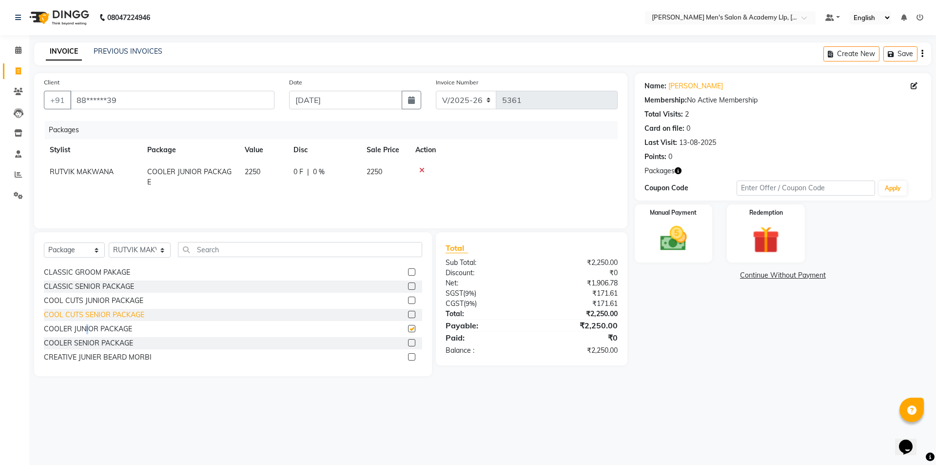
checkbox input "false"
click at [685, 244] on img at bounding box center [673, 238] width 45 height 32
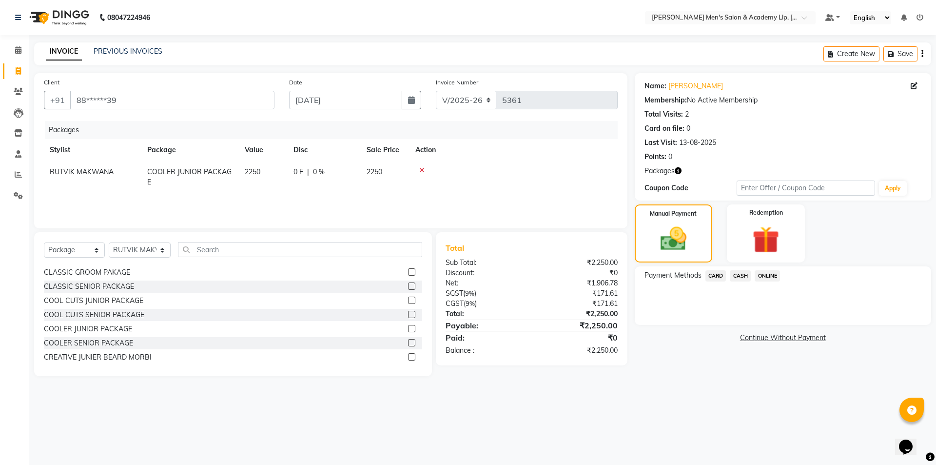
click at [716, 274] on span "CARD" at bounding box center [716, 275] width 21 height 11
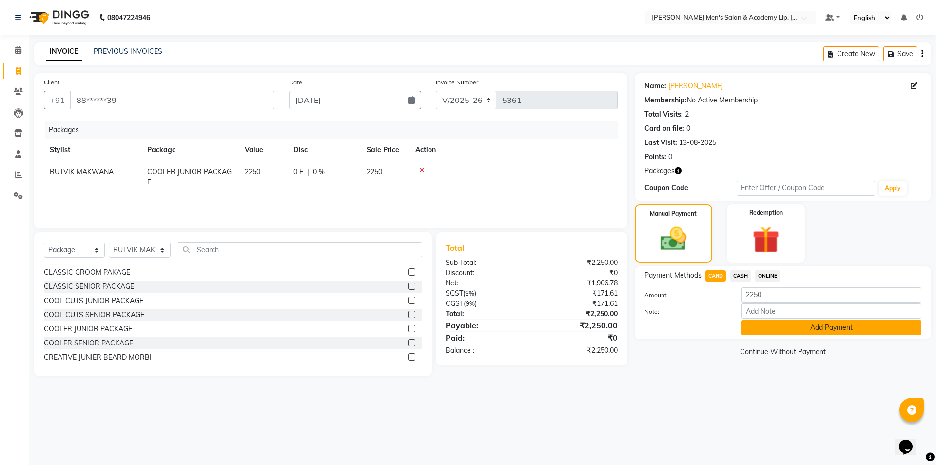
click at [754, 332] on button "Add Payment" at bounding box center [832, 327] width 180 height 15
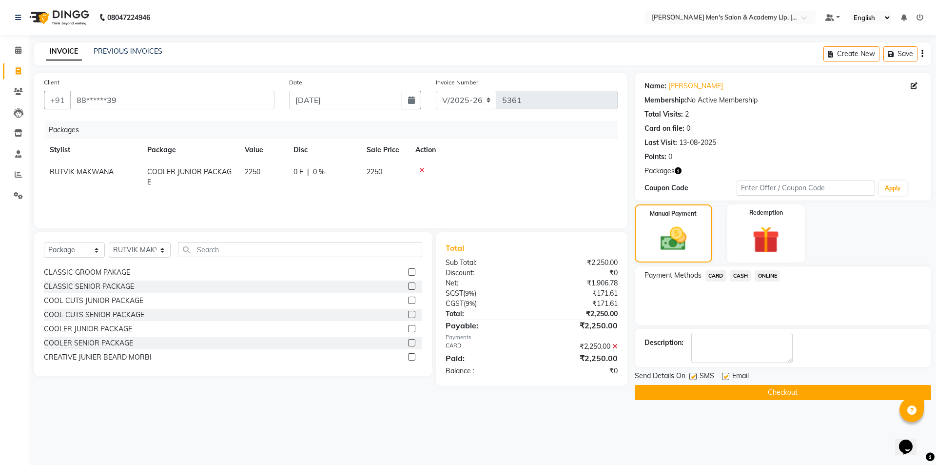
click at [727, 376] on label at bounding box center [725, 376] width 7 height 7
click at [727, 376] on input "checkbox" at bounding box center [725, 377] width 6 height 6
checkbox input "false"
click at [707, 395] on button "Checkout" at bounding box center [783, 392] width 297 height 15
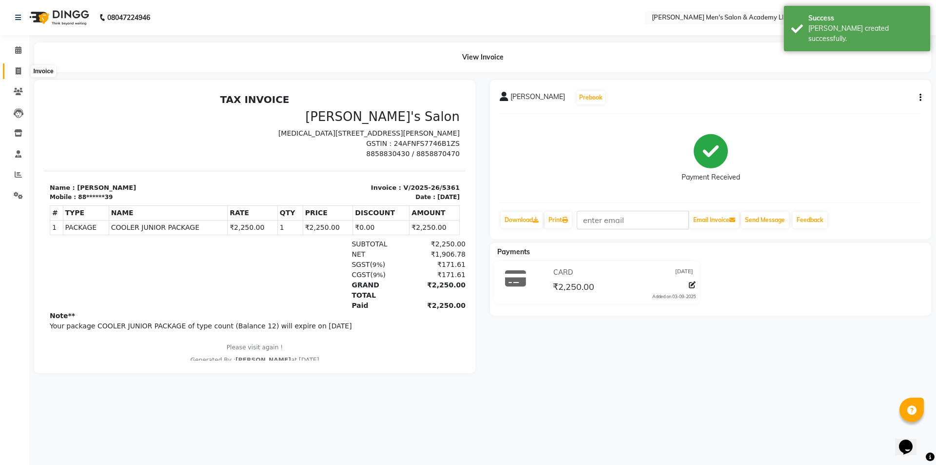
click at [21, 72] on span at bounding box center [18, 71] width 17 height 11
select select "service"
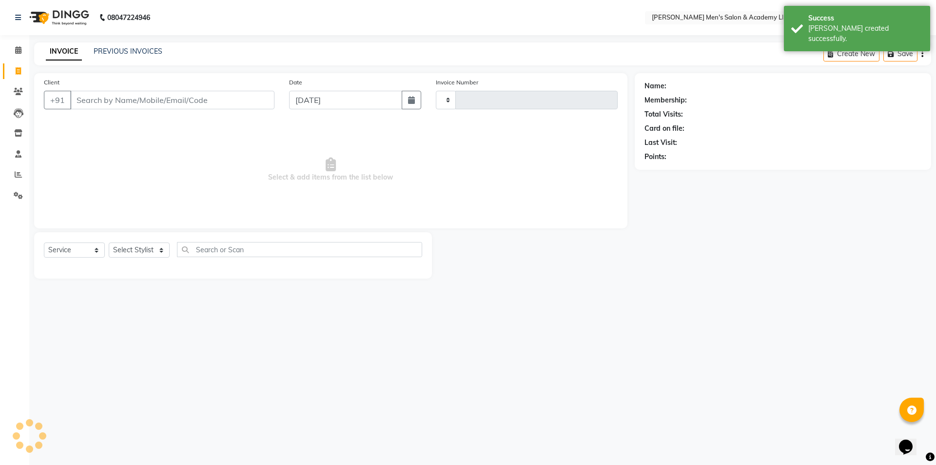
type input "5362"
select select "8248"
click at [14, 92] on icon at bounding box center [18, 91] width 9 height 7
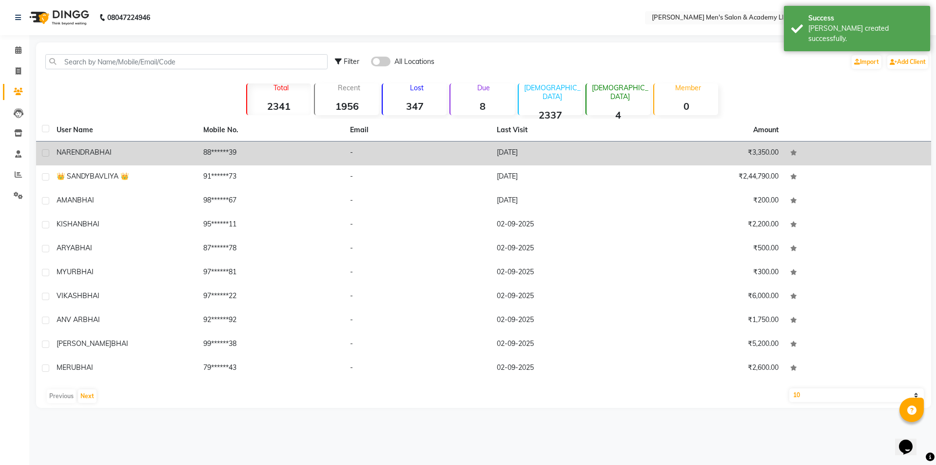
drag, startPoint x: 176, startPoint y: 147, endPoint x: 154, endPoint y: 136, distance: 24.6
click at [176, 147] on td "NARENDRA BHAI" at bounding box center [124, 153] width 147 height 24
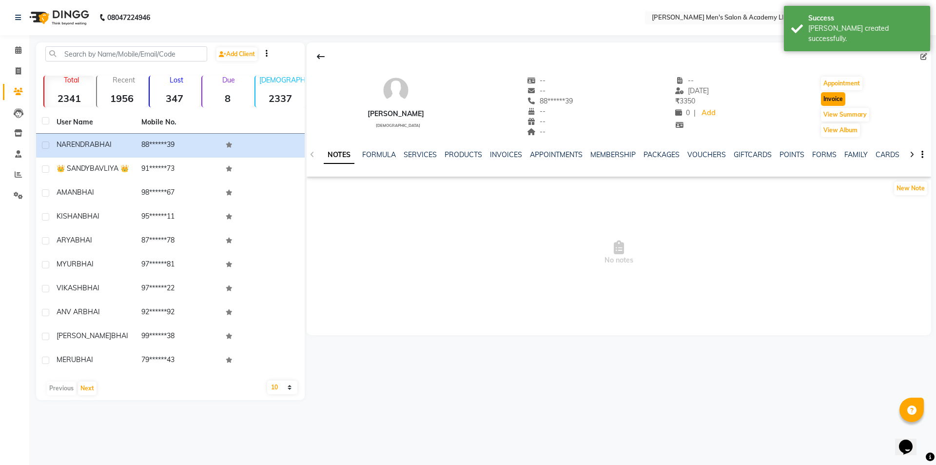
click at [835, 96] on button "Invoice" at bounding box center [833, 99] width 24 height 14
select select "8248"
select select "service"
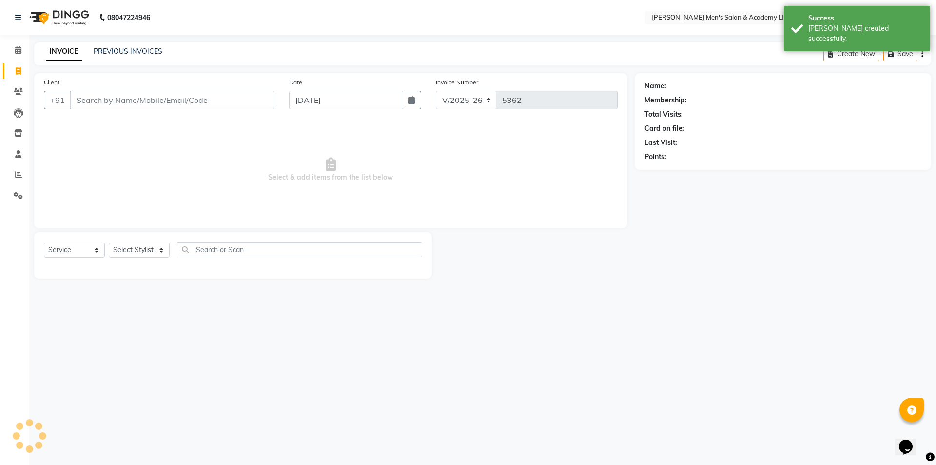
type input "88******39"
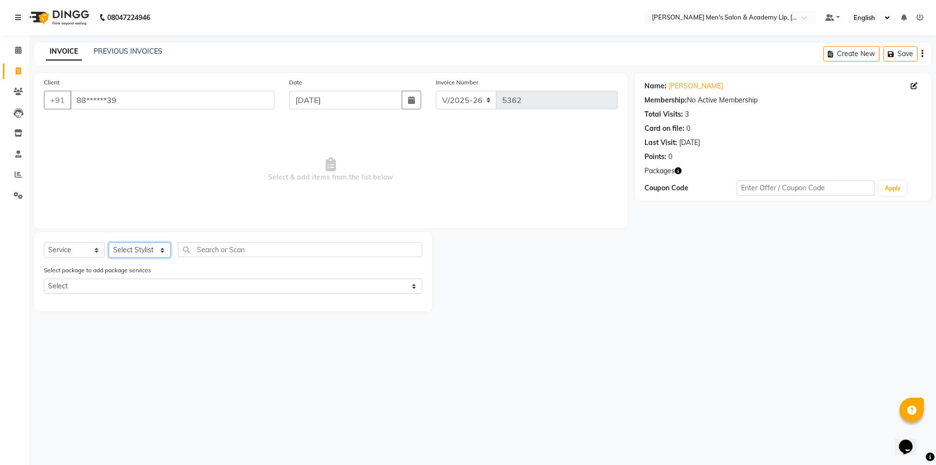
drag, startPoint x: 151, startPoint y: 256, endPoint x: 153, endPoint y: 250, distance: 6.2
click at [151, 255] on select "Select Stylist ABHISHEK SEN AKKI SEN [PERSON_NAME] [PERSON_NAME] [PERSON_NAME] …" at bounding box center [140, 249] width 62 height 15
select select "83023"
click at [109, 242] on select "Select Stylist ABHISHEK SEN AKKI SEN [PERSON_NAME] [PERSON_NAME] [PERSON_NAME] …" at bounding box center [140, 249] width 62 height 15
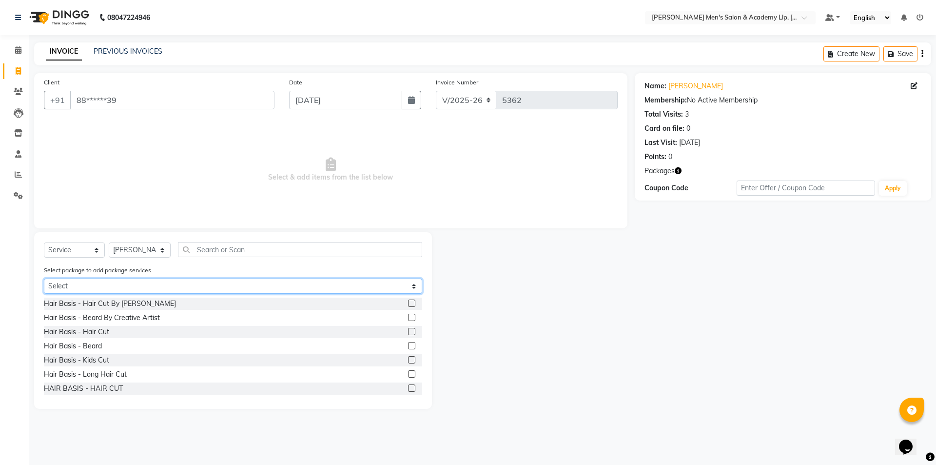
drag, startPoint x: 151, startPoint y: 283, endPoint x: 144, endPoint y: 287, distance: 7.2
click at [151, 283] on select "Select COOLER JUNIOR PACKAGE" at bounding box center [233, 285] width 378 height 15
select select "1: Object"
click at [44, 278] on select "Select COOLER JUNIOR PACKAGE" at bounding box center [233, 285] width 378 height 15
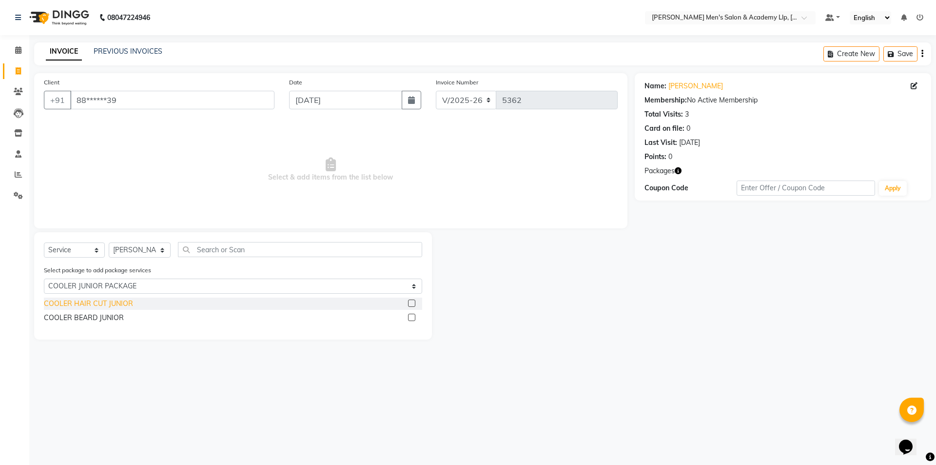
click at [108, 302] on div "COOLER HAIR CUT JUNIOR" at bounding box center [88, 303] width 89 height 10
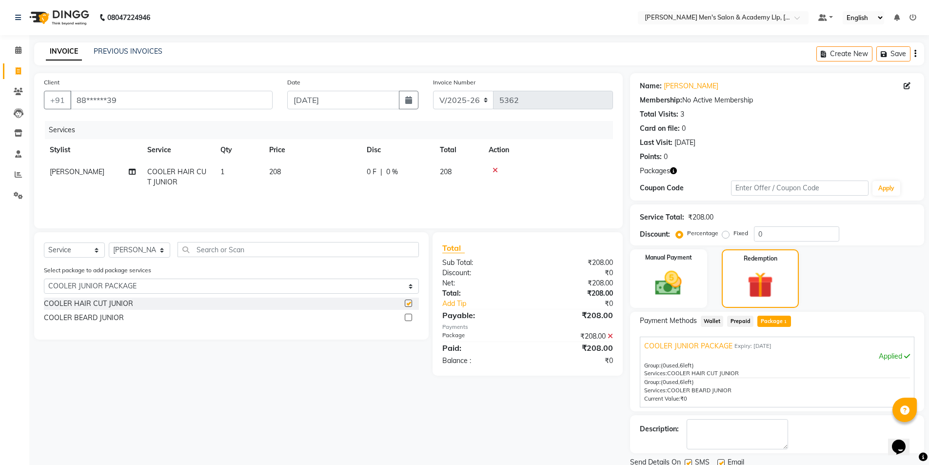
checkbox input "false"
click at [106, 314] on div "COOLER BEARD JUNIOR" at bounding box center [84, 318] width 80 height 10
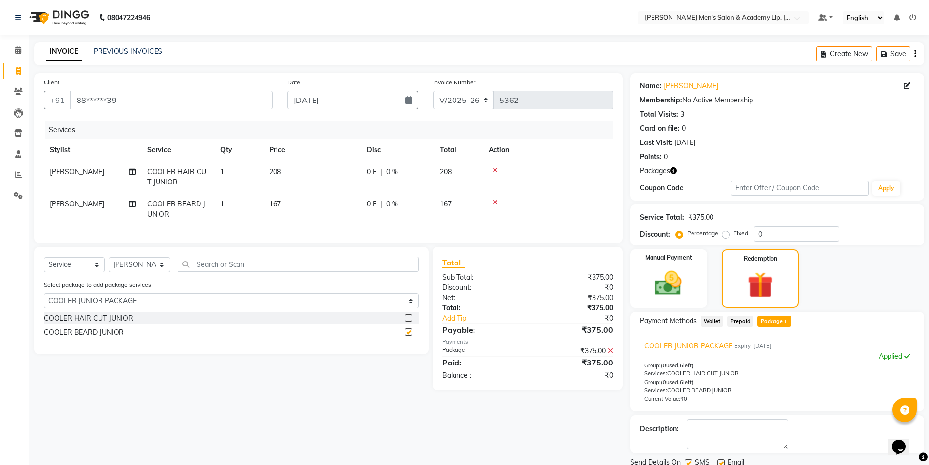
checkbox input "false"
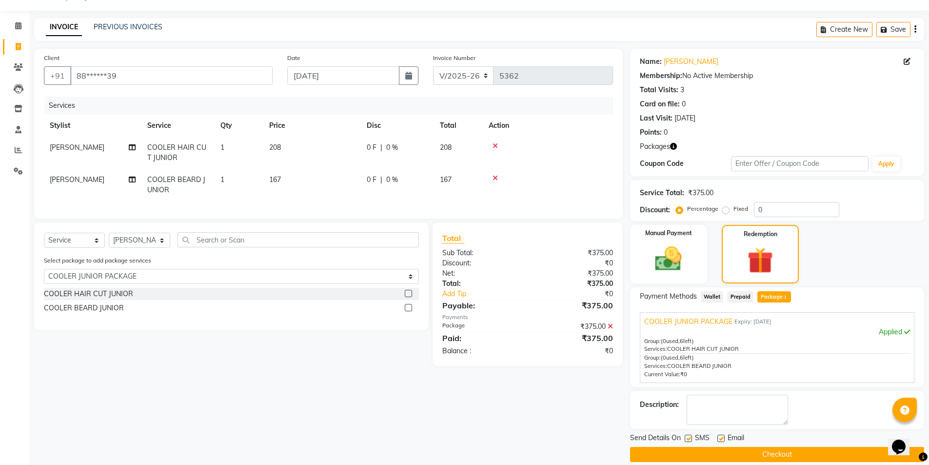
scroll to position [36, 0]
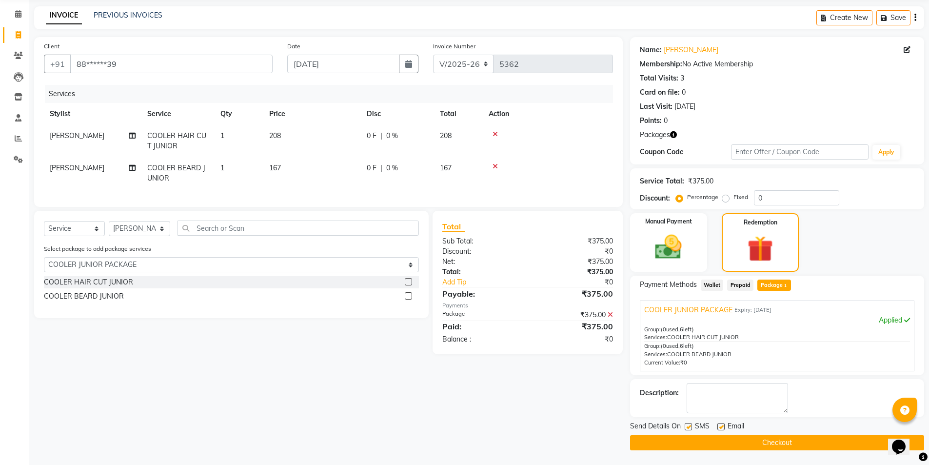
click at [718, 426] on label at bounding box center [720, 426] width 7 height 7
click at [718, 426] on input "checkbox" at bounding box center [720, 427] width 6 height 6
checkbox input "false"
click at [691, 423] on label at bounding box center [688, 426] width 7 height 7
click at [691, 424] on input "checkbox" at bounding box center [688, 427] width 6 height 6
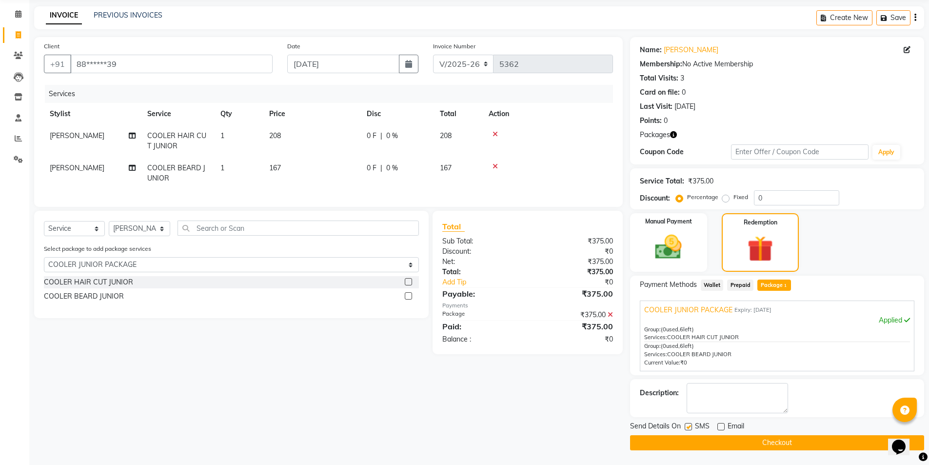
checkbox input "false"
click at [693, 442] on button "Checkout" at bounding box center [777, 442] width 294 height 15
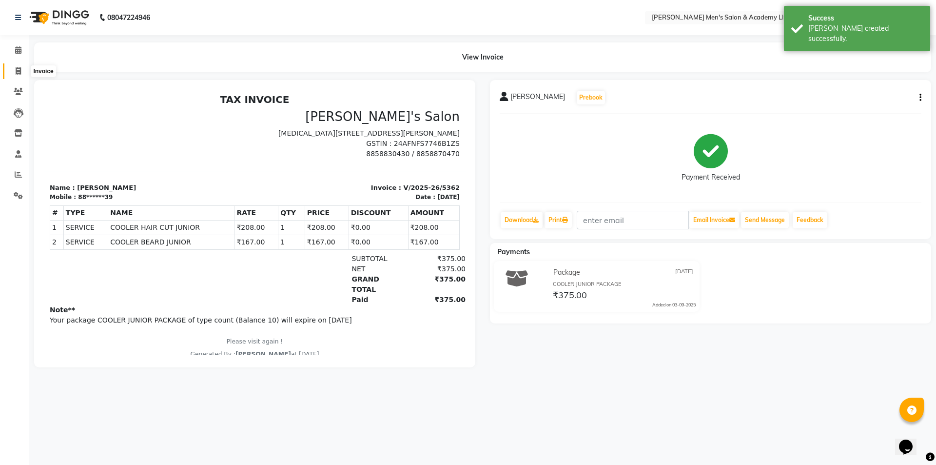
click at [13, 74] on span at bounding box center [18, 71] width 17 height 11
select select "service"
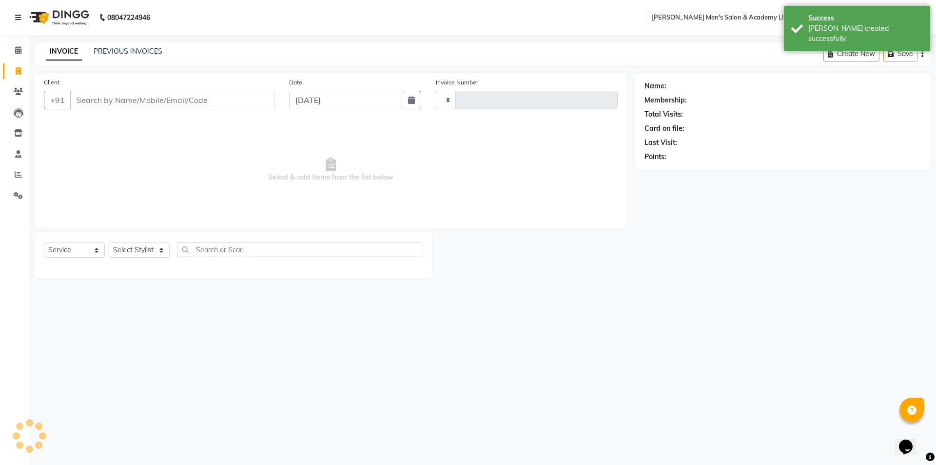
type input "5363"
select select "8248"
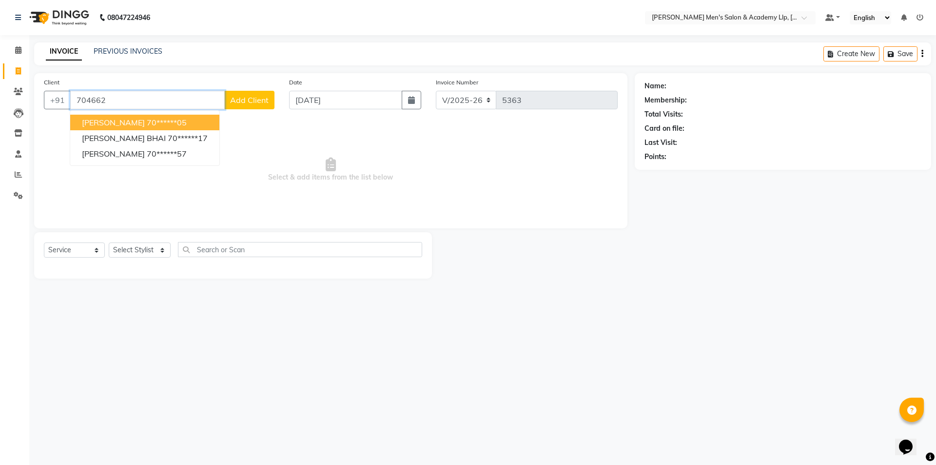
click at [121, 117] on button "RAVI BHAI 70******05" at bounding box center [144, 123] width 149 height 16
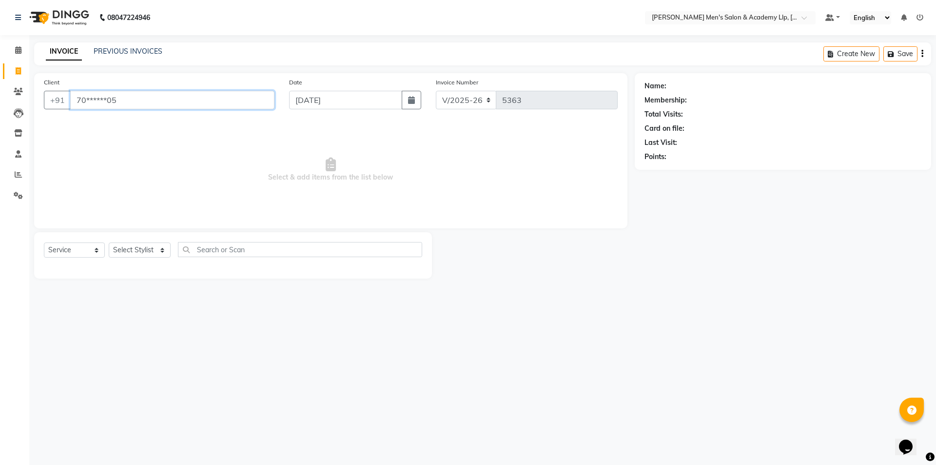
type input "70******05"
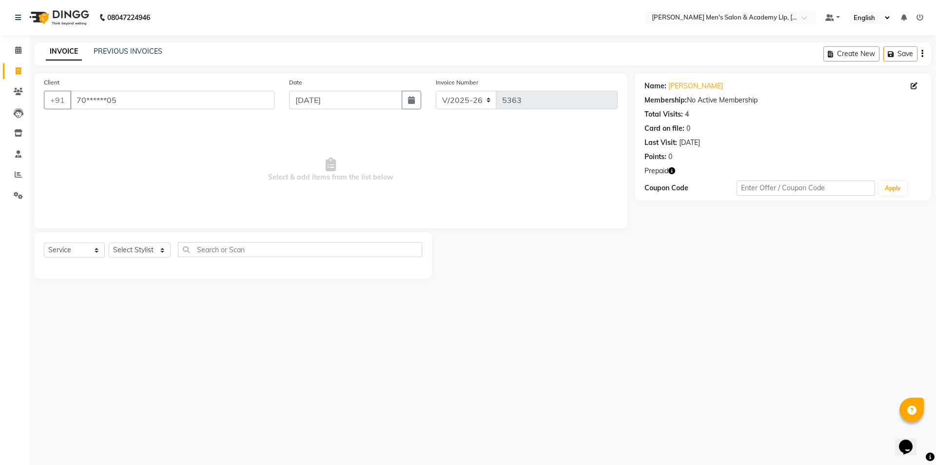
click at [671, 169] on icon "button" at bounding box center [672, 170] width 7 height 7
click at [144, 255] on select "Select Stylist ABHISHEK SEN AKKI SEN [PERSON_NAME] [PERSON_NAME] [PERSON_NAME] …" at bounding box center [140, 249] width 62 height 15
select select "78787"
click at [109, 242] on select "Select Stylist ABHISHEK SEN AKKI SEN [PERSON_NAME] [PERSON_NAME] [PERSON_NAME] …" at bounding box center [140, 249] width 62 height 15
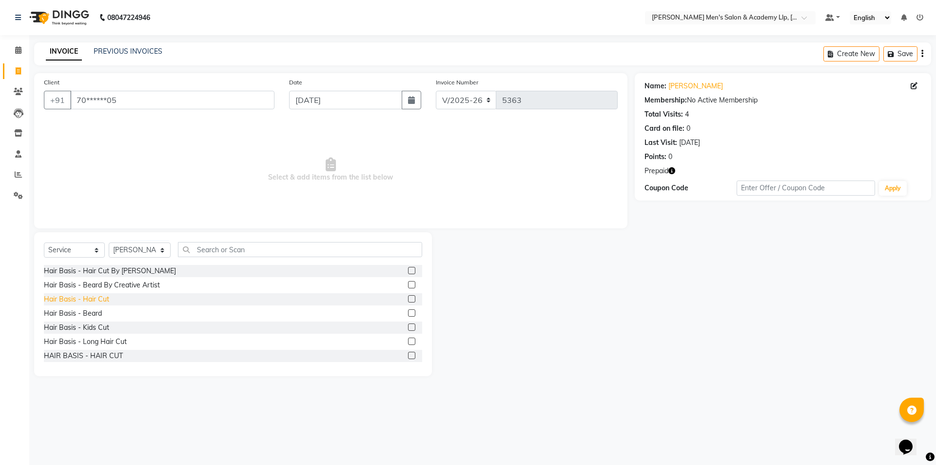
click at [97, 302] on div "Hair Basis - Hair Cut" at bounding box center [76, 299] width 65 height 10
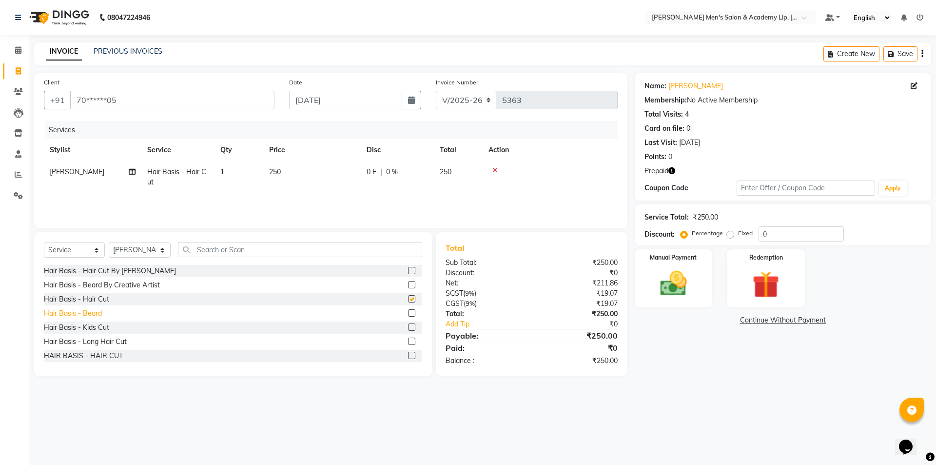
checkbox input "false"
click at [90, 313] on div "Hair Basis - Beard" at bounding box center [73, 313] width 58 height 10
checkbox input "false"
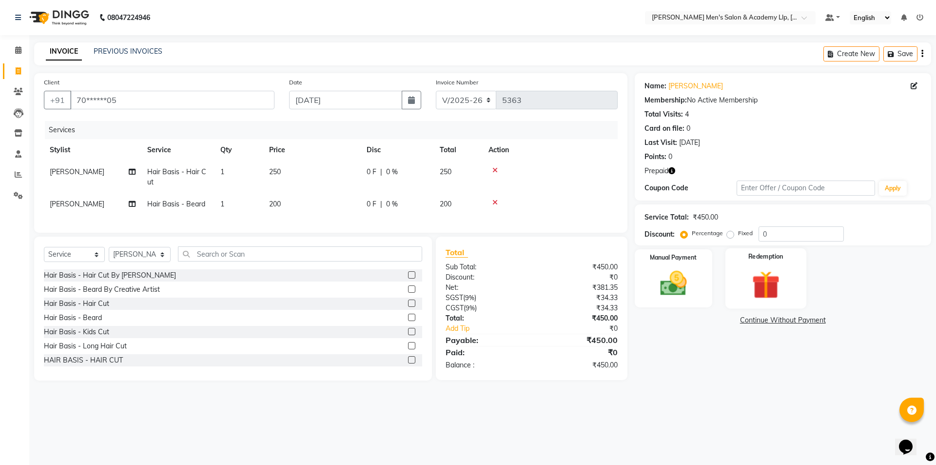
click at [770, 277] on img at bounding box center [765, 284] width 45 height 35
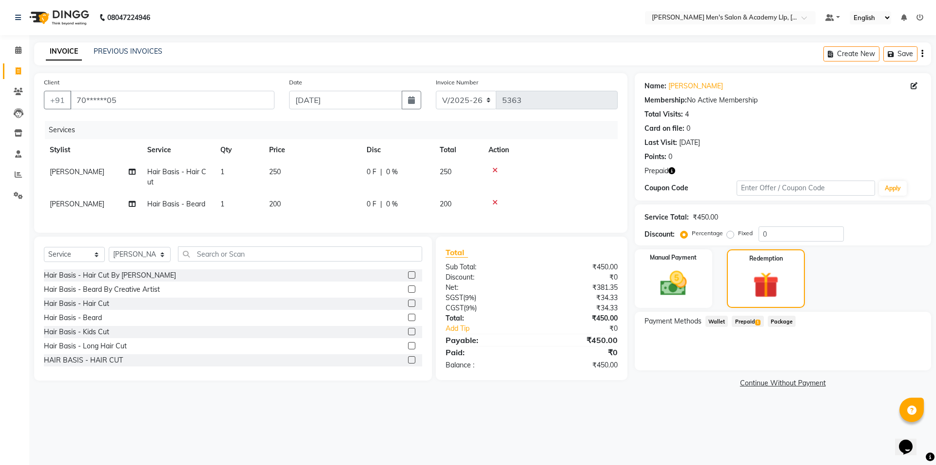
click at [753, 318] on span "Prepaid 1" at bounding box center [748, 321] width 32 height 11
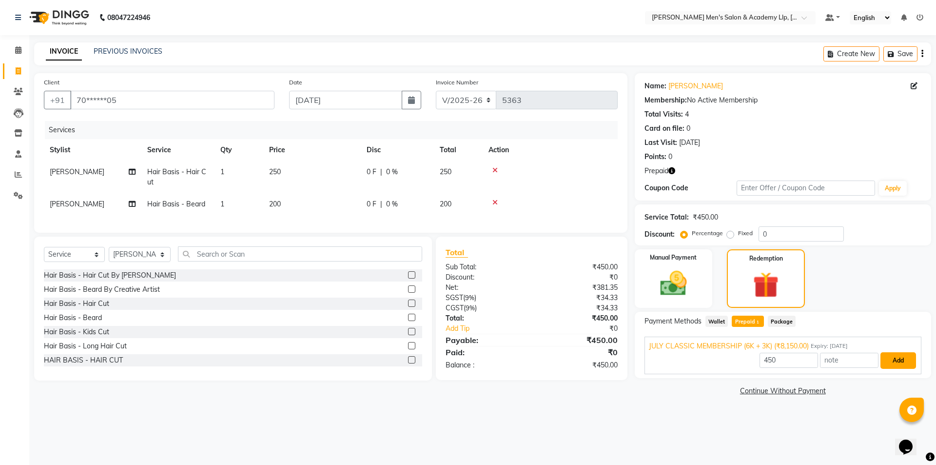
click at [893, 366] on button "Add" at bounding box center [899, 360] width 36 height 17
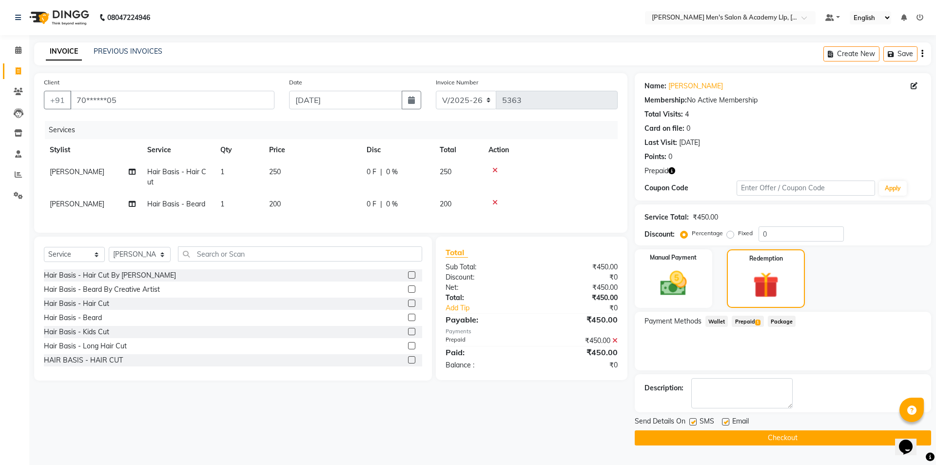
click at [725, 417] on div "Email" at bounding box center [739, 422] width 35 height 12
click at [692, 421] on label at bounding box center [693, 421] width 7 height 7
click at [692, 421] on input "checkbox" at bounding box center [693, 422] width 6 height 6
checkbox input "false"
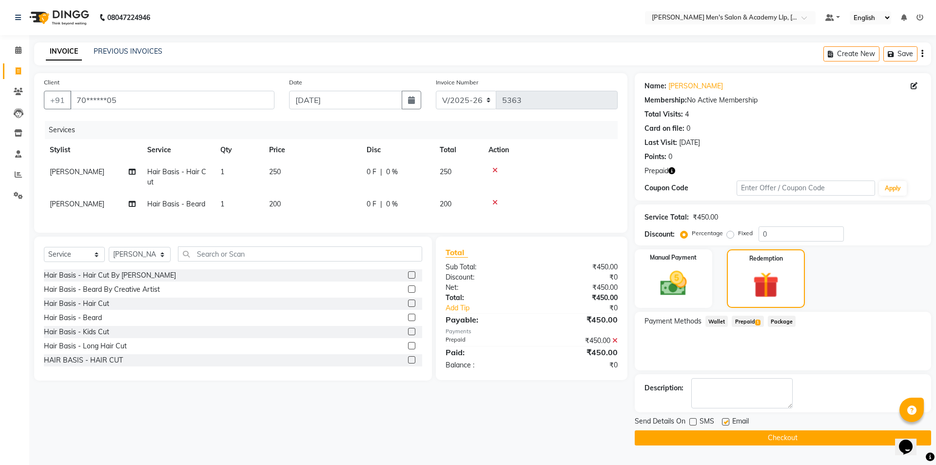
drag, startPoint x: 725, startPoint y: 422, endPoint x: 716, endPoint y: 423, distance: 8.3
click at [725, 422] on label at bounding box center [725, 421] width 7 height 7
click at [725, 422] on input "checkbox" at bounding box center [725, 422] width 6 height 6
checkbox input "false"
click at [695, 421] on label at bounding box center [693, 421] width 7 height 7
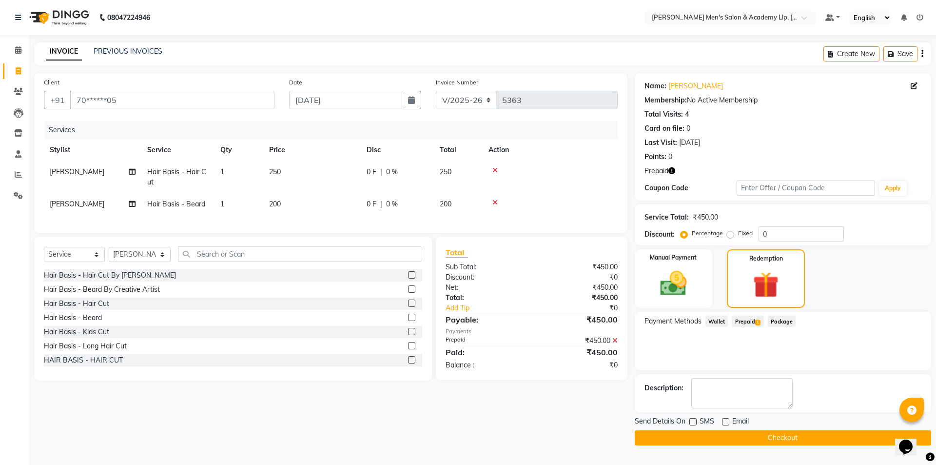
click at [695, 421] on input "checkbox" at bounding box center [693, 422] width 6 height 6
checkbox input "true"
click at [702, 429] on div "Send Details On SMS Email Checkout" at bounding box center [783, 430] width 297 height 29
click at [705, 432] on button "Checkout" at bounding box center [783, 437] width 297 height 15
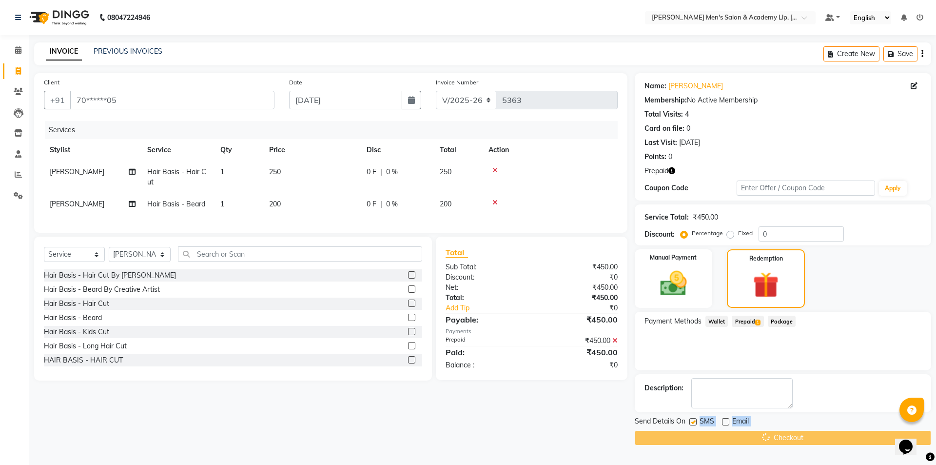
click at [716, 438] on div "Checkout" at bounding box center [783, 437] width 297 height 15
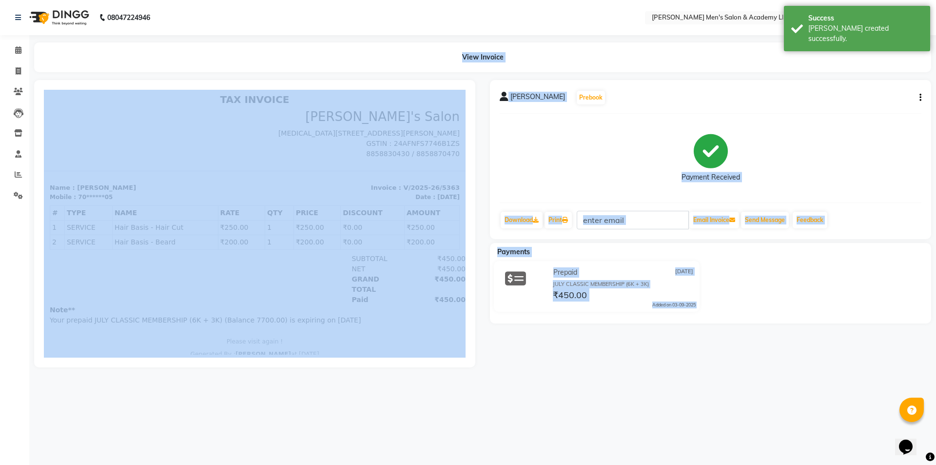
click at [143, 61] on div "View Invoice" at bounding box center [482, 57] width 897 height 30
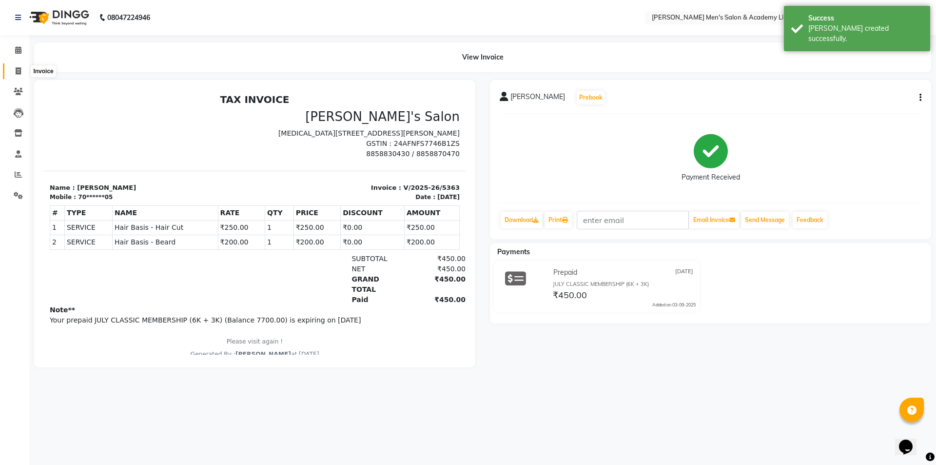
click at [24, 70] on span at bounding box center [18, 71] width 17 height 11
select select "service"
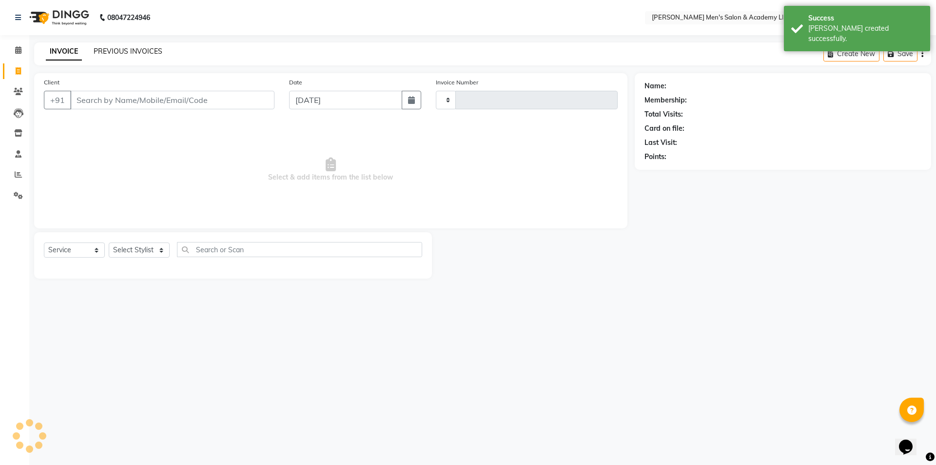
type input "5364"
select select "8248"
click at [122, 51] on link "PREVIOUS INVOICES" at bounding box center [128, 51] width 69 height 9
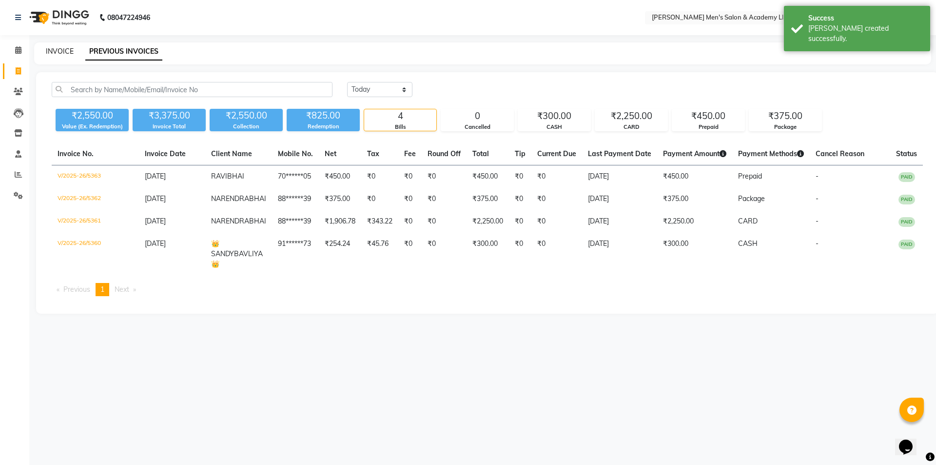
click at [64, 52] on link "INVOICE" at bounding box center [60, 51] width 28 height 9
select select "service"
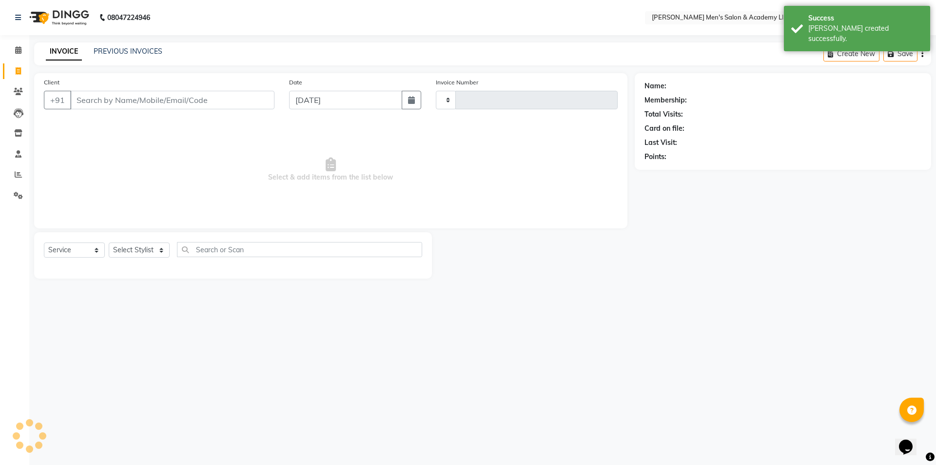
type input "5364"
select select "8248"
